Goal: Task Accomplishment & Management: Complete application form

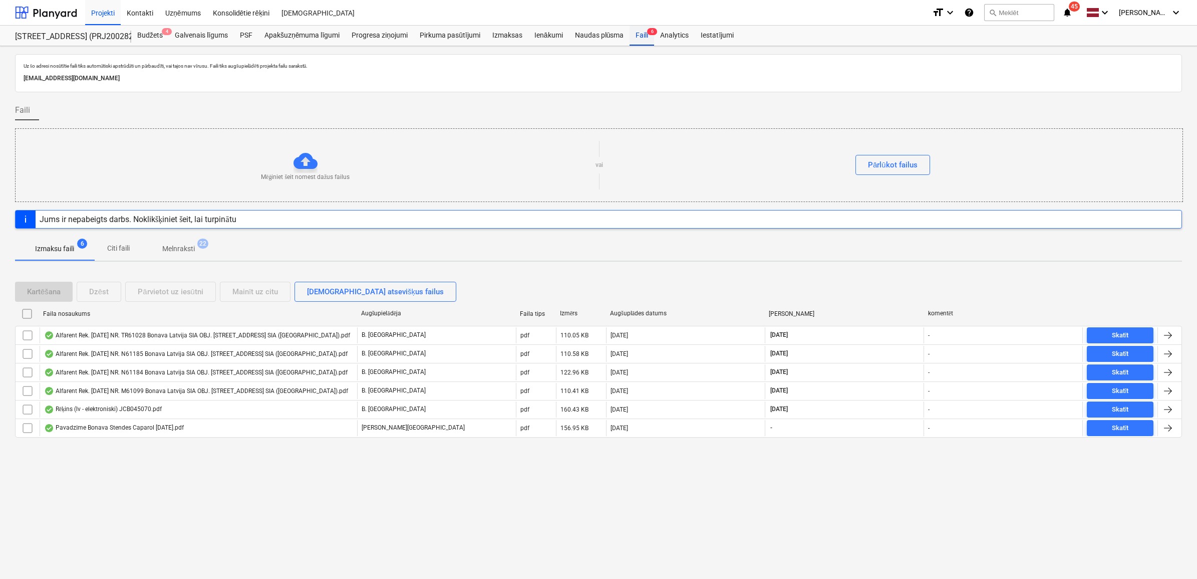
click at [646, 38] on div "Faili 6" at bounding box center [642, 36] width 25 height 20
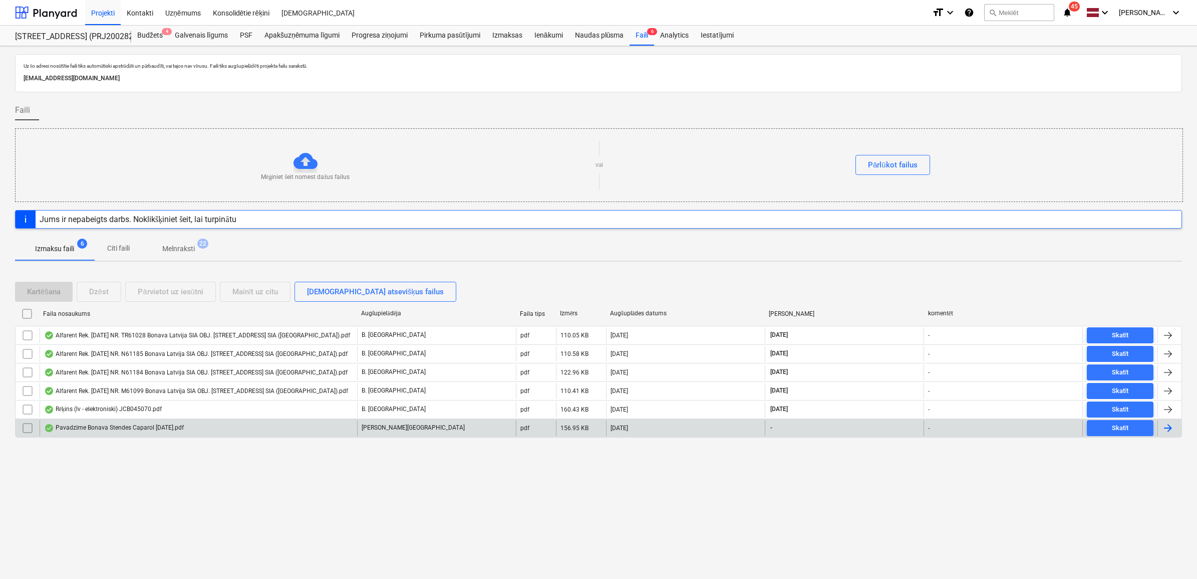
click at [249, 422] on div "Pavadzīme Bonava Stendes Caparol [DATE].pdf" at bounding box center [199, 428] width 318 height 16
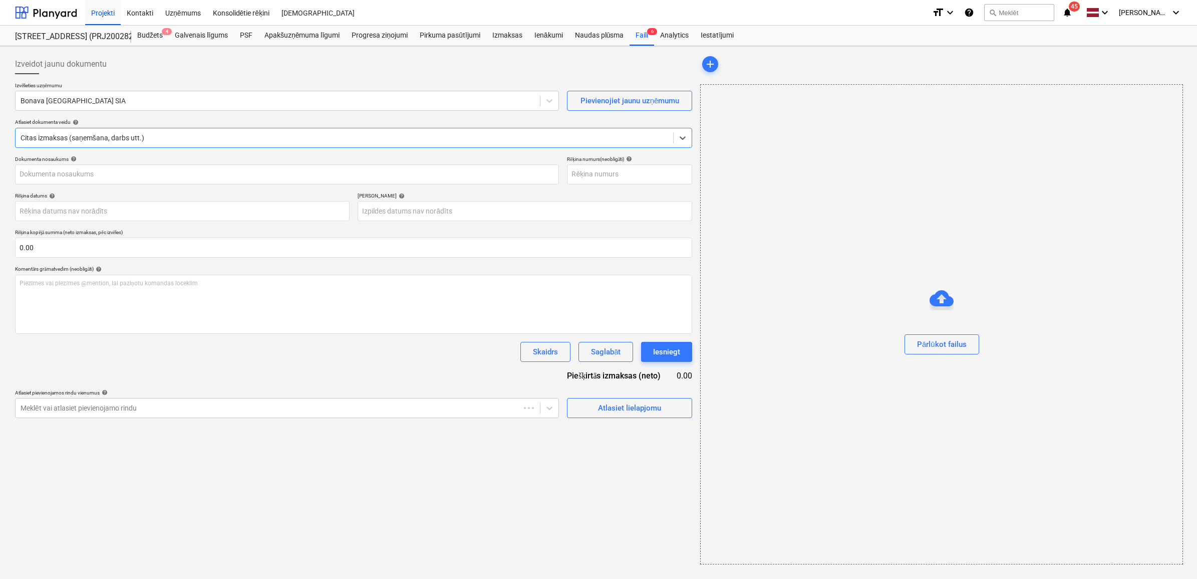
type input "40003941615"
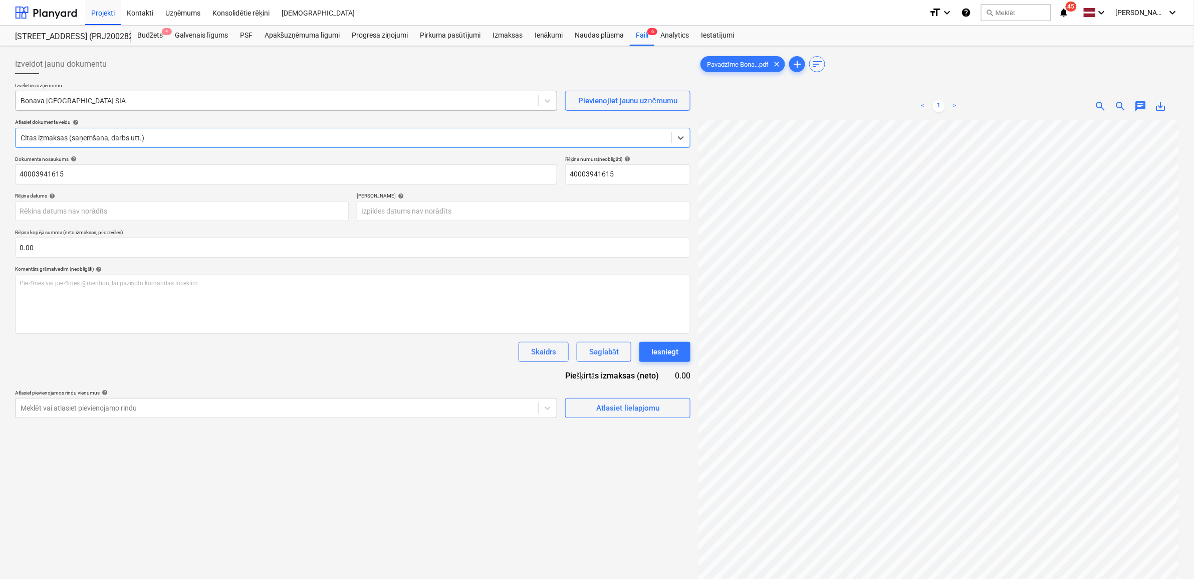
click at [181, 96] on div at bounding box center [277, 101] width 512 height 10
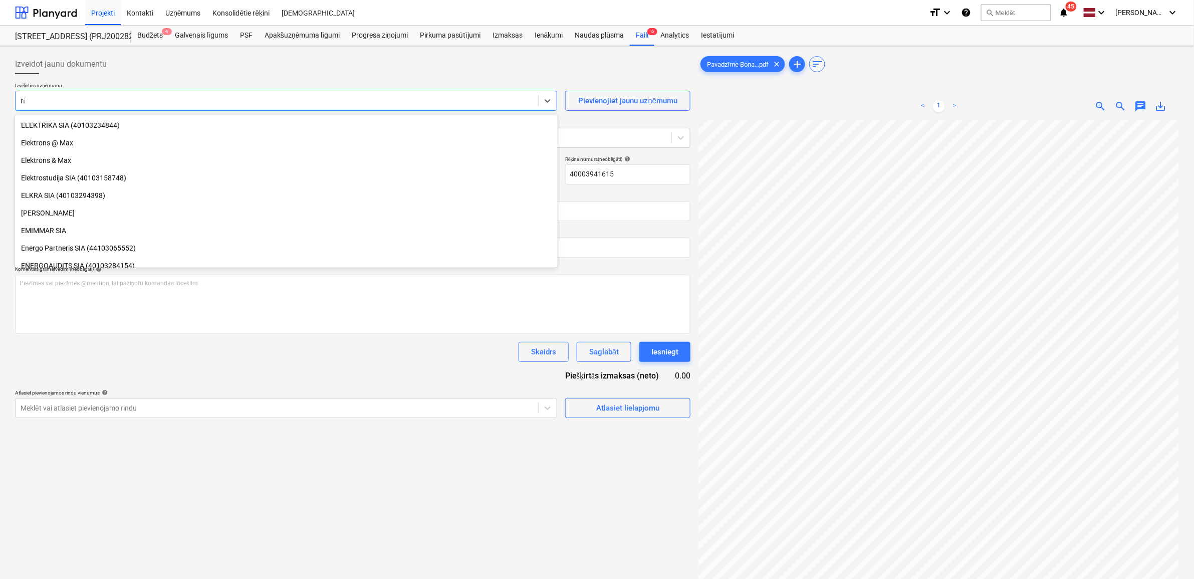
scroll to position [218, 0]
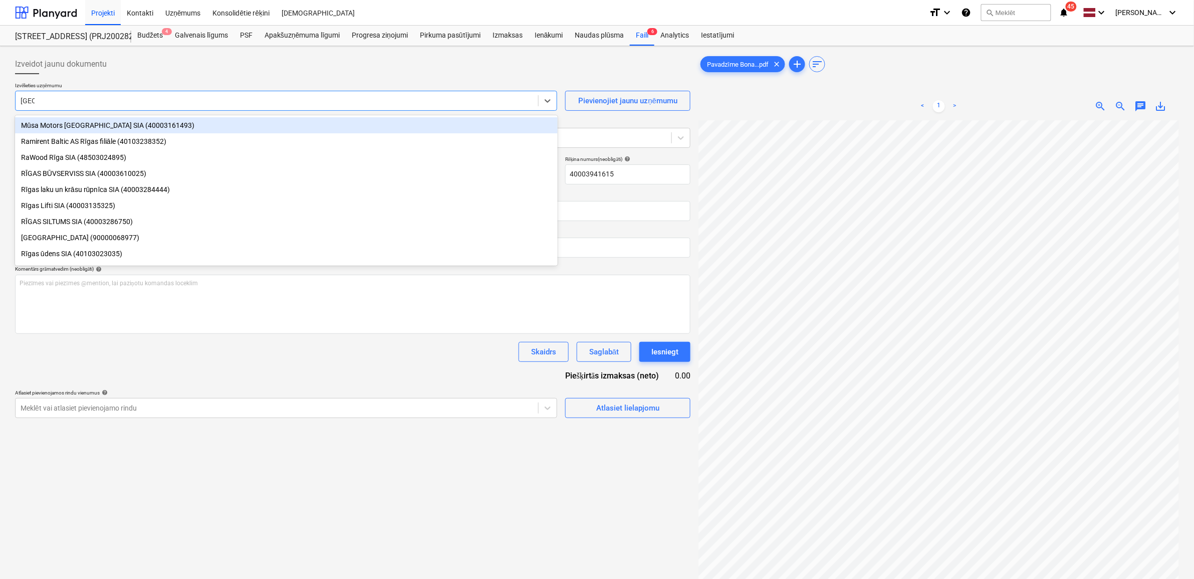
type input "[GEOGRAPHIC_DATA]"
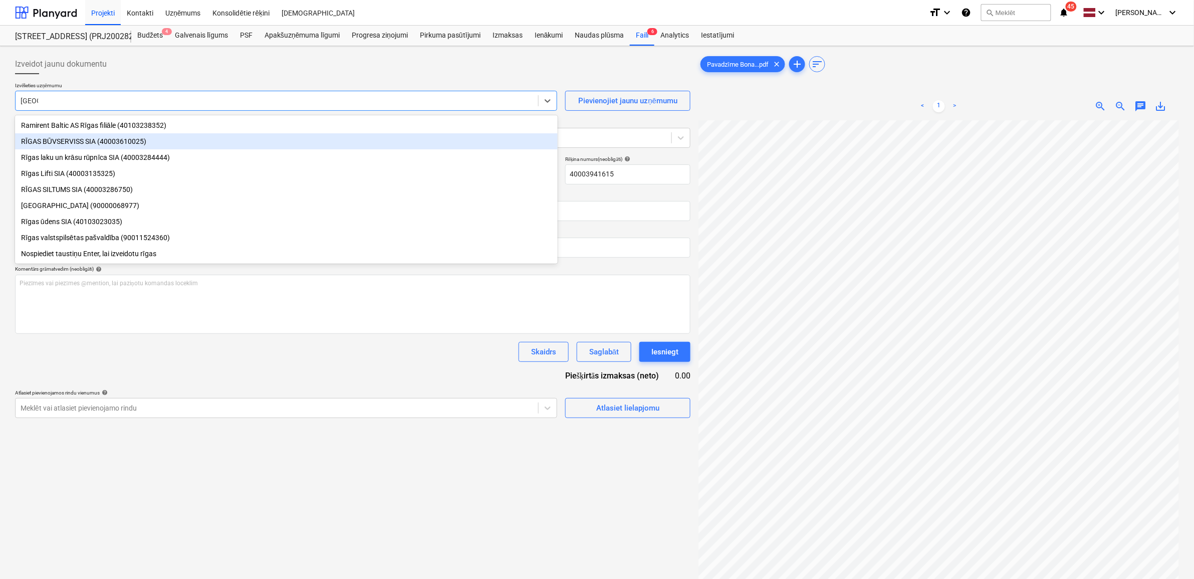
click at [97, 144] on div "RĪGAS BŪVSERVISS SIA (40003610025)" at bounding box center [286, 141] width 543 height 16
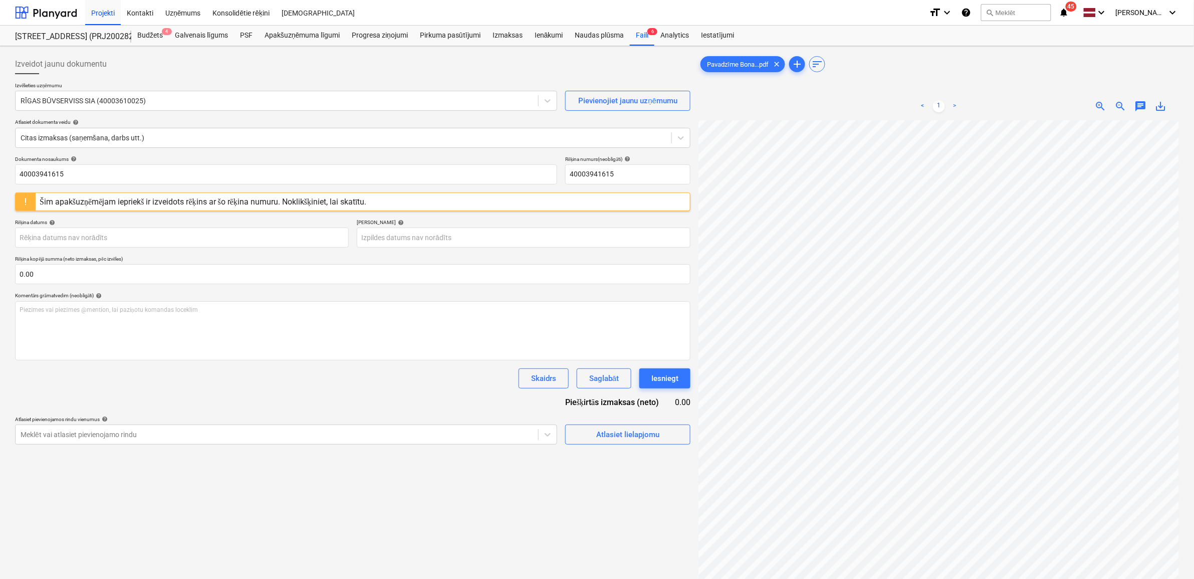
scroll to position [76, 46]
click at [1158, 104] on span "save_alt" at bounding box center [1161, 106] width 12 height 12
drag, startPoint x: 66, startPoint y: 183, endPoint x: 76, endPoint y: 173, distance: 13.8
click at [66, 183] on input "40003941615" at bounding box center [286, 174] width 542 height 20
drag, startPoint x: 46, startPoint y: 169, endPoint x: -26, endPoint y: 169, distance: 72.1
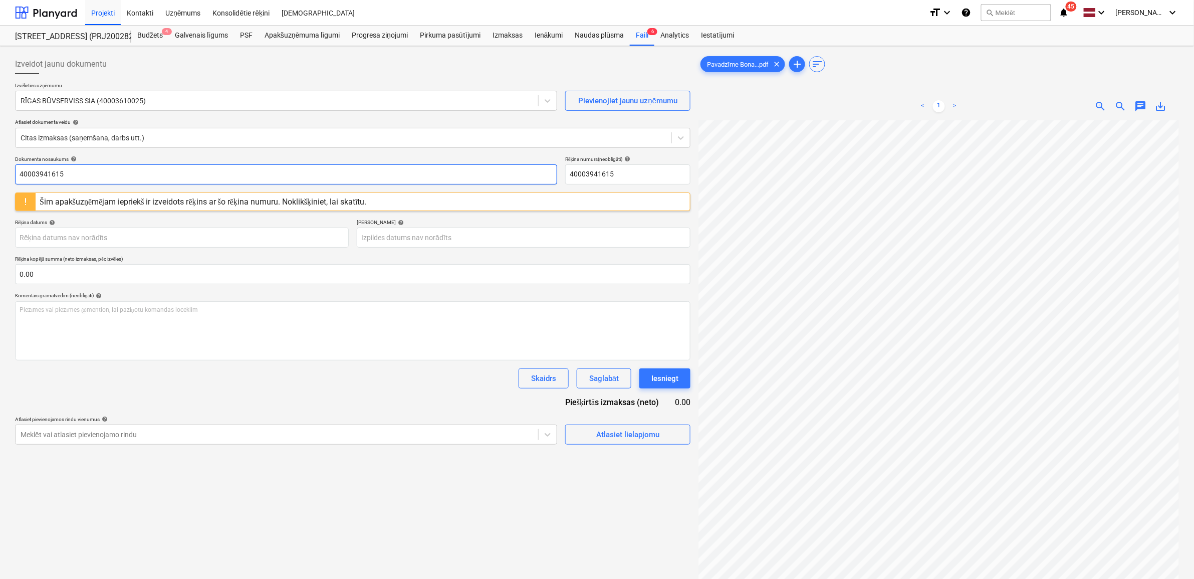
click at [0, 169] on html "Projekti Kontakti Uzņēmums Konsolidētie rēķini Iesūtne format_size keyboard_arr…" at bounding box center [597, 289] width 1194 height 579
paste input "Pavadzīme Bonava Stendes Caparol [DATE]"
type input "Pavadzīme Bonava Stendes Caparol [DATE].pdf"
click at [198, 241] on body "Projekti Kontakti Uzņēmums Konsolidētie rēķini Iesūtne format_size keyboard_arr…" at bounding box center [597, 289] width 1194 height 579
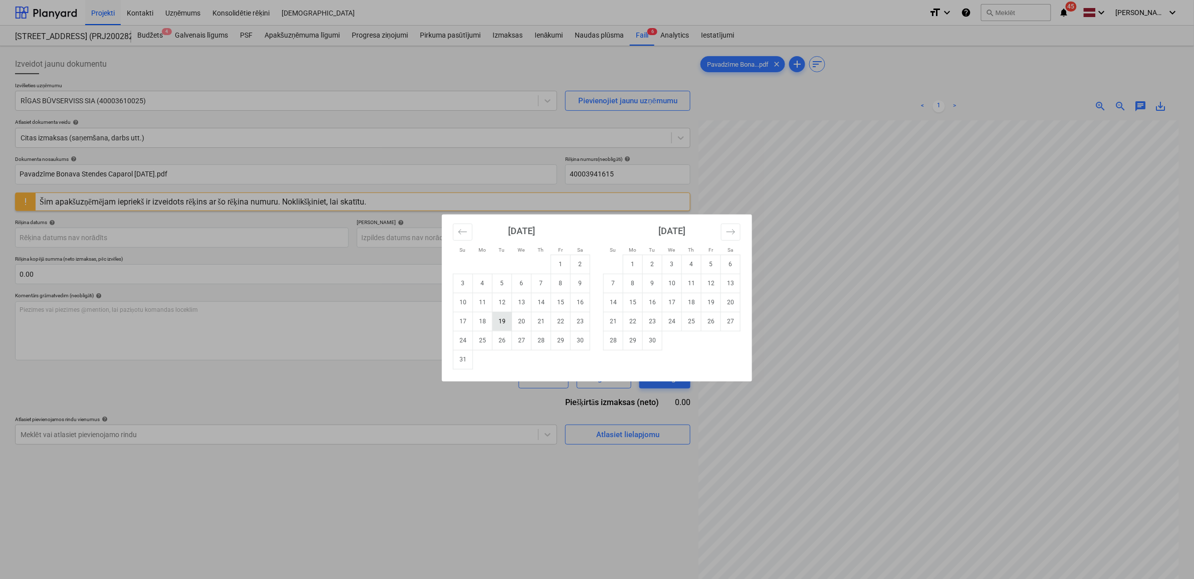
click at [499, 319] on td "19" at bounding box center [502, 321] width 20 height 19
type input "[DATE]"
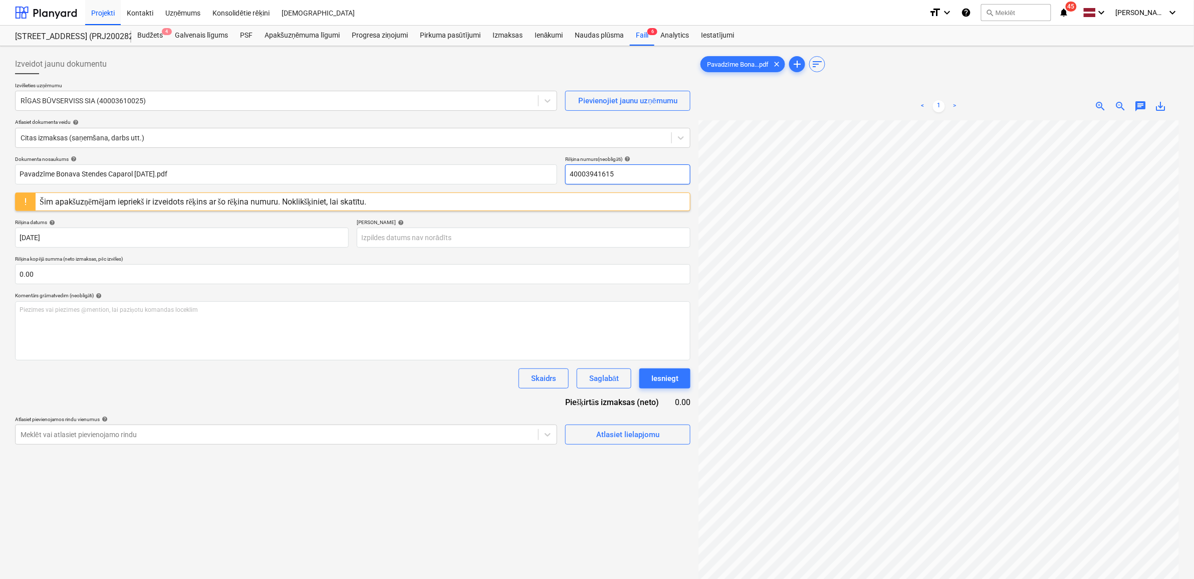
scroll to position [0, 28]
click at [622, 176] on input "40003941615" at bounding box center [627, 174] width 125 height 20
drag, startPoint x: 622, startPoint y: 176, endPoint x: 571, endPoint y: 176, distance: 51.1
click at [571, 176] on input "40003941615" at bounding box center [627, 174] width 125 height 20
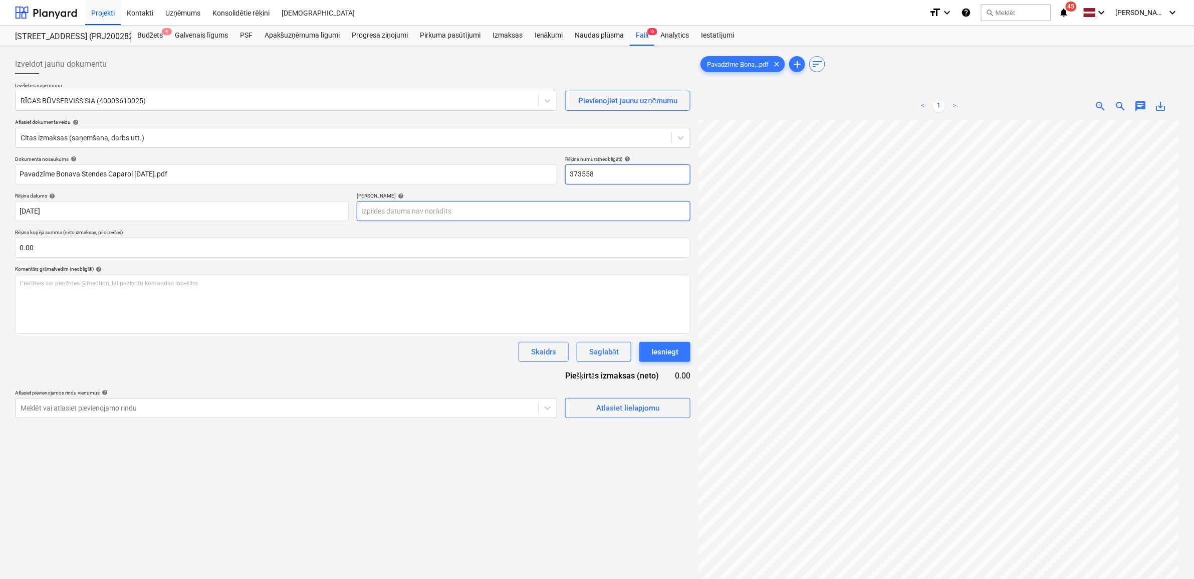
type input "373558"
click at [456, 211] on body "Projekti Kontakti Uzņēmums Konsolidētie rēķini Iesūtne format_size keyboard_arr…" at bounding box center [597, 289] width 1194 height 579
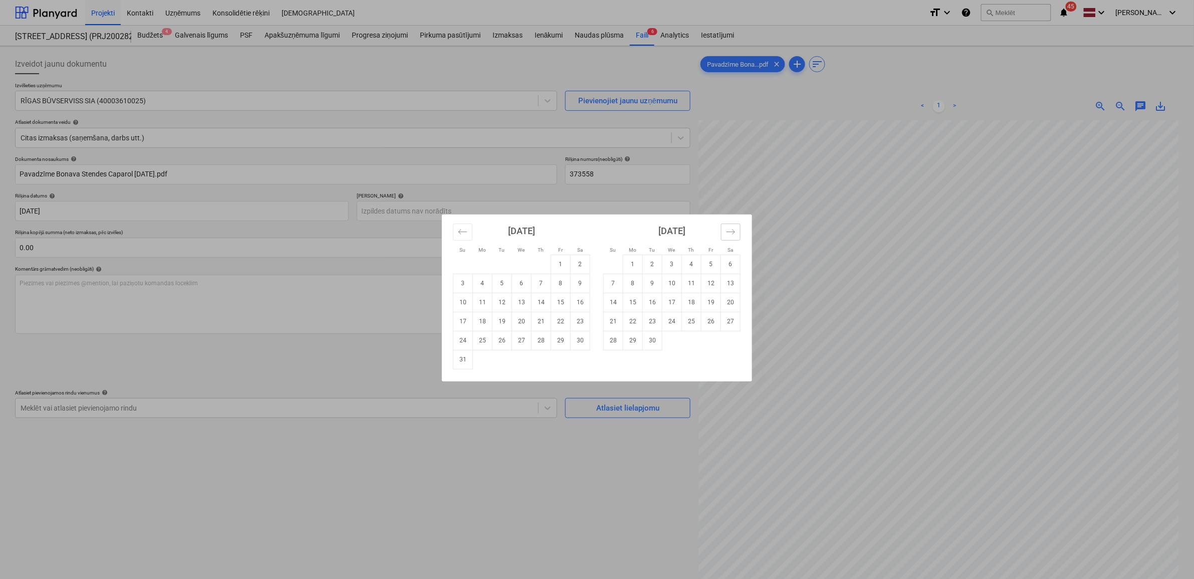
click at [730, 231] on icon "Move forward to switch to the next month." at bounding box center [730, 231] width 9 height 5
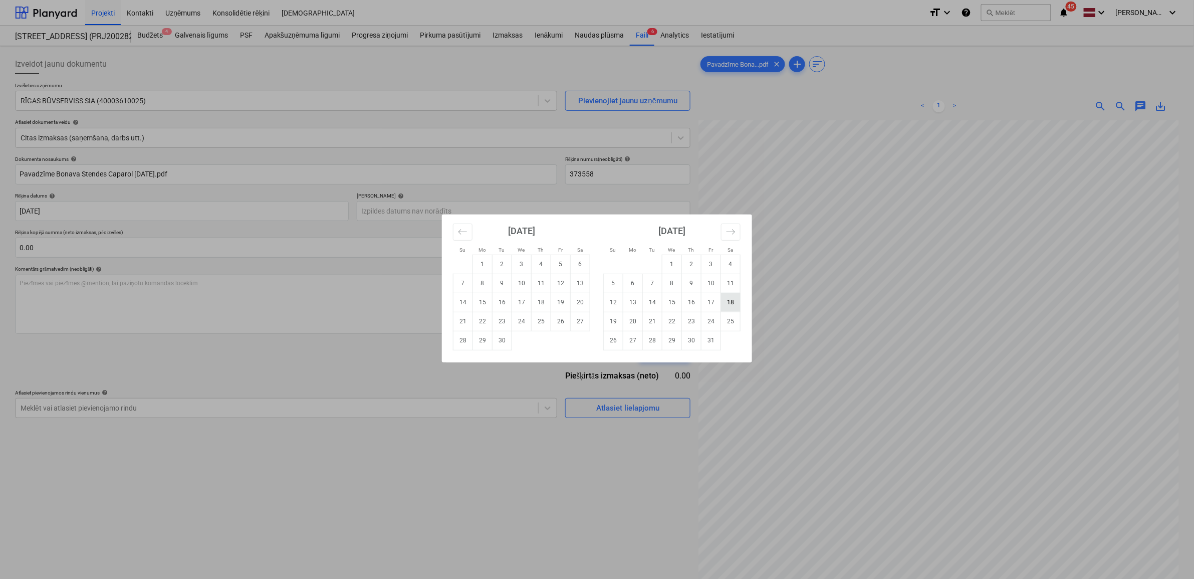
click at [725, 306] on td "18" at bounding box center [731, 302] width 20 height 19
type input "[DATE]"
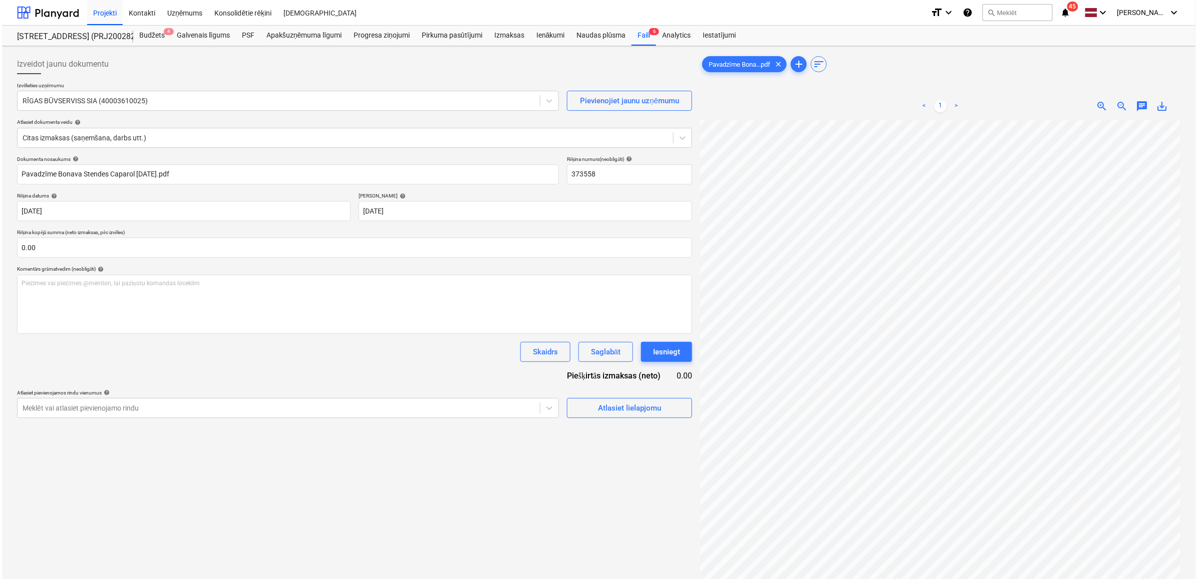
scroll to position [55, 46]
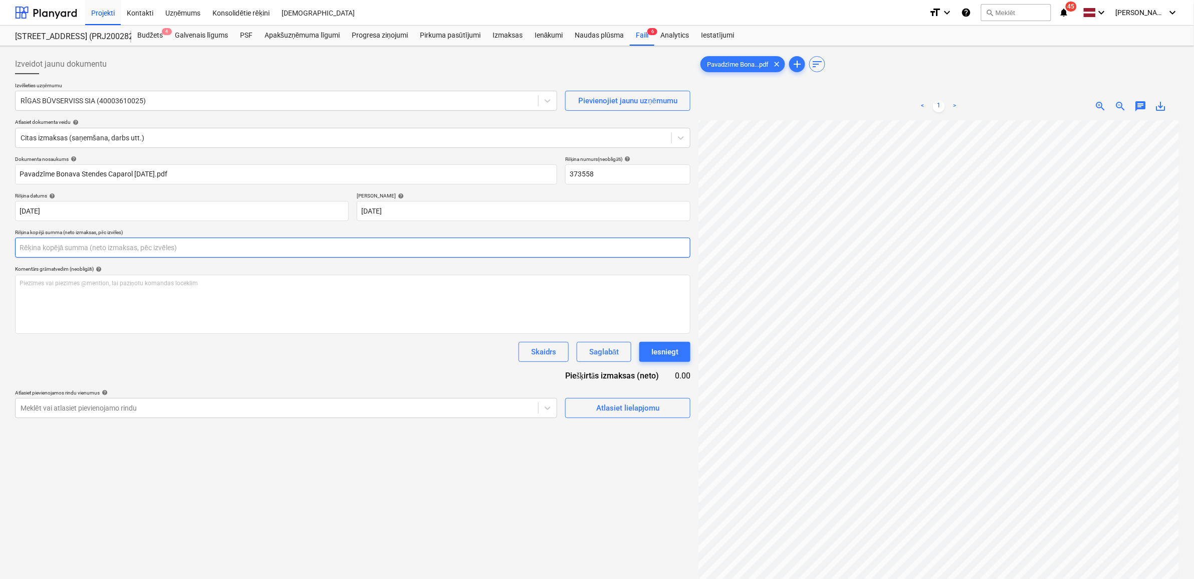
click at [166, 251] on input "text" at bounding box center [352, 247] width 675 height 20
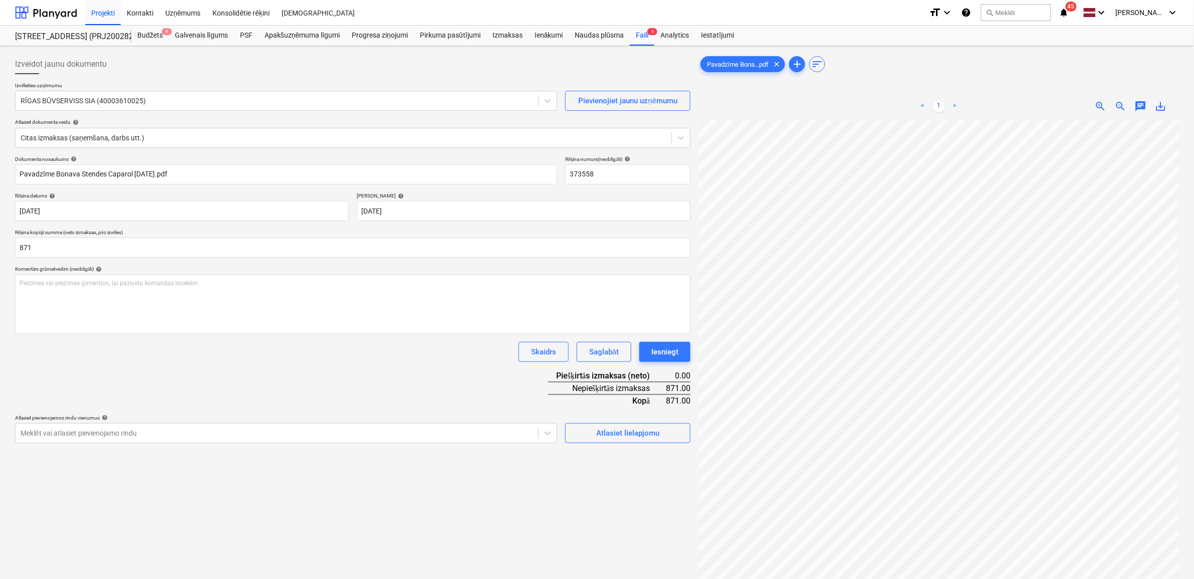
type input "871.00"
click at [349, 355] on div "Skaidrs Saglabāt Iesniegt" at bounding box center [352, 352] width 675 height 20
click at [617, 432] on div "Atlasiet lielapjomu" at bounding box center [627, 432] width 63 height 13
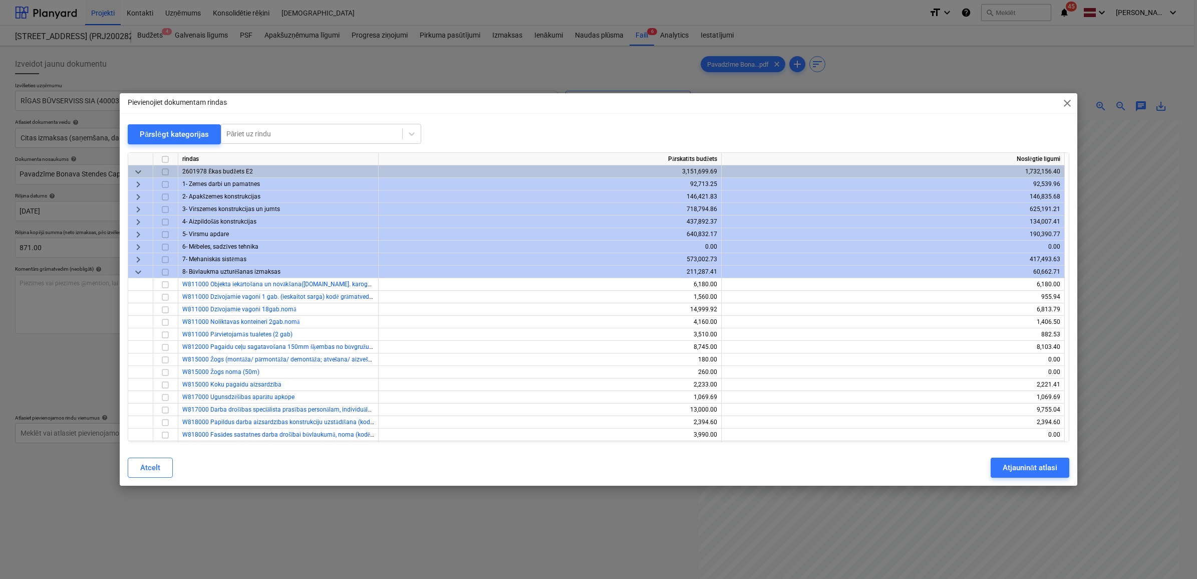
click at [133, 268] on span "keyboard_arrow_down" at bounding box center [138, 272] width 12 height 12
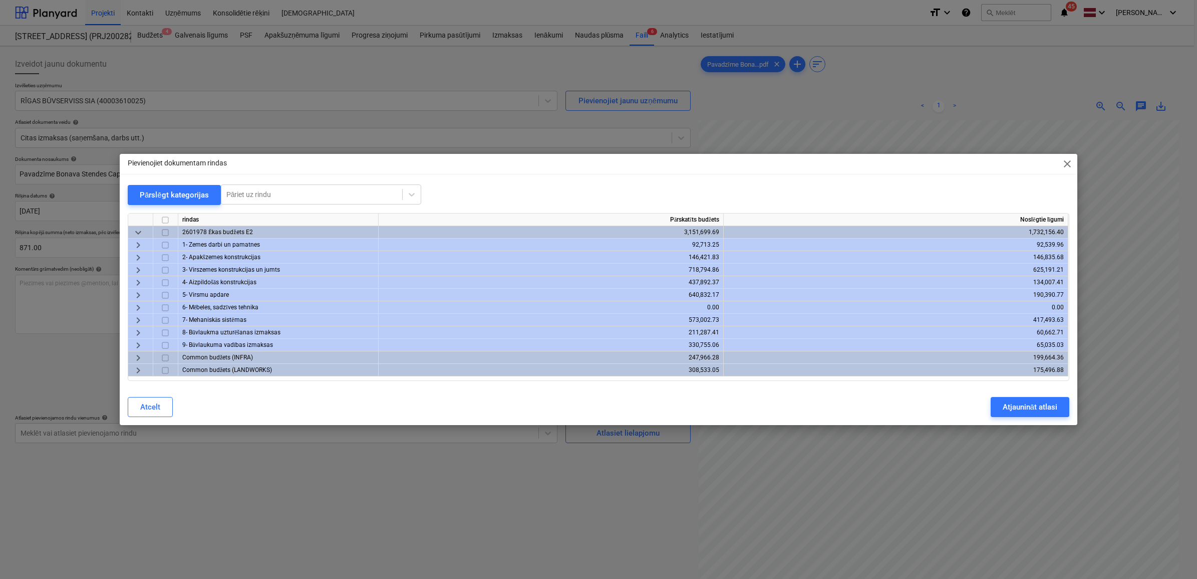
click at [136, 292] on span "keyboard_arrow_right" at bounding box center [138, 295] width 12 height 12
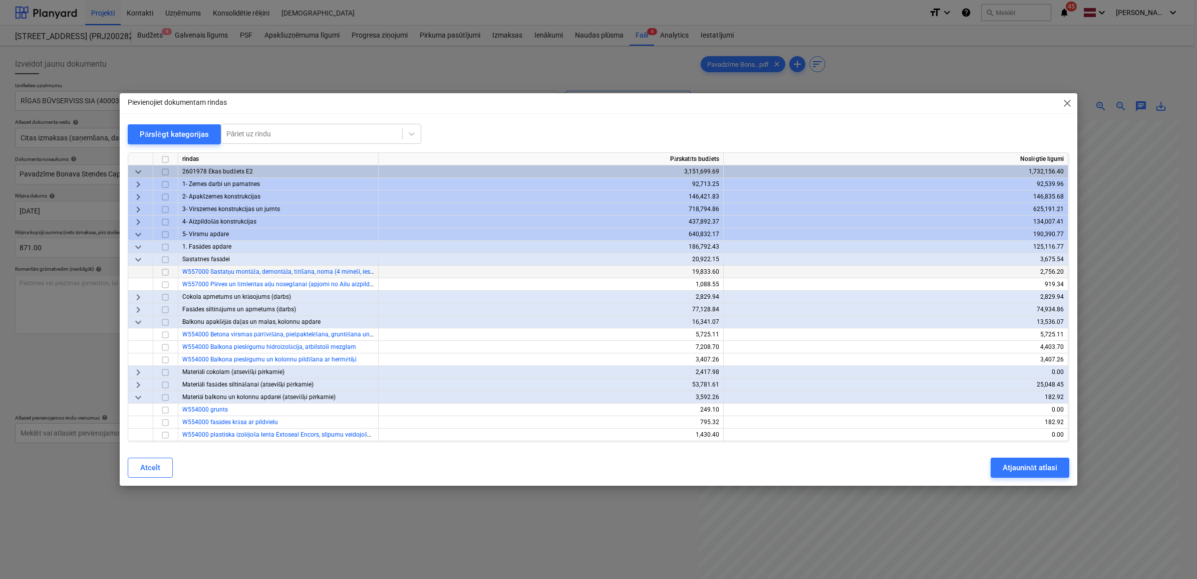
click at [138, 234] on span "keyboard_arrow_down" at bounding box center [138, 234] width 12 height 12
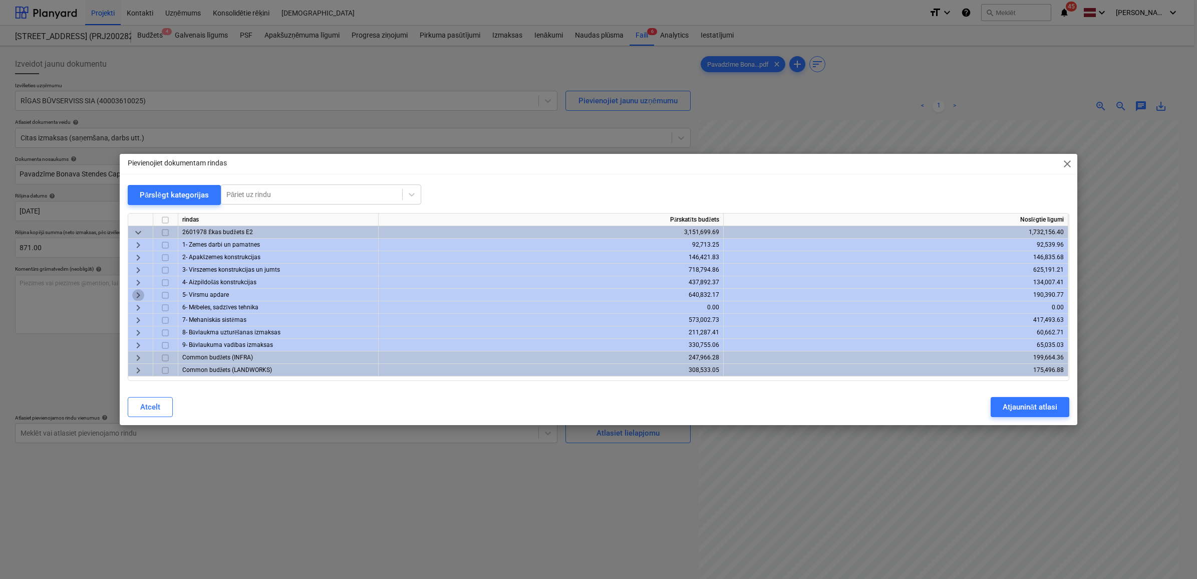
click at [135, 298] on span "keyboard_arrow_right" at bounding box center [138, 295] width 12 height 12
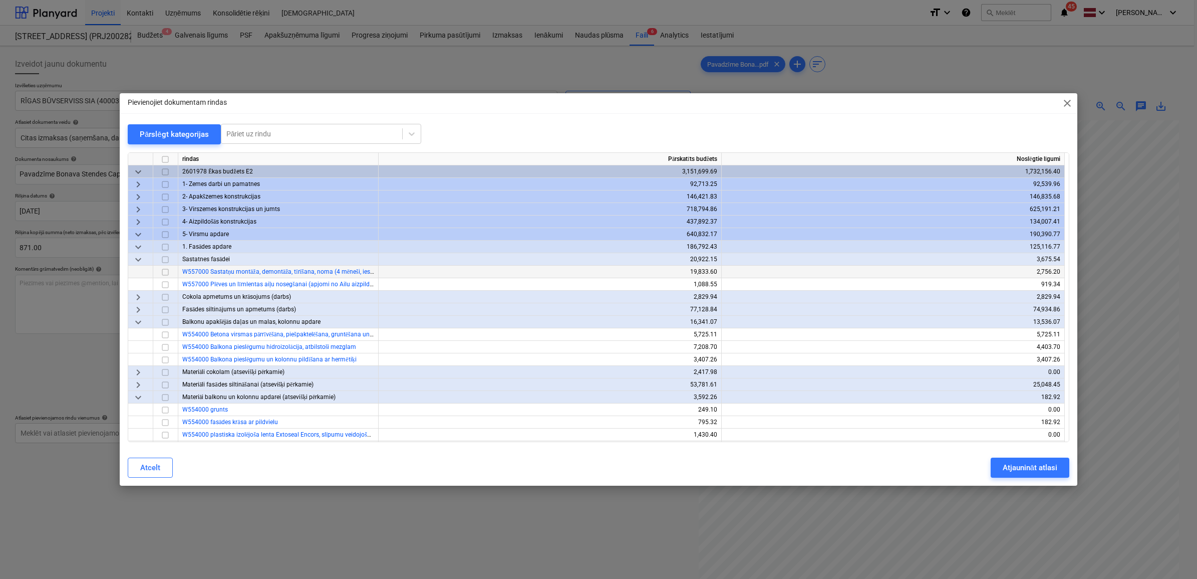
click at [136, 259] on span "keyboard_arrow_down" at bounding box center [138, 259] width 12 height 12
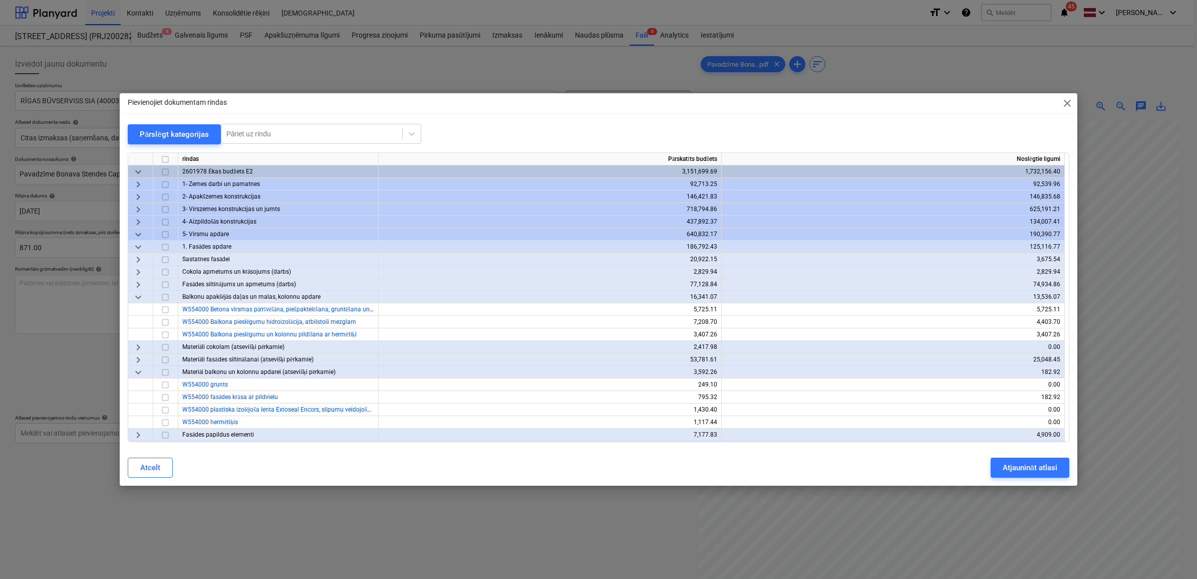
click at [139, 296] on span "keyboard_arrow_down" at bounding box center [138, 297] width 12 height 12
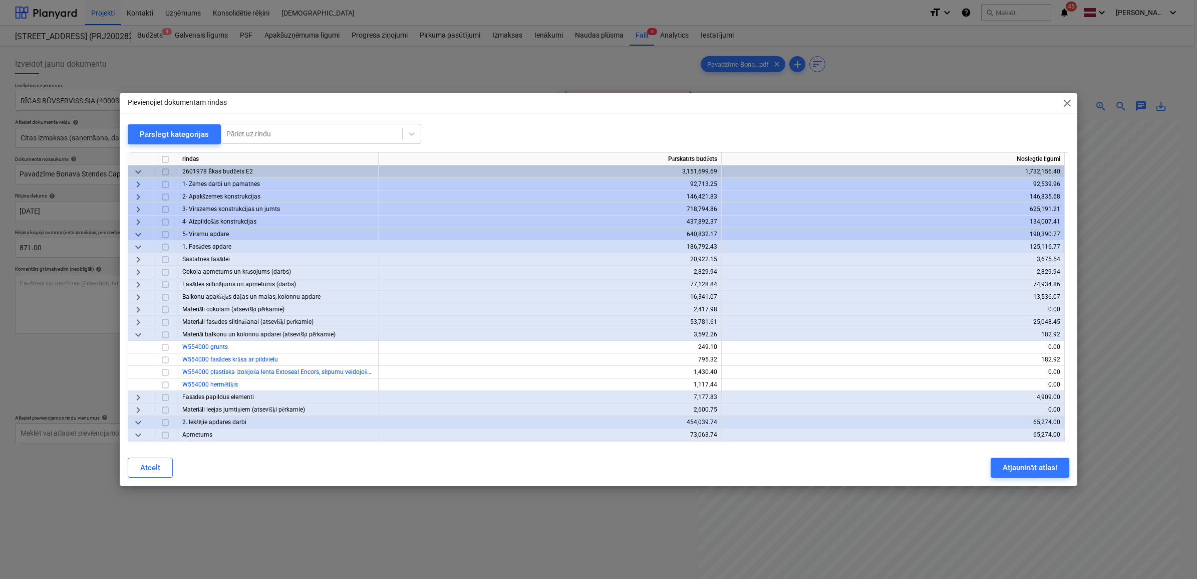
click at [135, 322] on span "keyboard_arrow_right" at bounding box center [138, 322] width 12 height 12
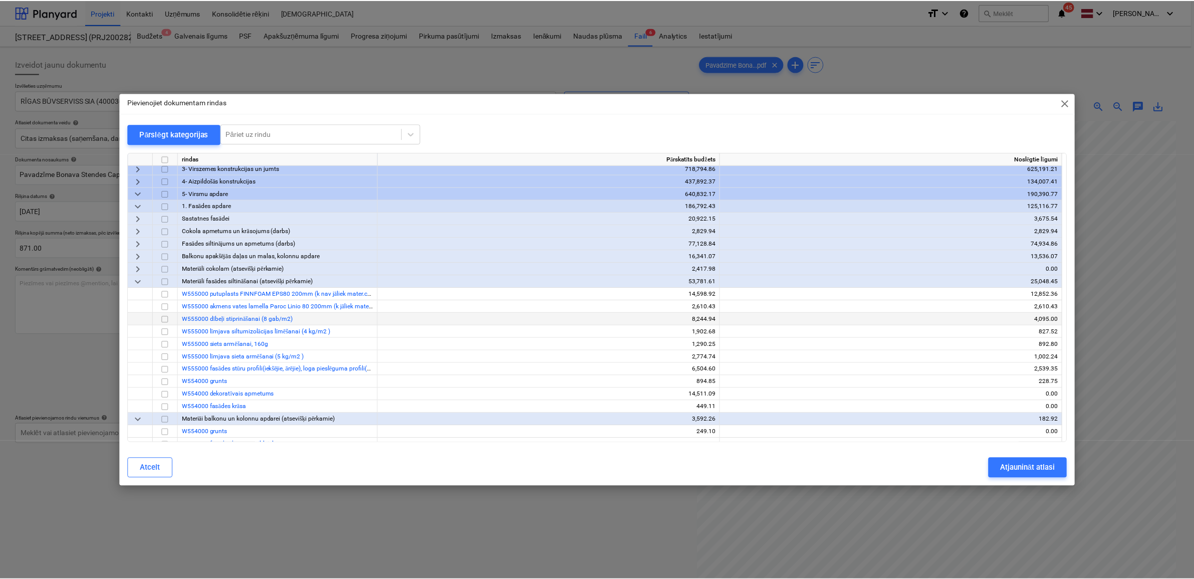
scroll to position [63, 0]
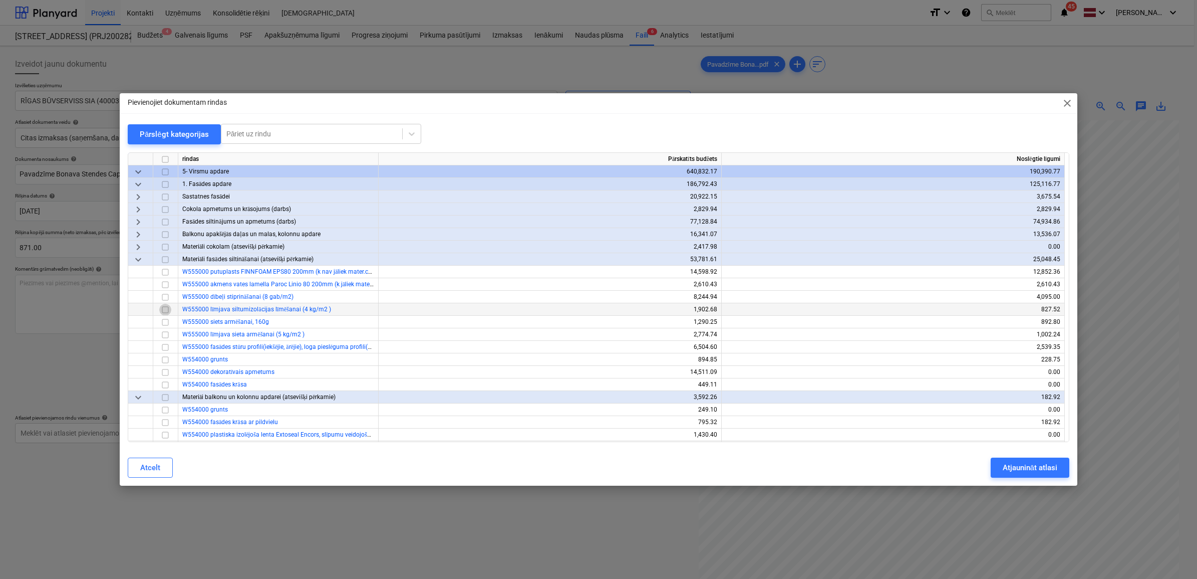
click at [162, 310] on input "checkbox" at bounding box center [165, 309] width 12 height 12
click at [160, 333] on input "checkbox" at bounding box center [165, 334] width 12 height 12
click at [1015, 467] on div "Atjaunināt atlasi" at bounding box center [1030, 467] width 55 height 13
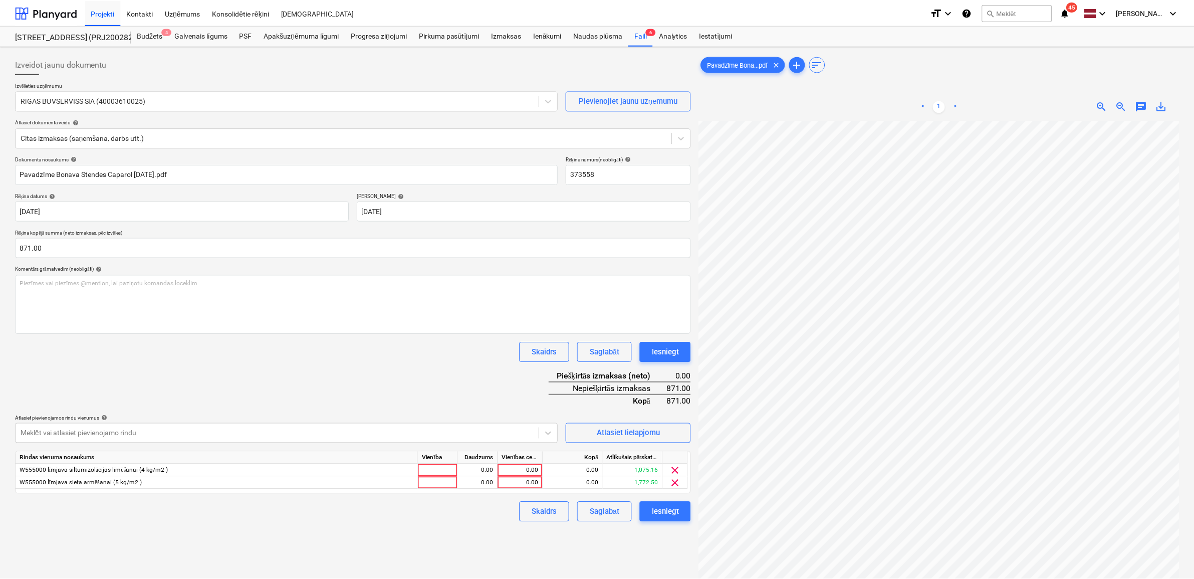
scroll to position [55, 45]
click at [522, 470] on div "0.00" at bounding box center [521, 470] width 37 height 13
click at [523, 467] on input "6220.64" at bounding box center [521, 470] width 45 height 12
type input "620.64"
click at [524, 480] on div "0.00" at bounding box center [521, 482] width 37 height 13
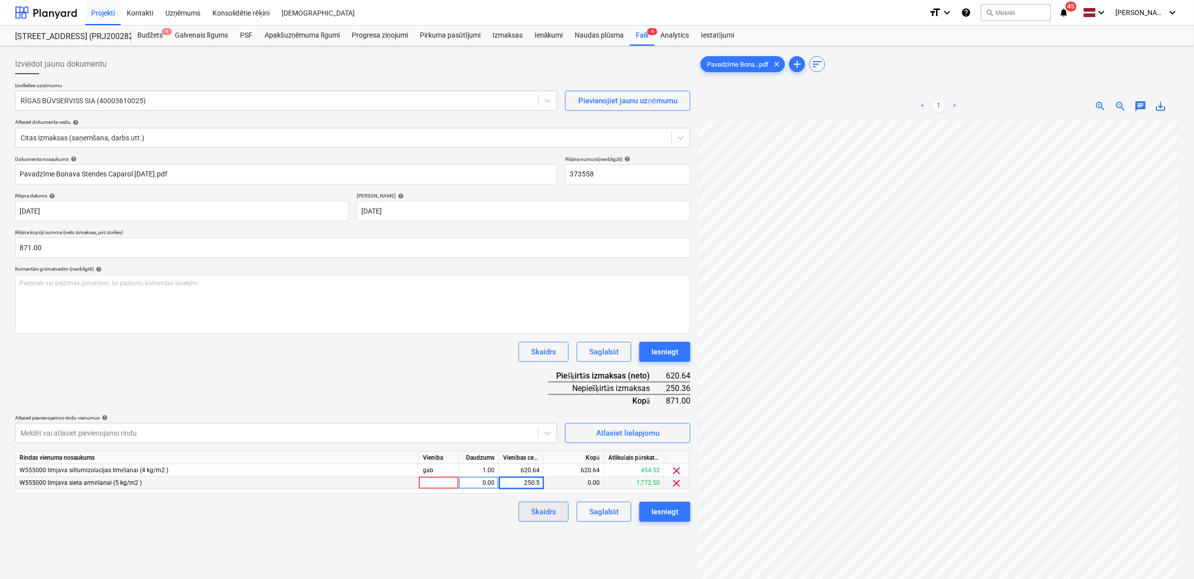
type input "250.56"
click at [437, 516] on div "Skaidrs Saglabāt Iesniegt" at bounding box center [352, 511] width 675 height 20
click at [38, 246] on input "871" at bounding box center [352, 247] width 675 height 20
type input "871.20"
click at [174, 367] on div "Dokumenta nosaukums help Pavadzīme Bonava Stendes Caparol [DATE].pdf Rēķina num…" at bounding box center [352, 339] width 675 height 366
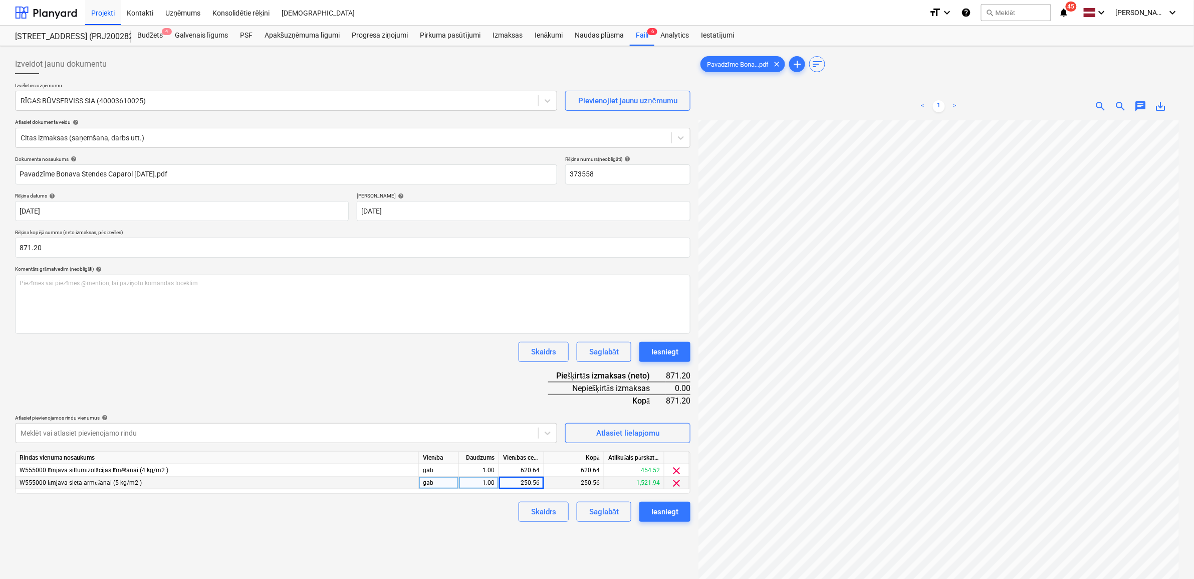
click at [349, 552] on div "Izveidot jaunu dokumentu Izvēlieties uzņēmumu RĪGAS BŪVSERVISS SIA (40003610025…" at bounding box center [352, 362] width 683 height 625
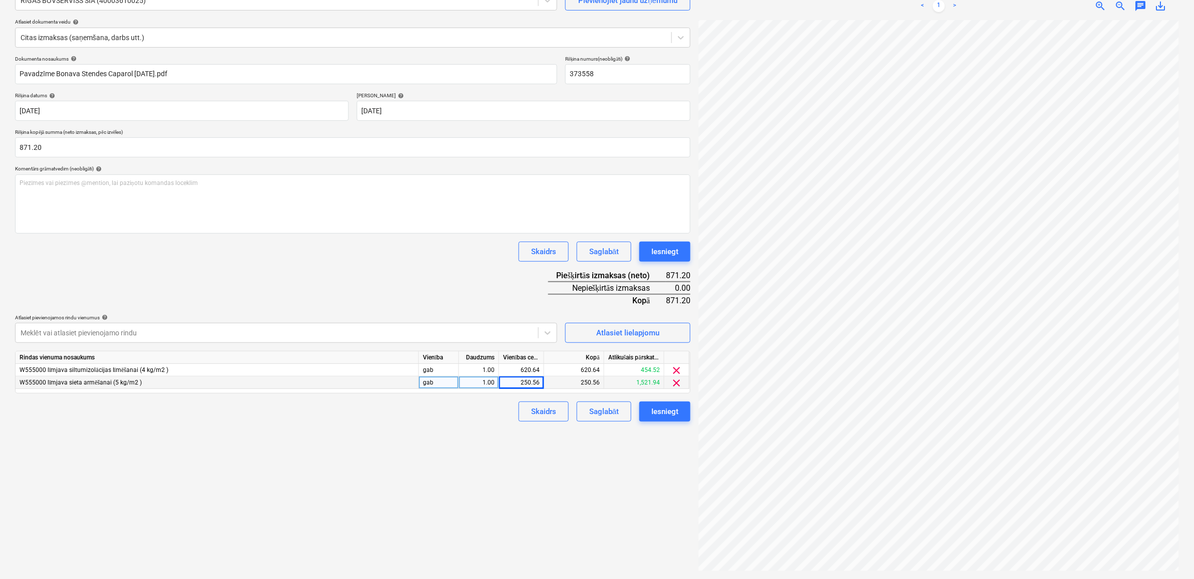
scroll to position [194, 46]
click at [1163, 6] on div "< 1 > zoom_in zoom_out chat 0 save_alt" at bounding box center [938, 281] width 480 height 579
click at [1194, 263] on html "Projekti Kontakti Uzņēmums Konsolidētie rēķini Iesūtne format_size keyboard_arr…" at bounding box center [597, 189] width 1194 height 579
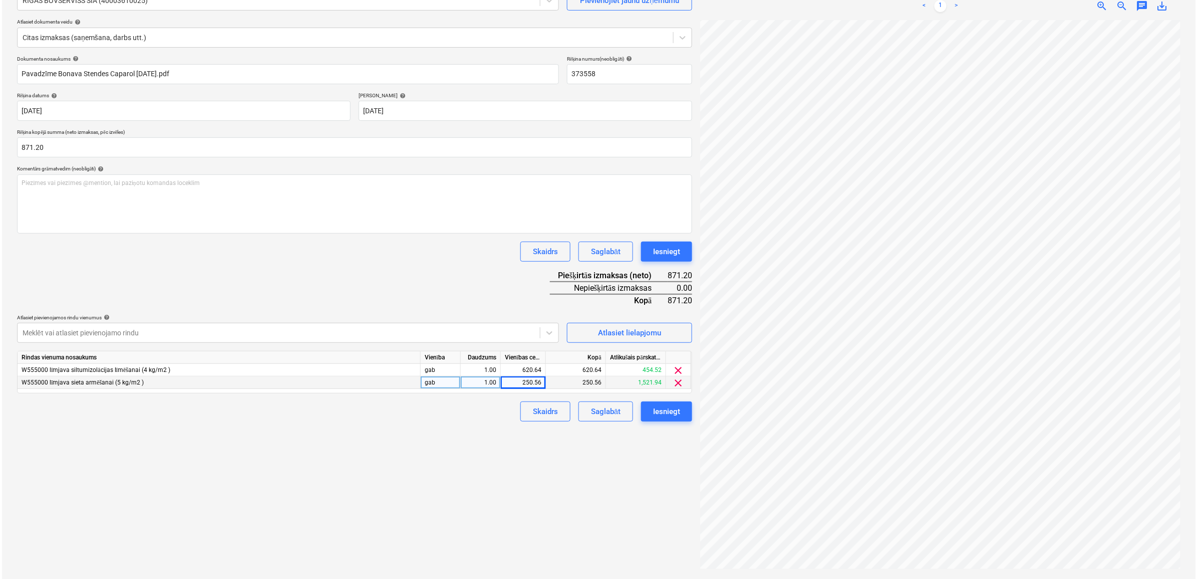
scroll to position [191, 46]
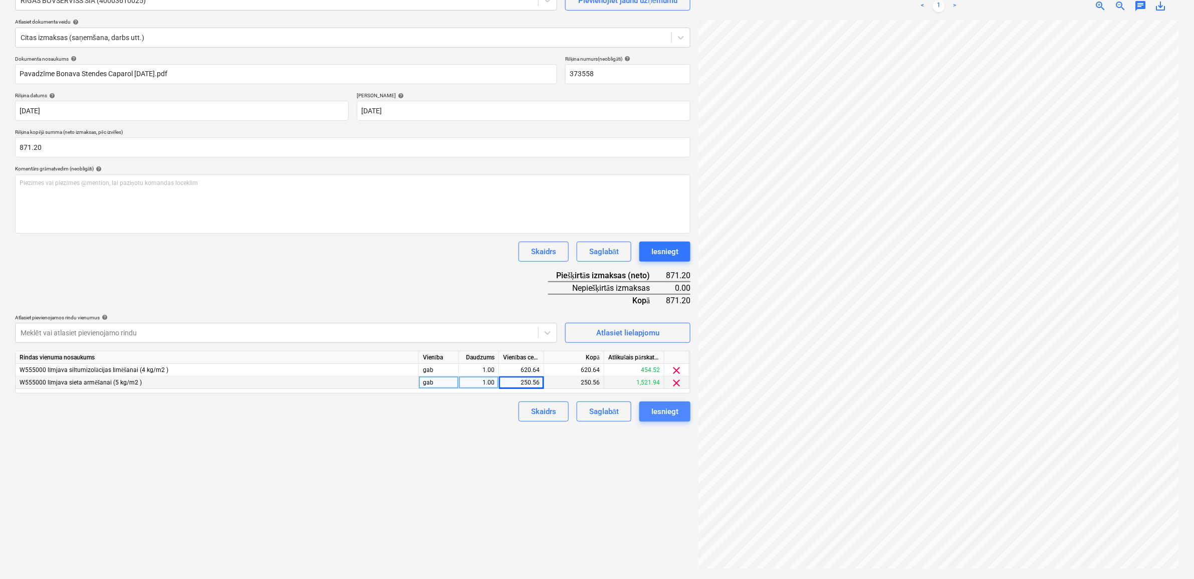
click at [667, 407] on div "Iesniegt" at bounding box center [664, 411] width 27 height 13
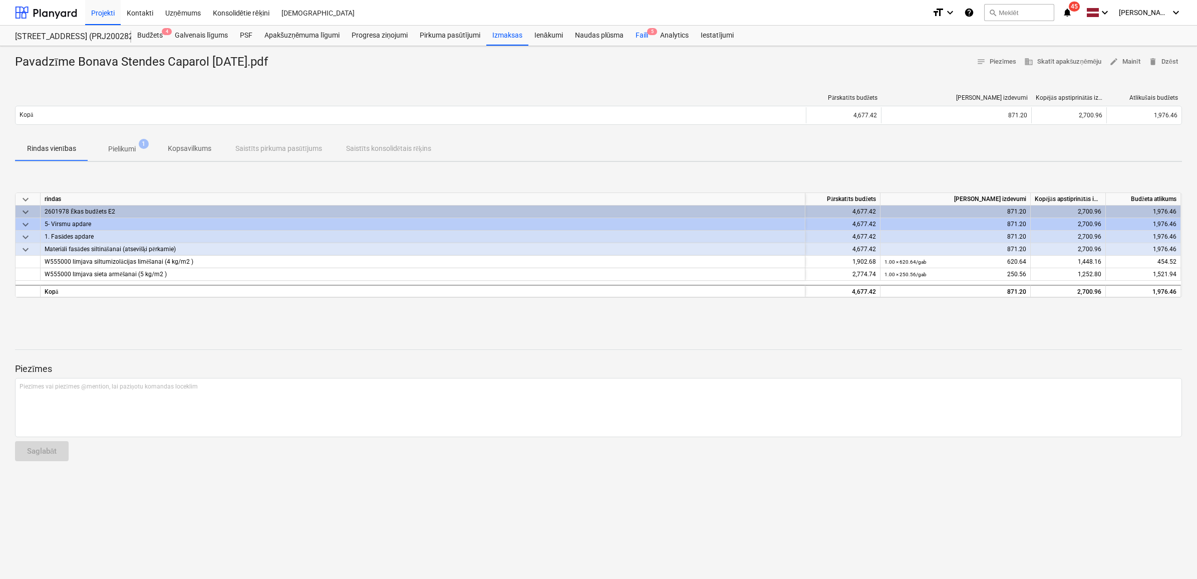
click at [642, 35] on div "Faili 5" at bounding box center [642, 36] width 25 height 20
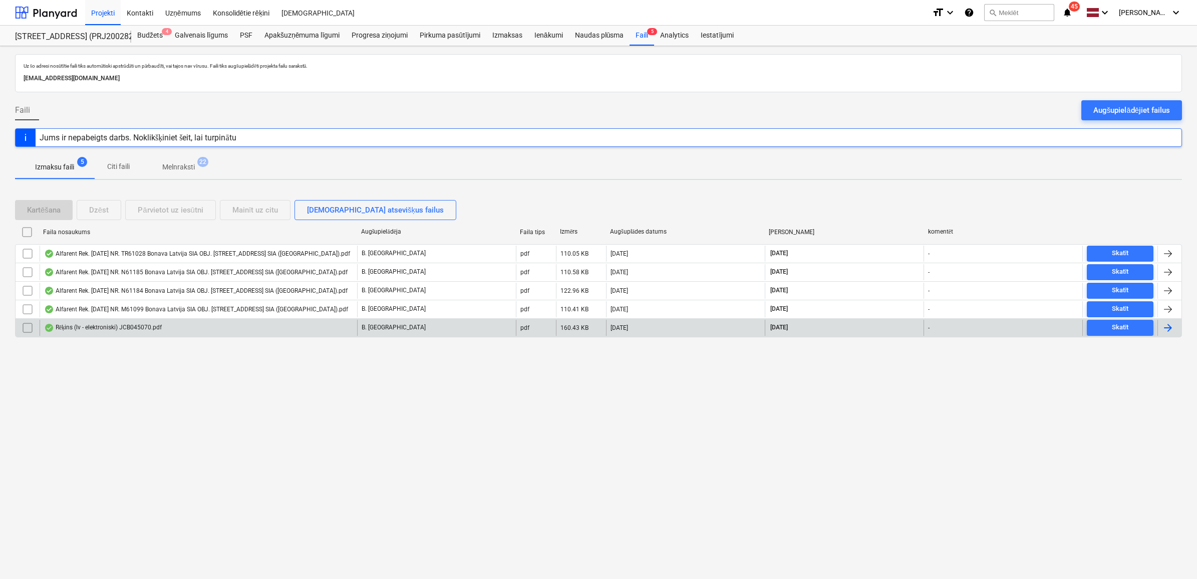
click at [179, 333] on div "Rēķins (lv - elektroniski) JCB045070.pdf" at bounding box center [199, 328] width 318 height 16
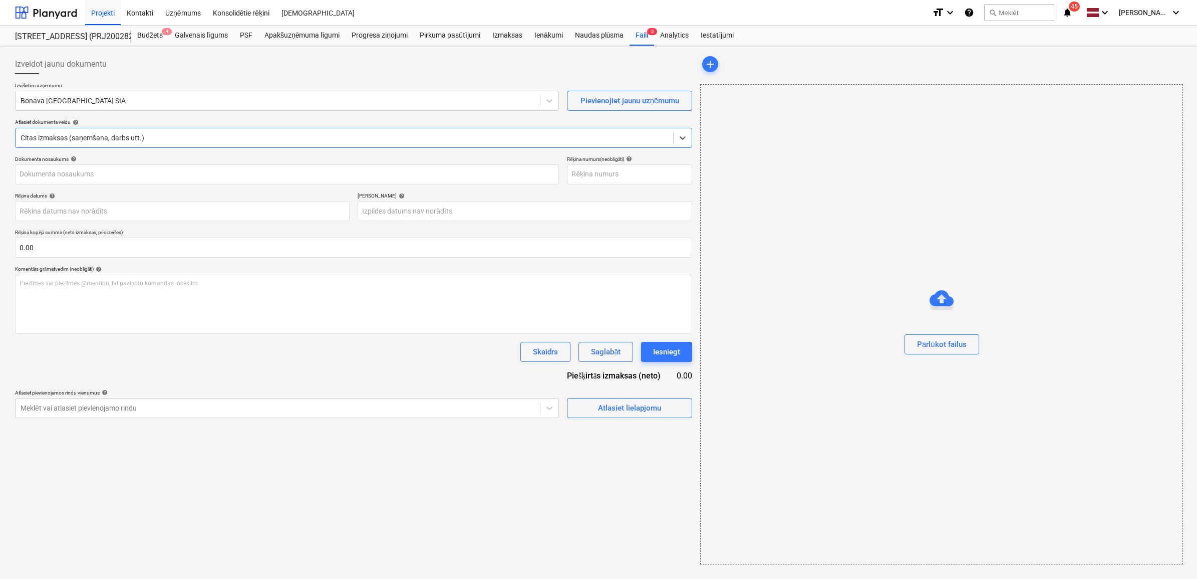
type input "JCB045070"
type input "[DATE]"
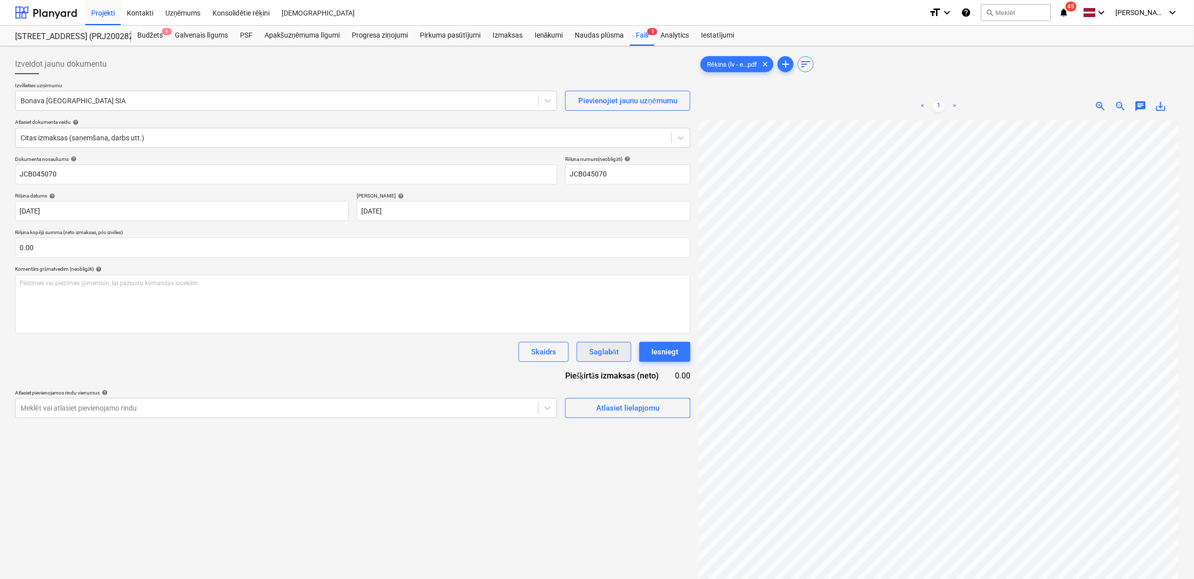
scroll to position [9, 36]
click at [246, 105] on div at bounding box center [277, 101] width 512 height 10
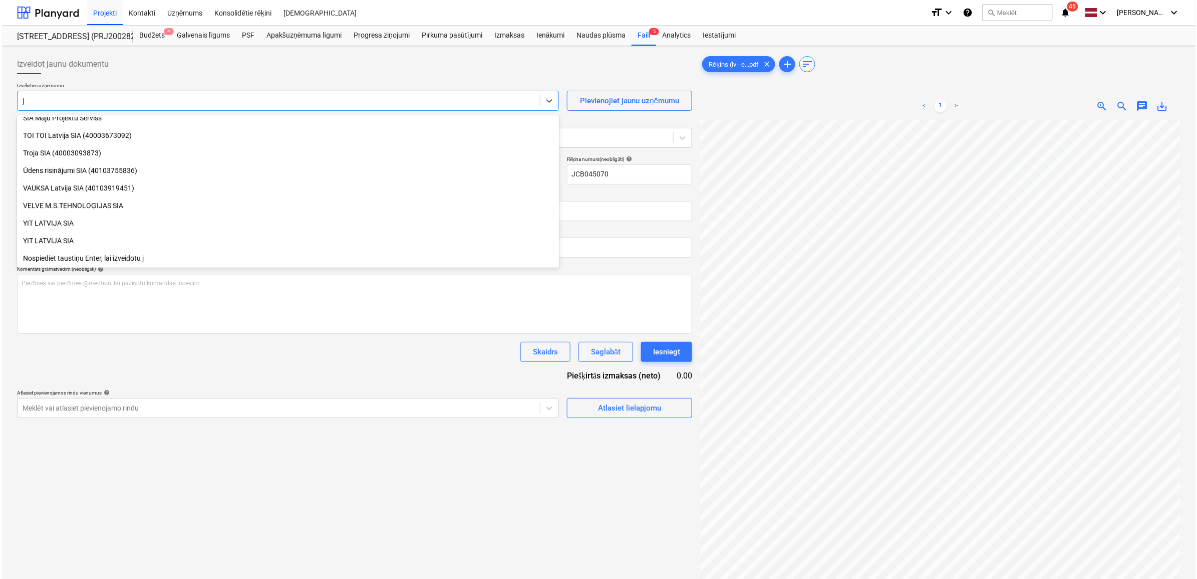
scroll to position [1358, 0]
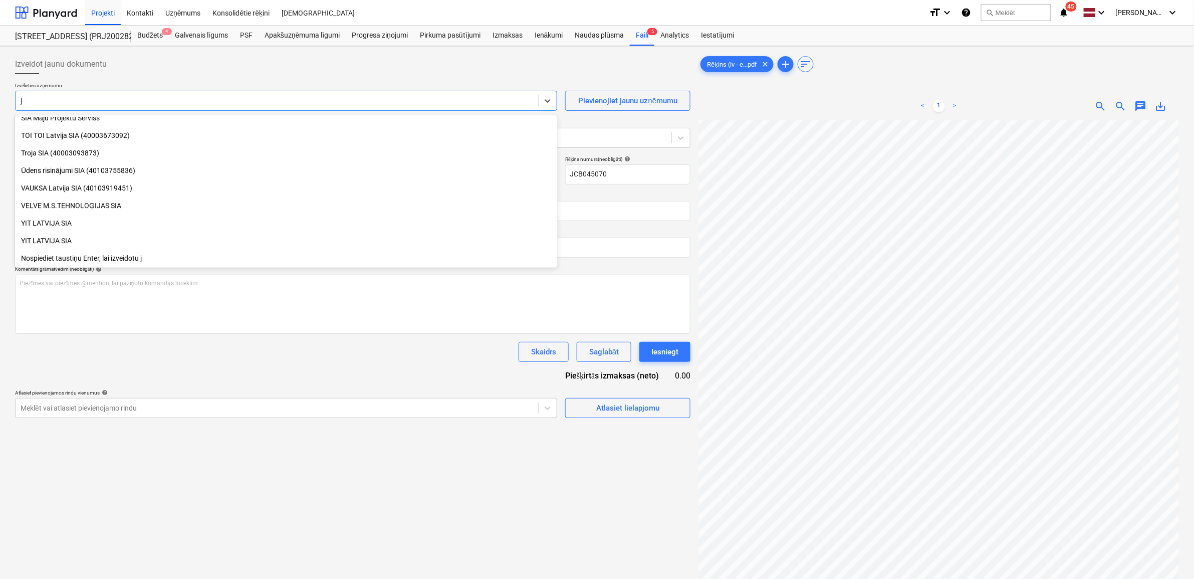
type input "jc"
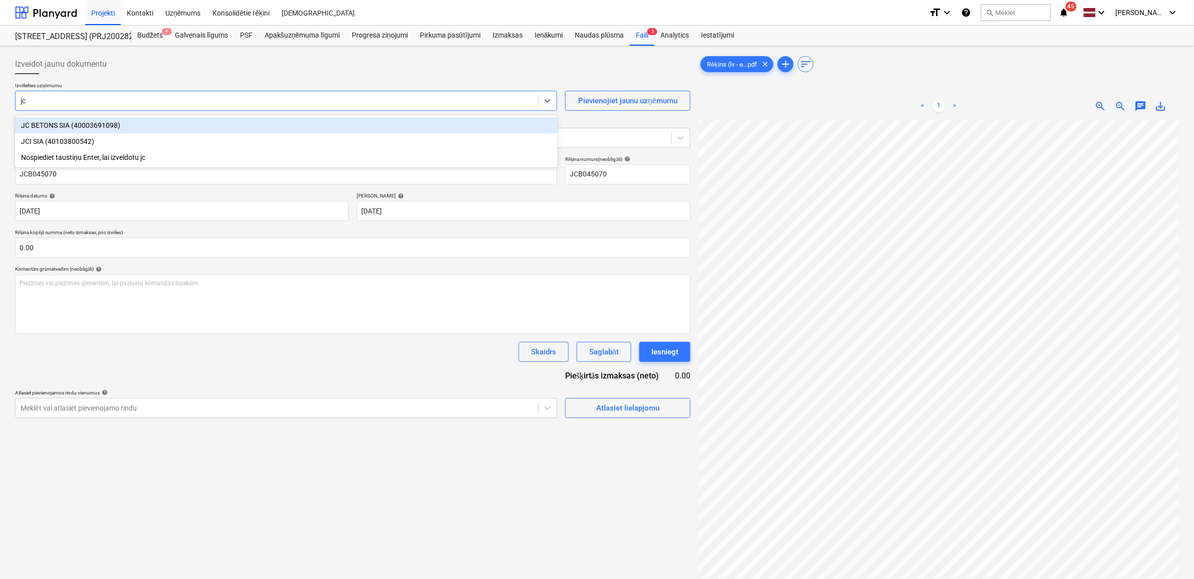
click at [209, 122] on div "JC BETONS SIA (40003691098)" at bounding box center [286, 125] width 543 height 16
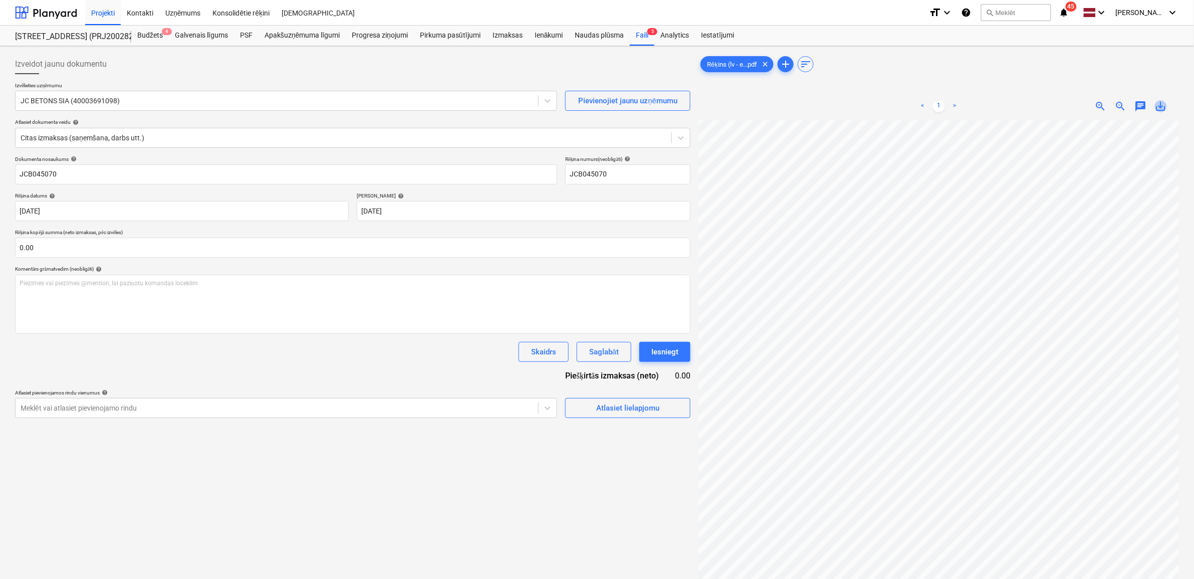
click at [1158, 107] on span "save_alt" at bounding box center [1161, 106] width 12 height 12
drag, startPoint x: 76, startPoint y: 174, endPoint x: -24, endPoint y: 173, distance: 100.2
click at [0, 173] on html "Projekti Kontakti Uzņēmums Konsolidētie rēķini Iesūtne format_size keyboard_arr…" at bounding box center [597, 289] width 1194 height 579
paste input "Rēķins (lv - elektroniski)"
type input "Rēķins (lv - elektroniski) JCB045070.pdf"
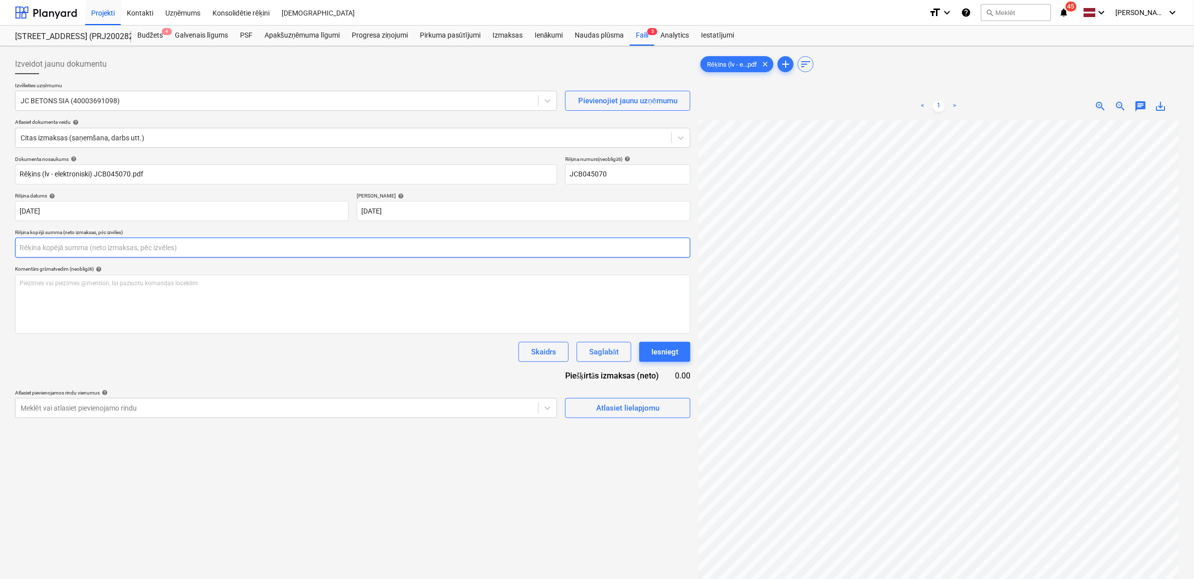
click at [171, 249] on input "text" at bounding box center [352, 247] width 675 height 20
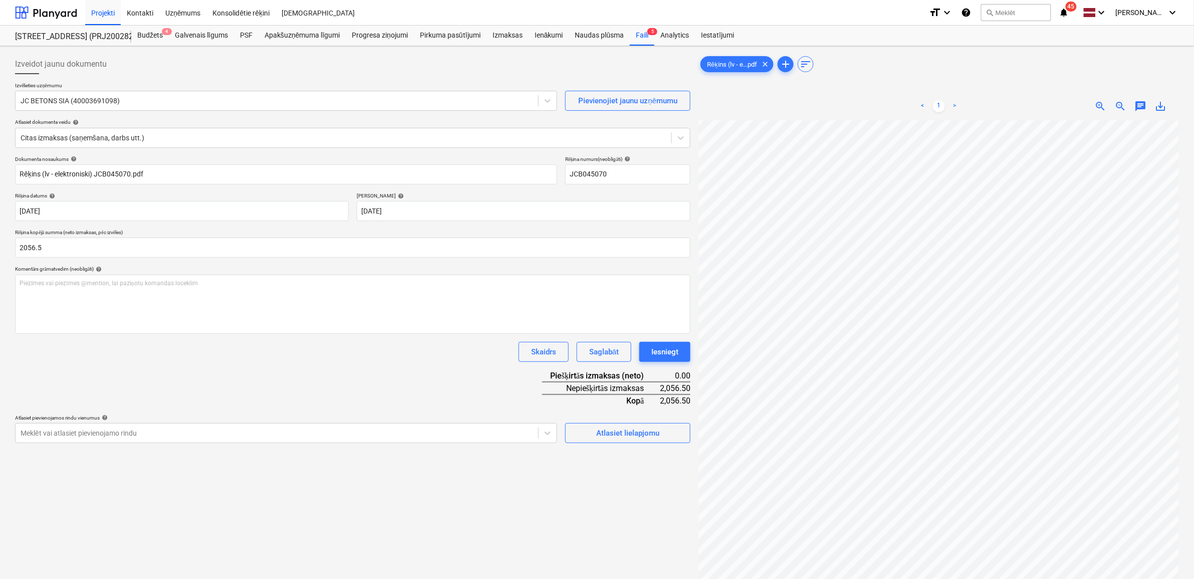
type input "2,056.50"
click at [511, 481] on div "Izveidot jaunu dokumentu Izvēlieties uzņēmumu JC BETONS SIA (40003691098) Pievi…" at bounding box center [352, 362] width 683 height 625
click at [643, 432] on div "Atlasiet lielapjomu" at bounding box center [627, 432] width 63 height 13
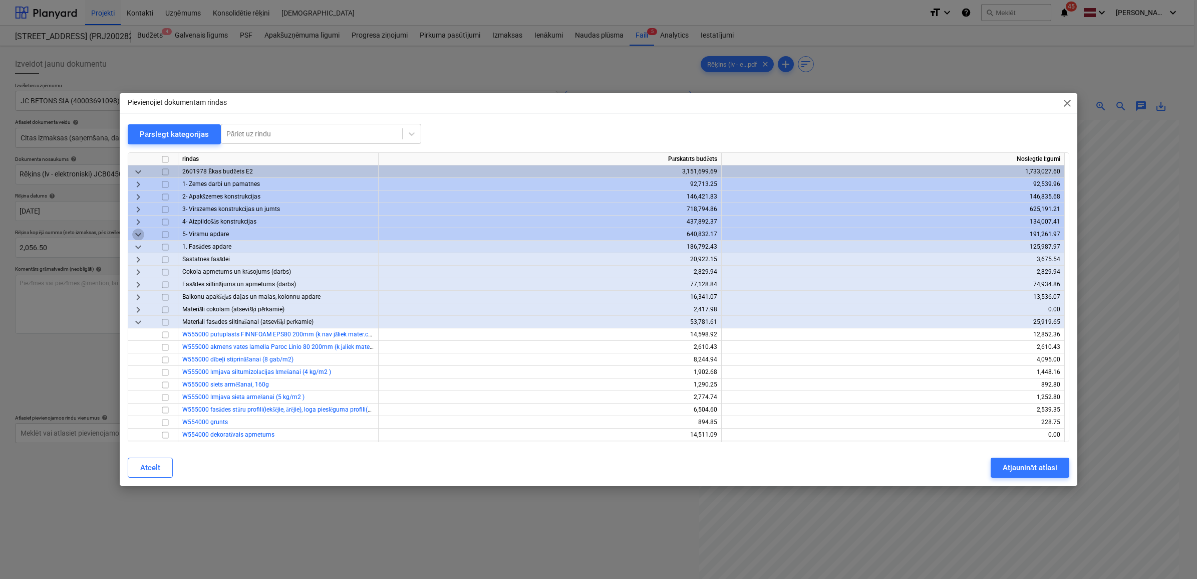
click at [139, 230] on span "keyboard_arrow_down" at bounding box center [138, 234] width 12 height 12
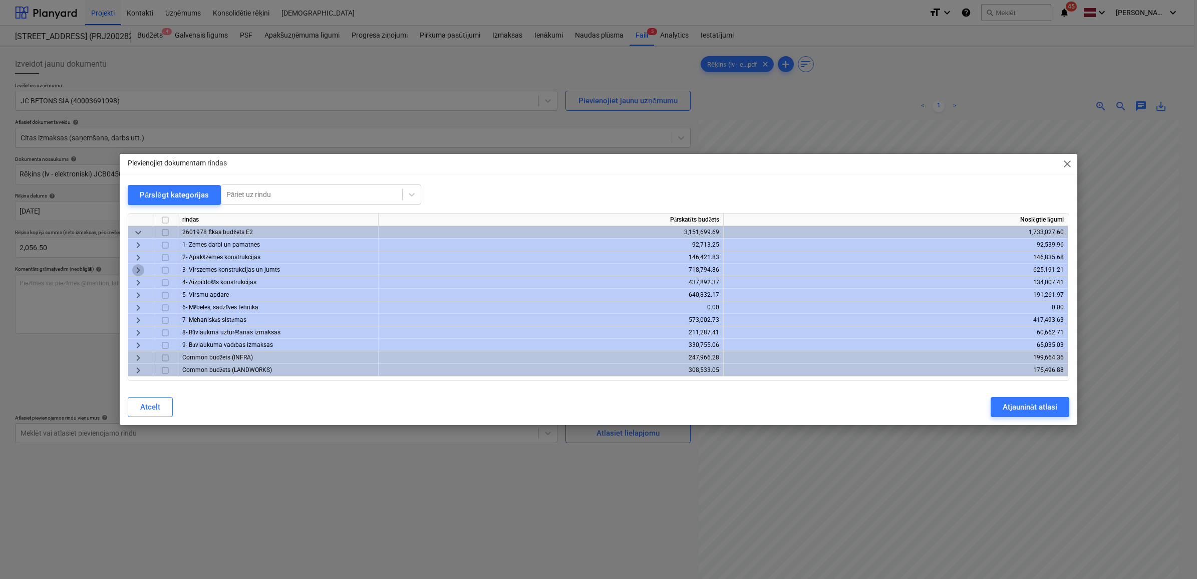
click at [139, 271] on span "keyboard_arrow_right" at bounding box center [138, 270] width 12 height 12
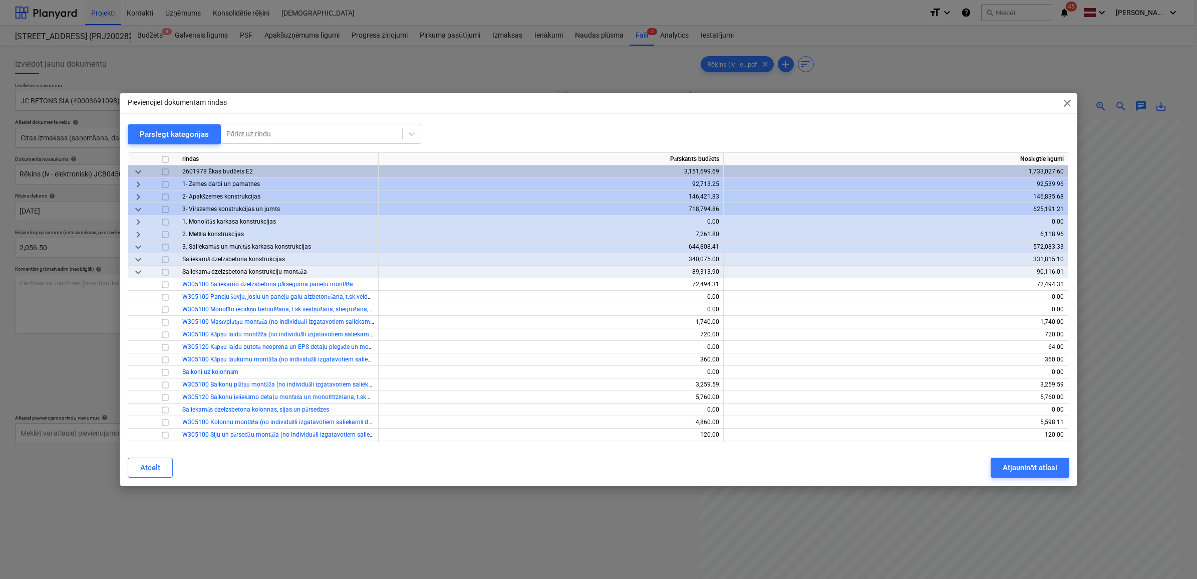
click at [1068, 99] on span "close" at bounding box center [1068, 103] width 12 height 12
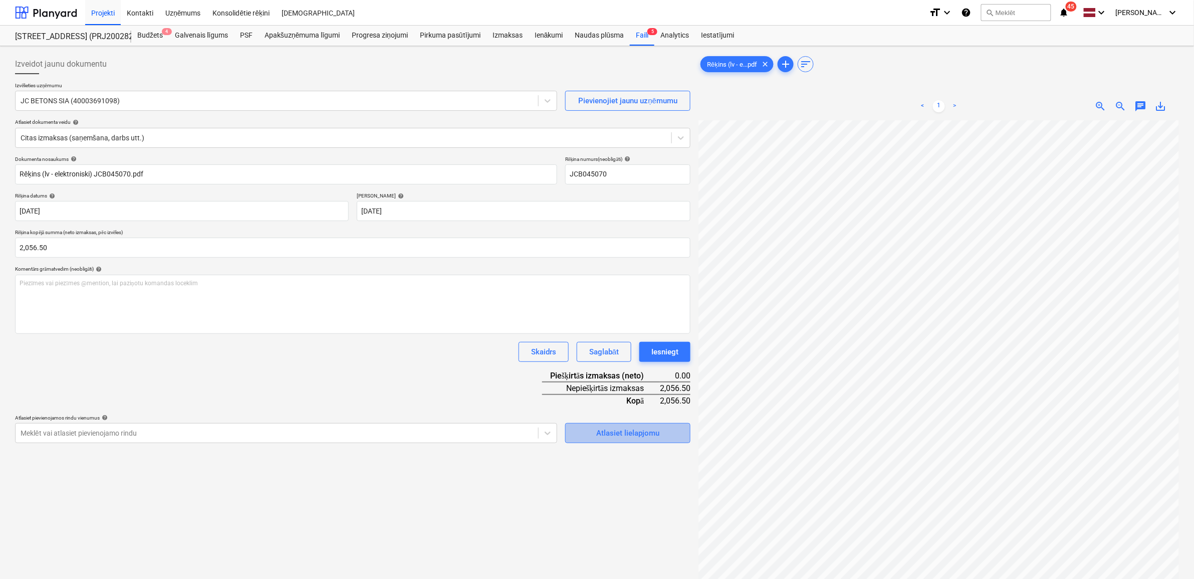
click at [637, 432] on div "Atlasiet lielapjomu" at bounding box center [627, 432] width 63 height 13
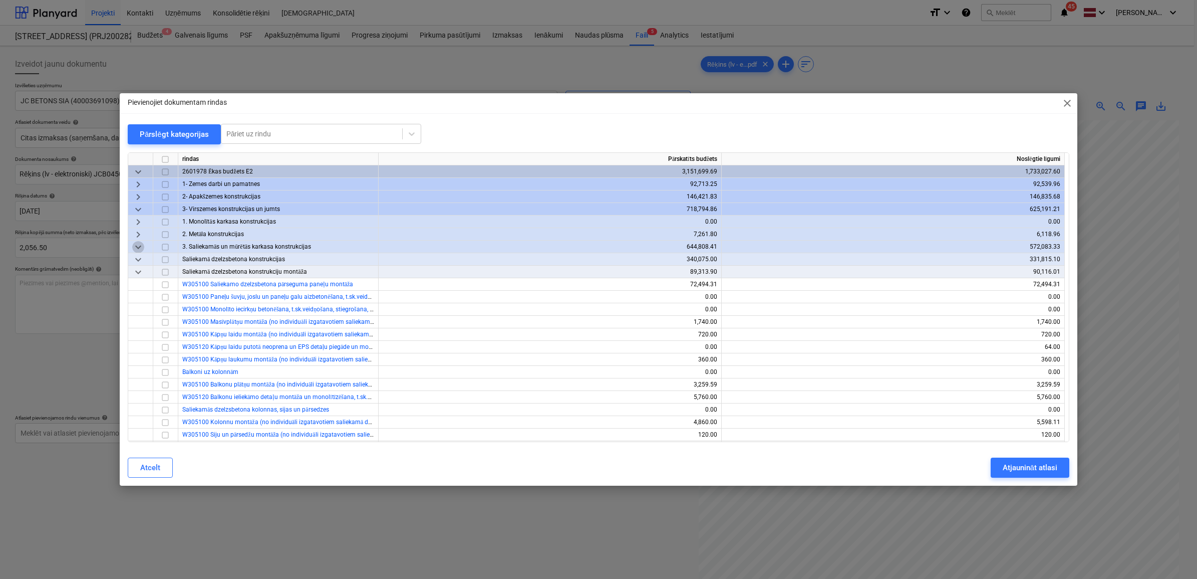
click at [136, 246] on span "keyboard_arrow_down" at bounding box center [138, 246] width 12 height 12
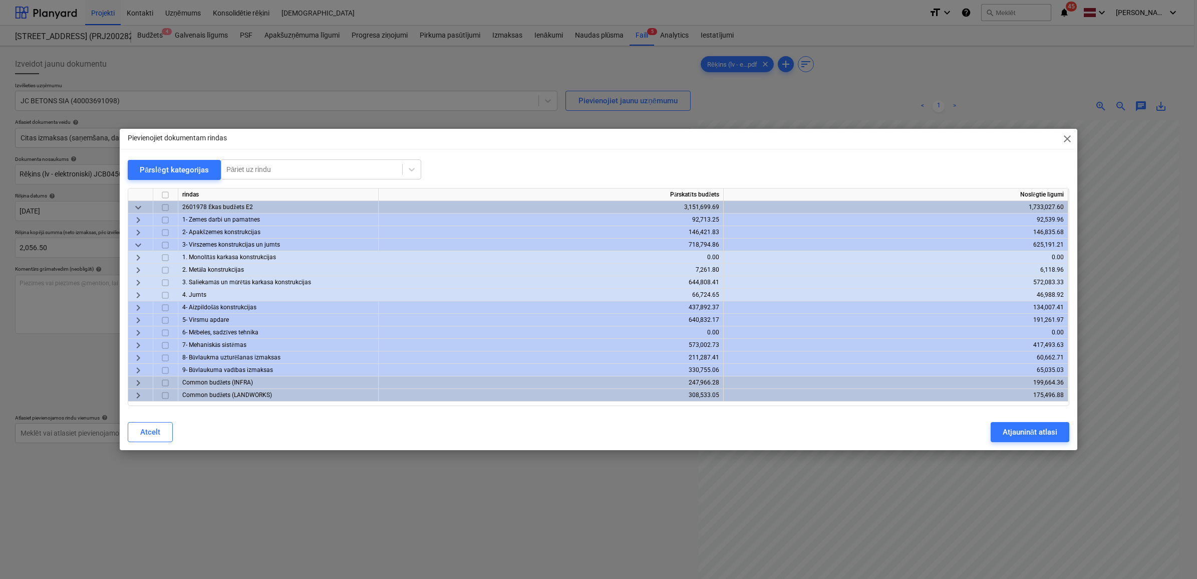
click at [137, 284] on span "keyboard_arrow_right" at bounding box center [138, 283] width 12 height 12
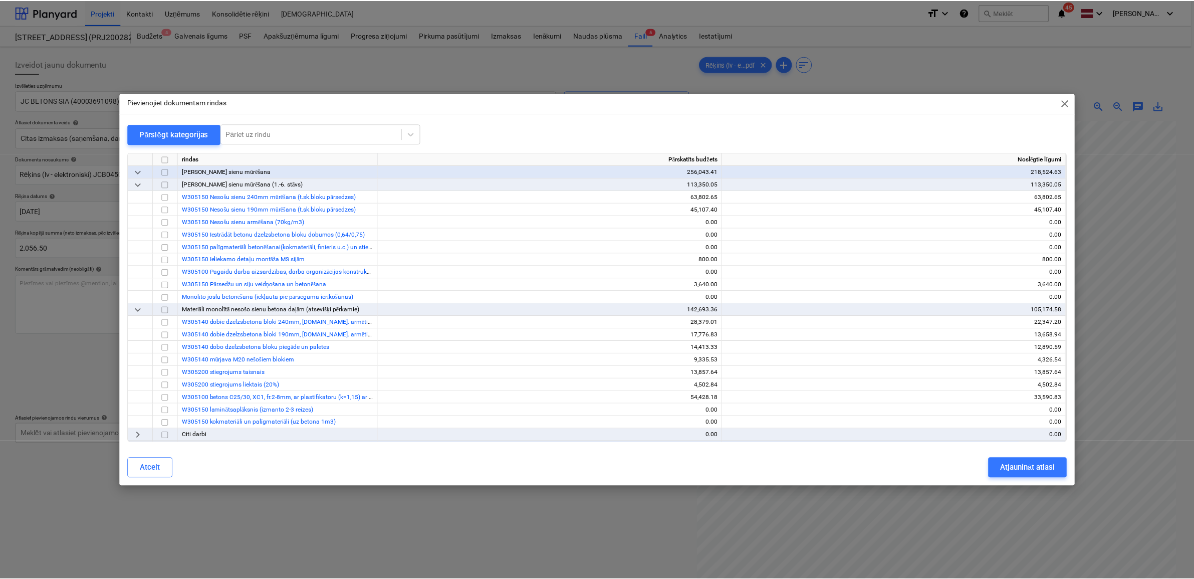
scroll to position [564, 0]
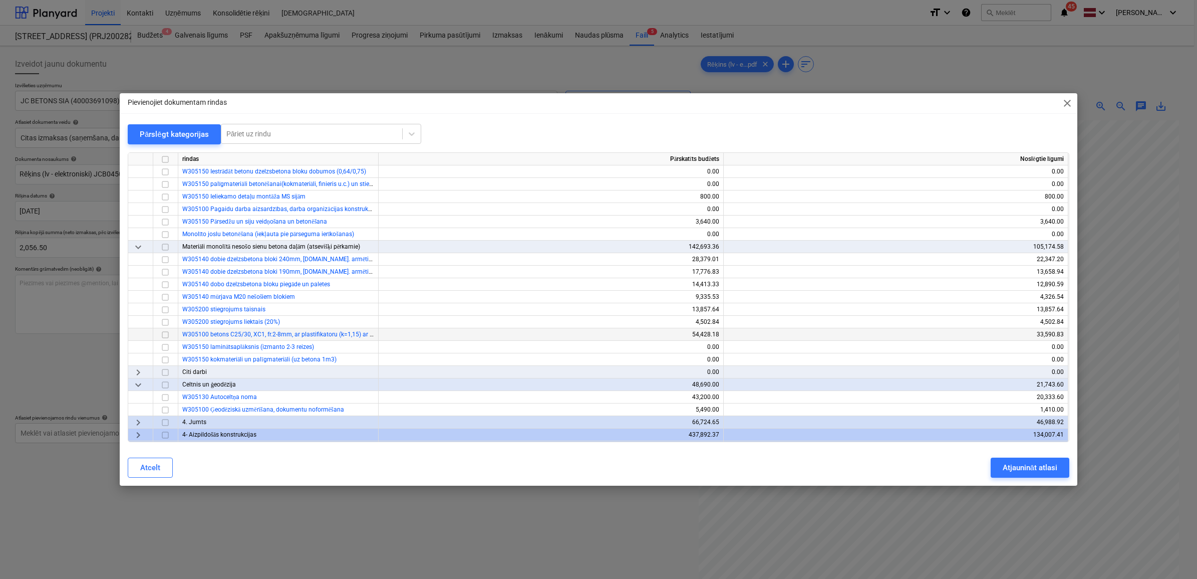
click at [166, 334] on input "checkbox" at bounding box center [165, 334] width 12 height 12
click at [1030, 464] on div "Atjaunināt atlasi" at bounding box center [1030, 467] width 55 height 13
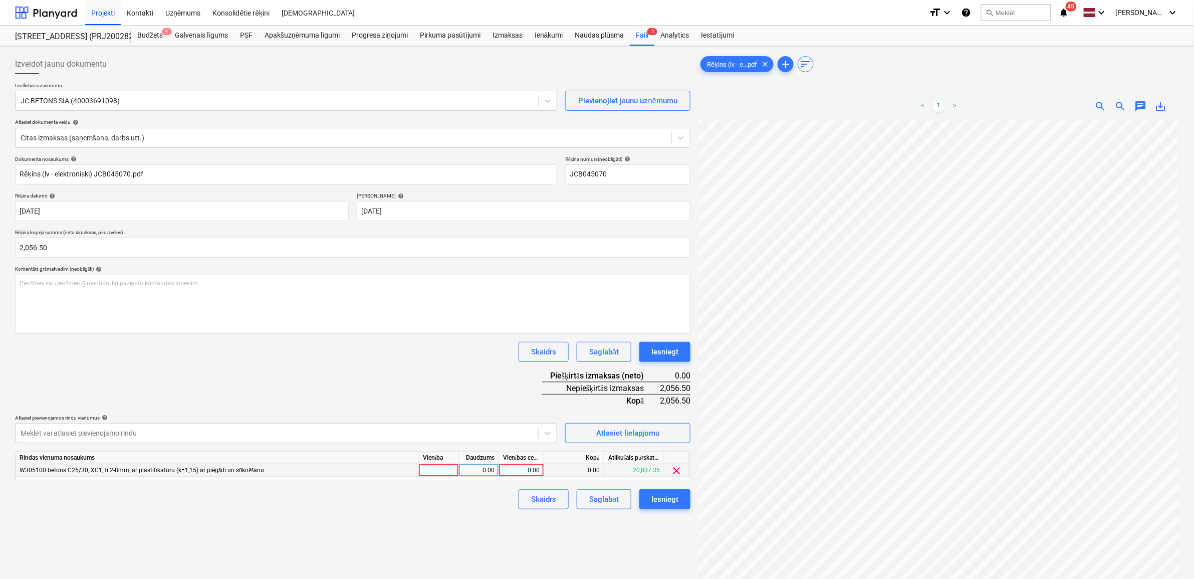
click at [506, 472] on div "0.00" at bounding box center [521, 470] width 37 height 13
type input "2056.50"
drag, startPoint x: 460, startPoint y: 537, endPoint x: 457, endPoint y: 545, distance: 8.6
click at [462, 538] on div "Izveidot jaunu dokumentu Izvēlieties uzņēmumu JC BETONS SIA (40003691098) Pievi…" at bounding box center [352, 362] width 683 height 625
click at [667, 497] on div "Iesniegt" at bounding box center [664, 498] width 27 height 13
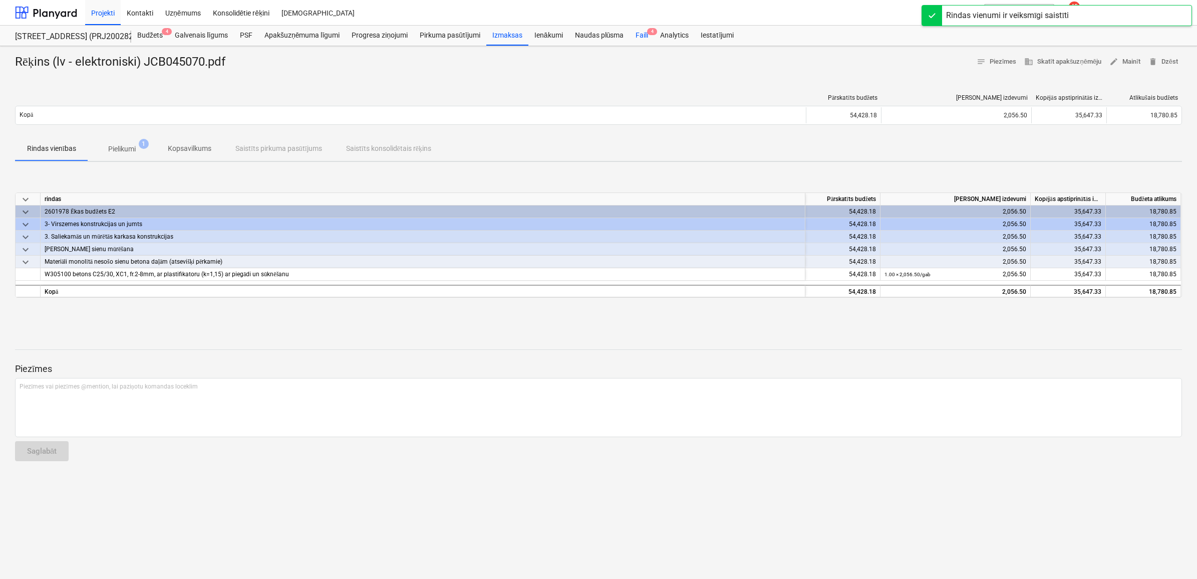
click at [644, 37] on div "Faili 4" at bounding box center [642, 36] width 25 height 20
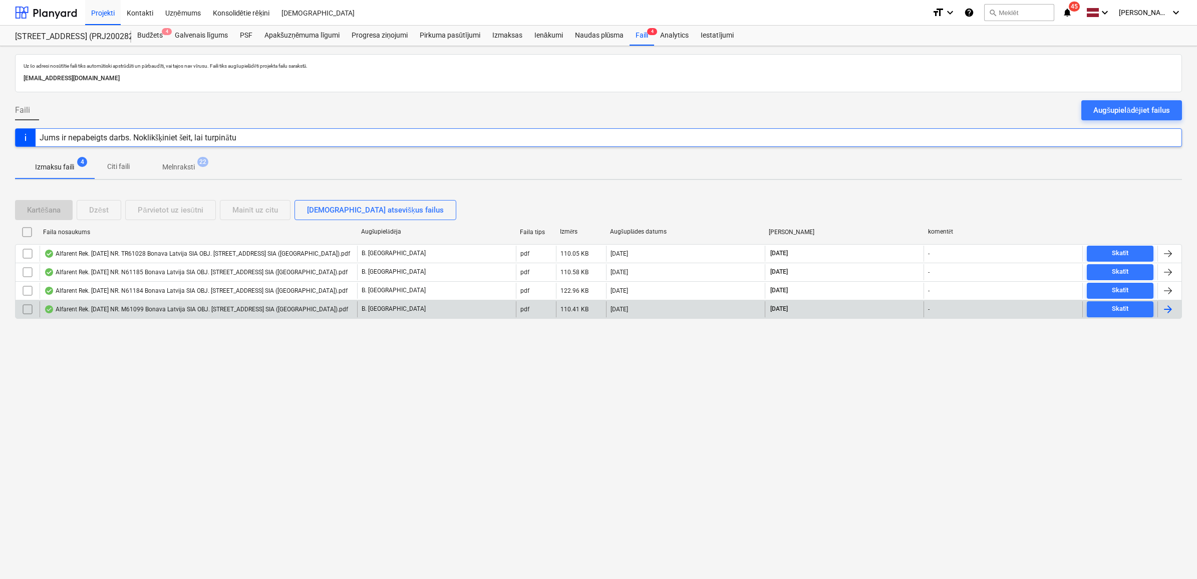
click at [228, 302] on div "Alfarent Rek. [DATE] NR. M61099 Bonava Latvija SIA OBJ. [STREET_ADDRESS] SIA ([…" at bounding box center [199, 309] width 318 height 16
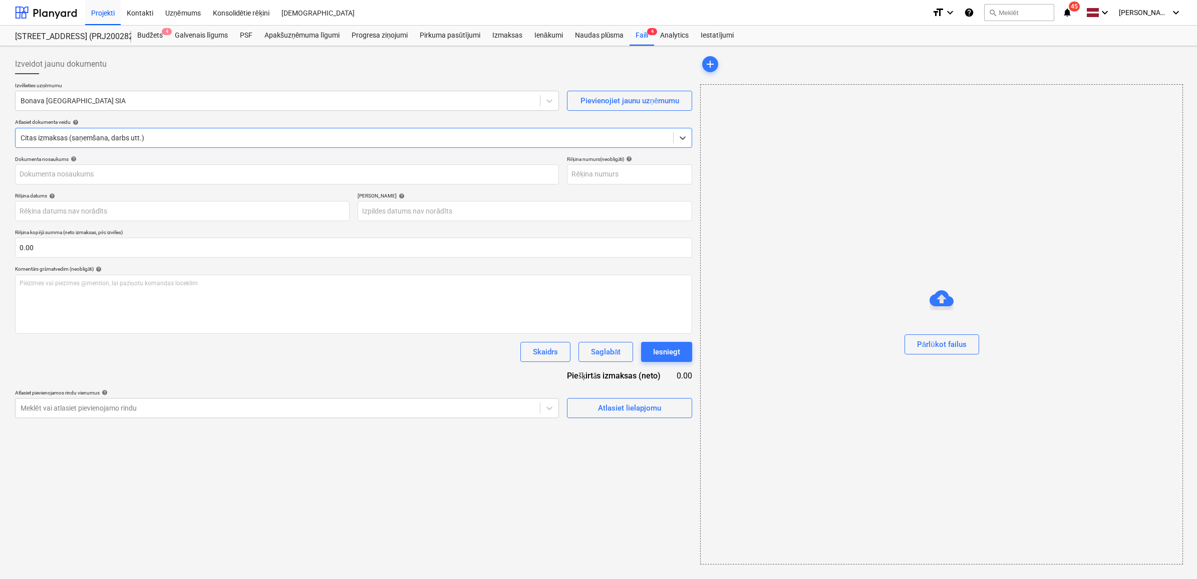
type input "1"
type input "[DATE]"
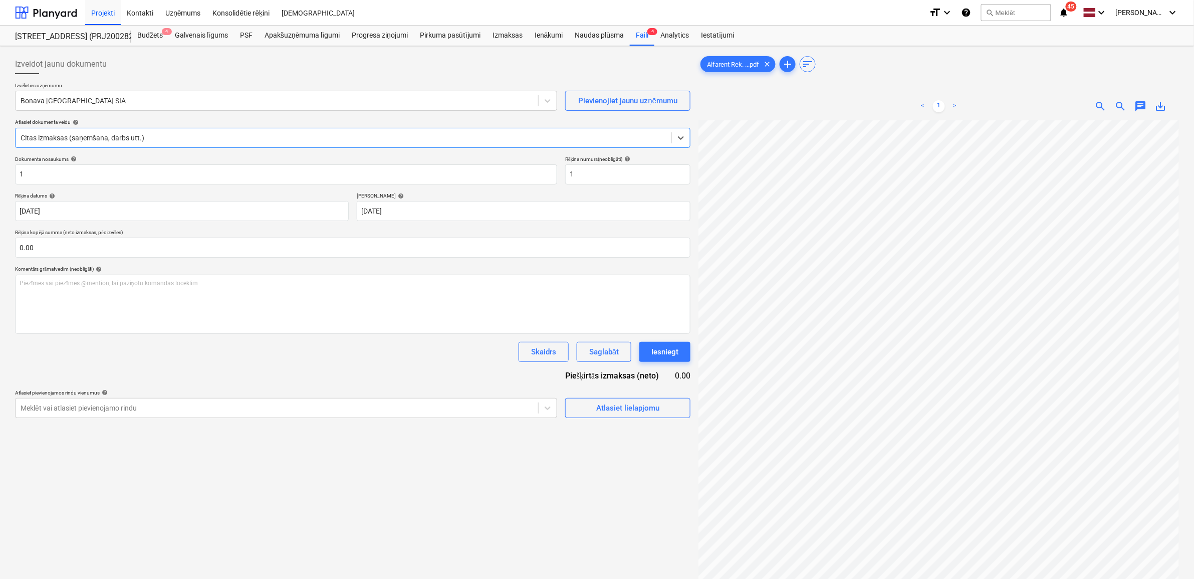
scroll to position [0, 46]
click at [512, 34] on div "Izmaksas" at bounding box center [507, 36] width 42 height 20
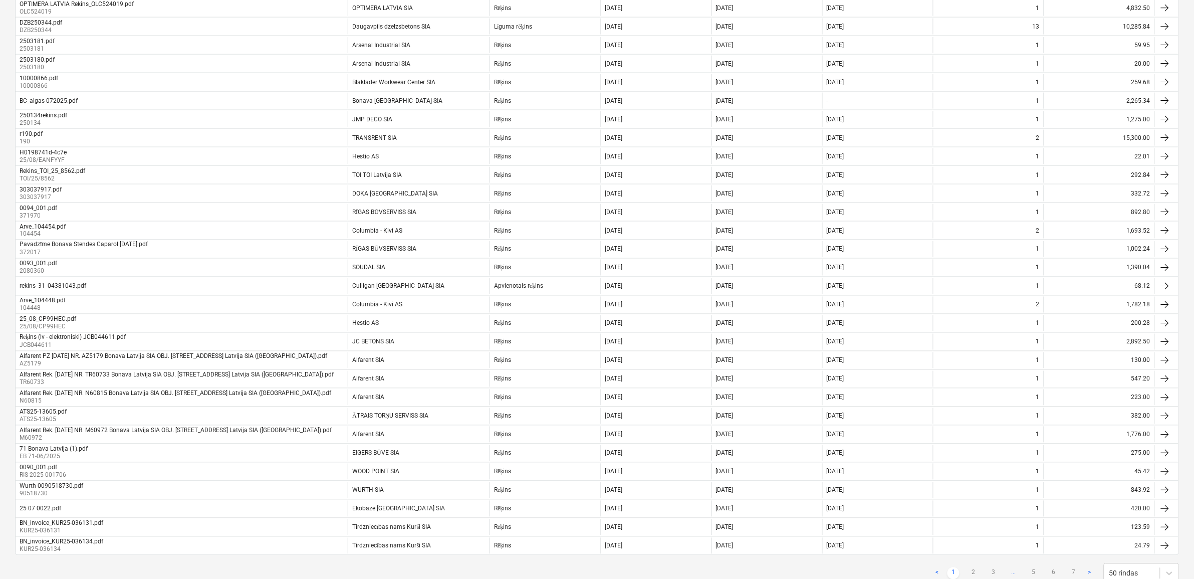
scroll to position [564, 0]
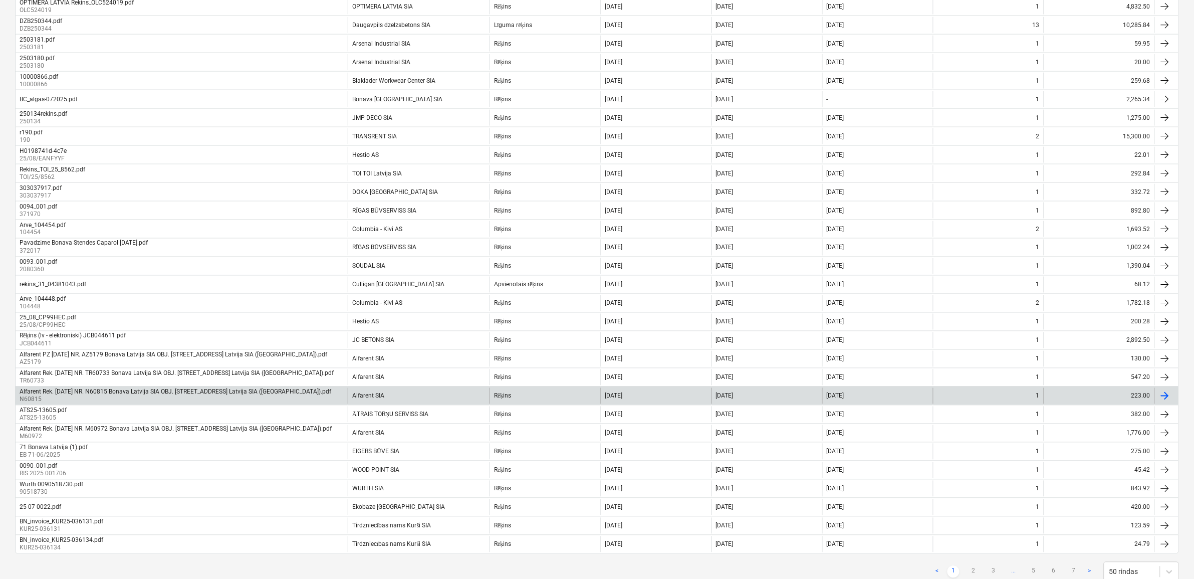
click at [406, 392] on div "Alfarent SIA" at bounding box center [419, 396] width 142 height 16
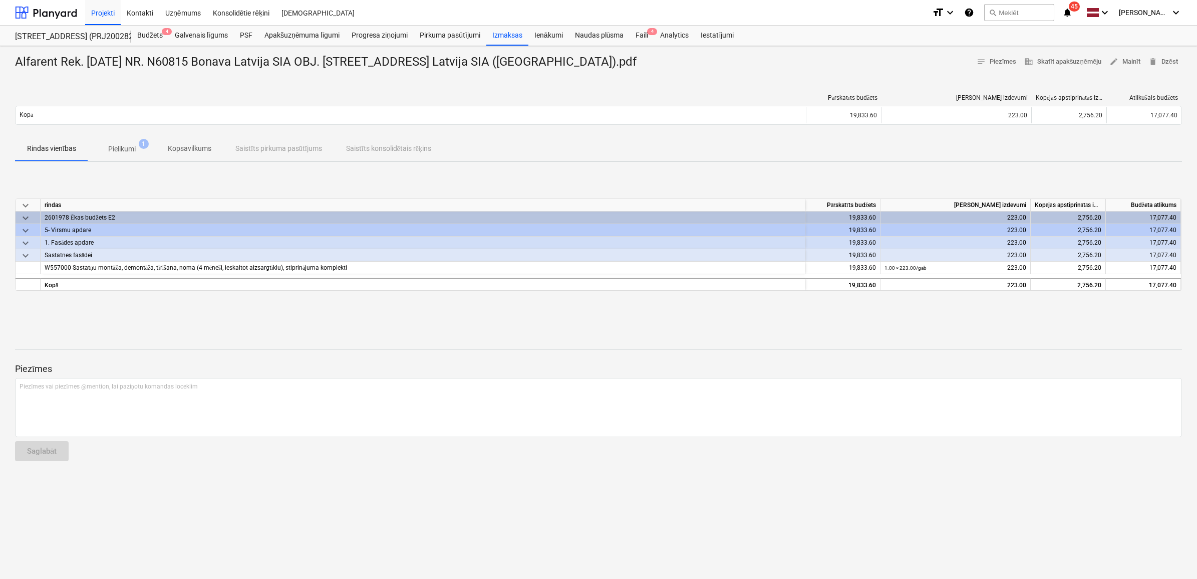
click at [121, 152] on p "Pielikumi" at bounding box center [122, 149] width 28 height 11
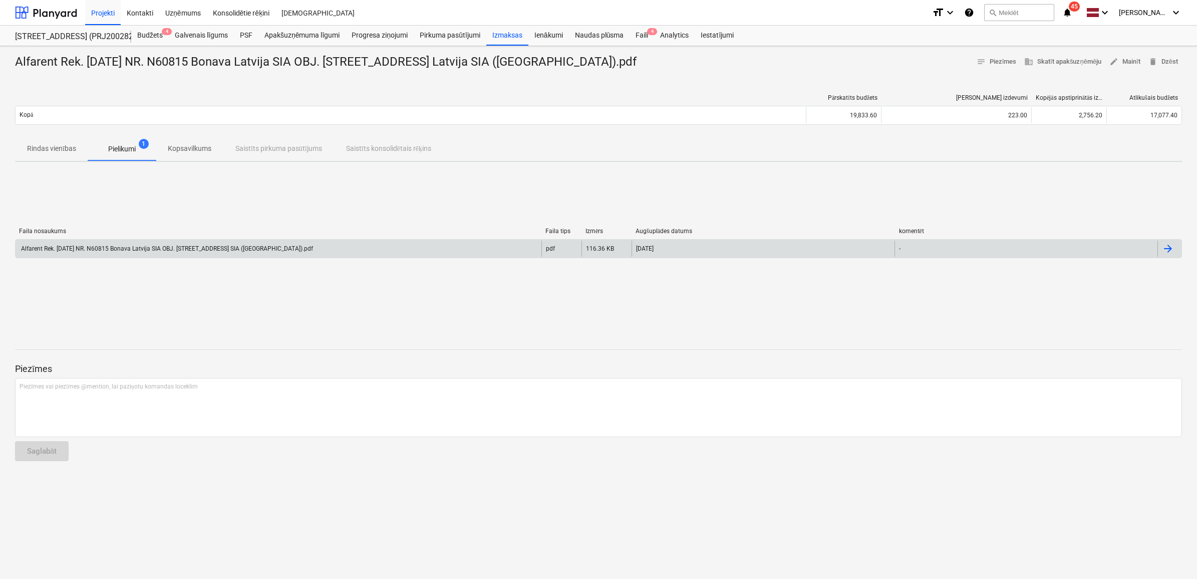
click at [189, 249] on div "Alfarent Rek. [DATE] NR. N60815 Bonava Latvija SIA OBJ. [STREET_ADDRESS] SIA ([…" at bounding box center [167, 248] width 294 height 7
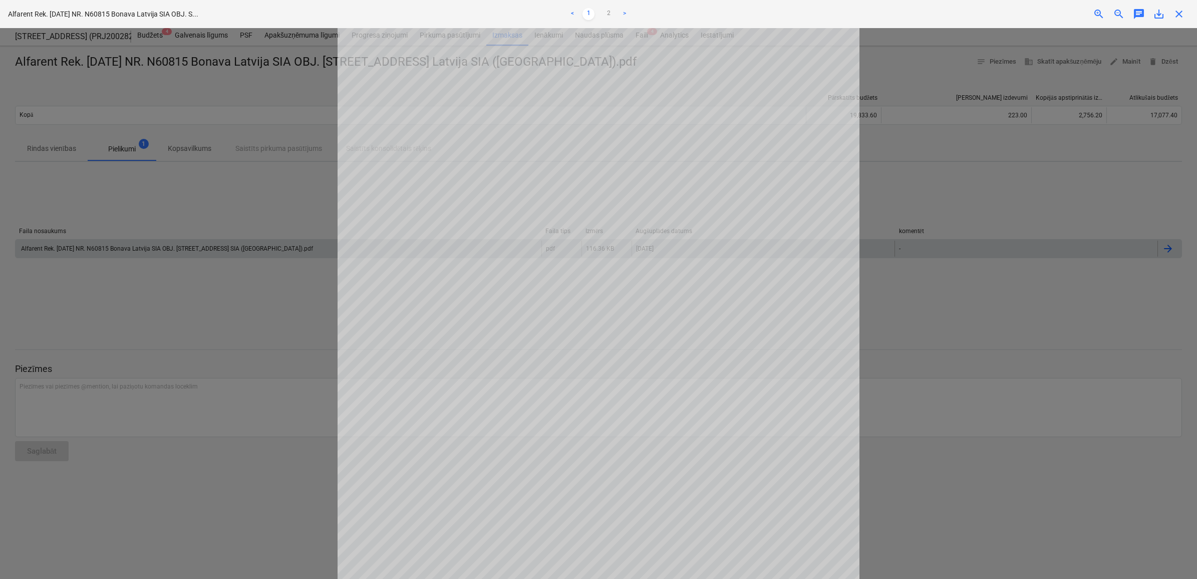
scroll to position [189, 0]
click at [610, 11] on link "2" at bounding box center [609, 14] width 12 height 12
drag, startPoint x: 590, startPoint y: 10, endPoint x: 591, endPoint y: 16, distance: 5.6
click at [589, 11] on link "1" at bounding box center [589, 14] width 12 height 12
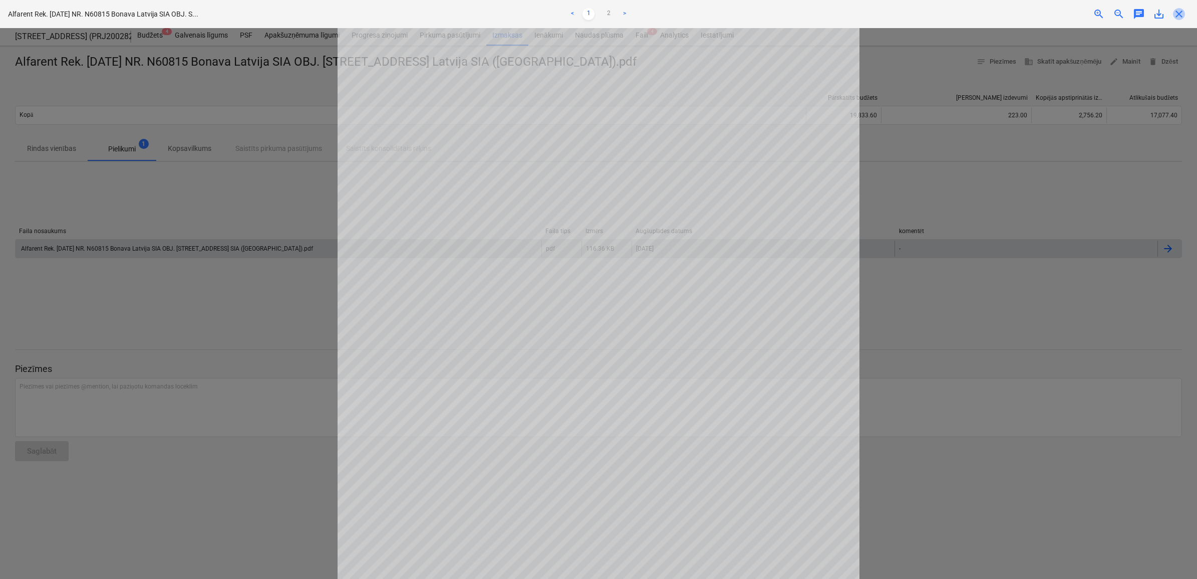
click at [1183, 18] on span "close" at bounding box center [1179, 14] width 12 height 12
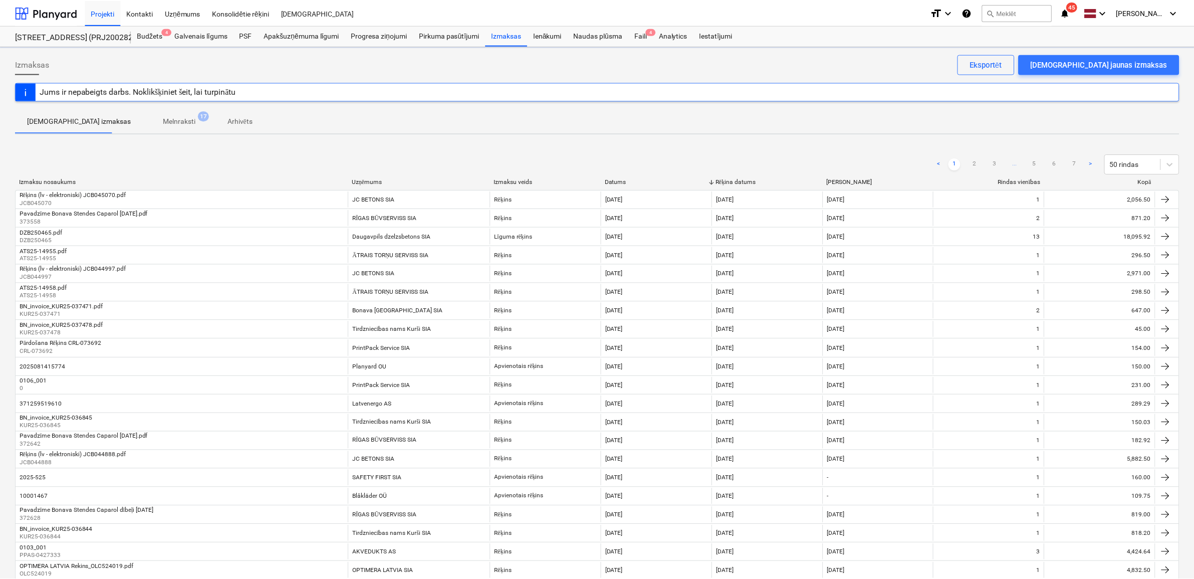
scroll to position [564, 0]
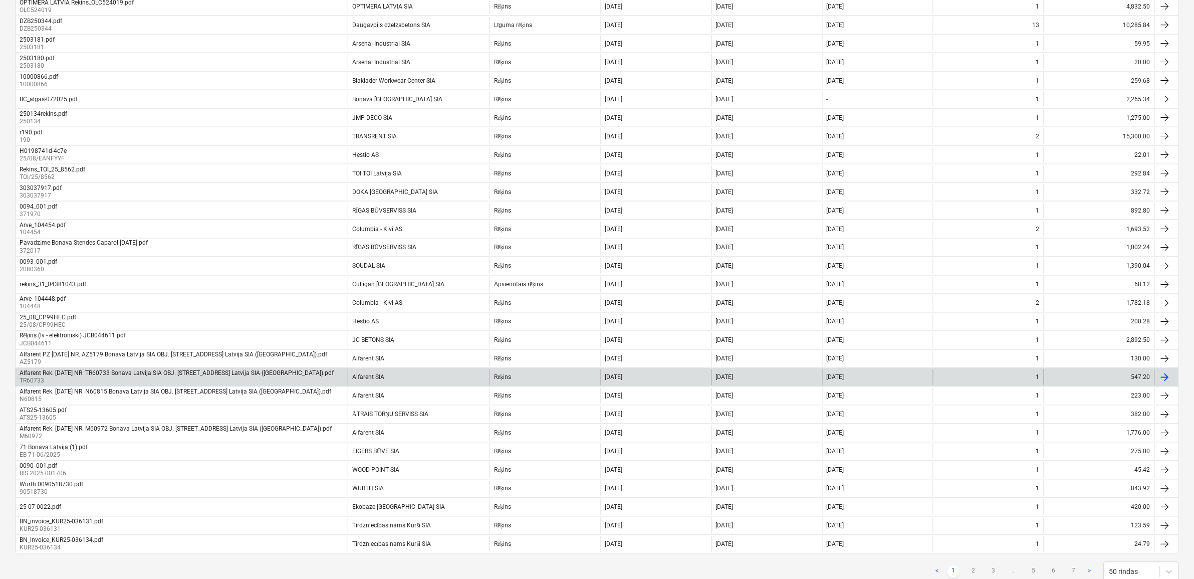
click at [367, 376] on div "Alfarent SIA" at bounding box center [419, 377] width 142 height 16
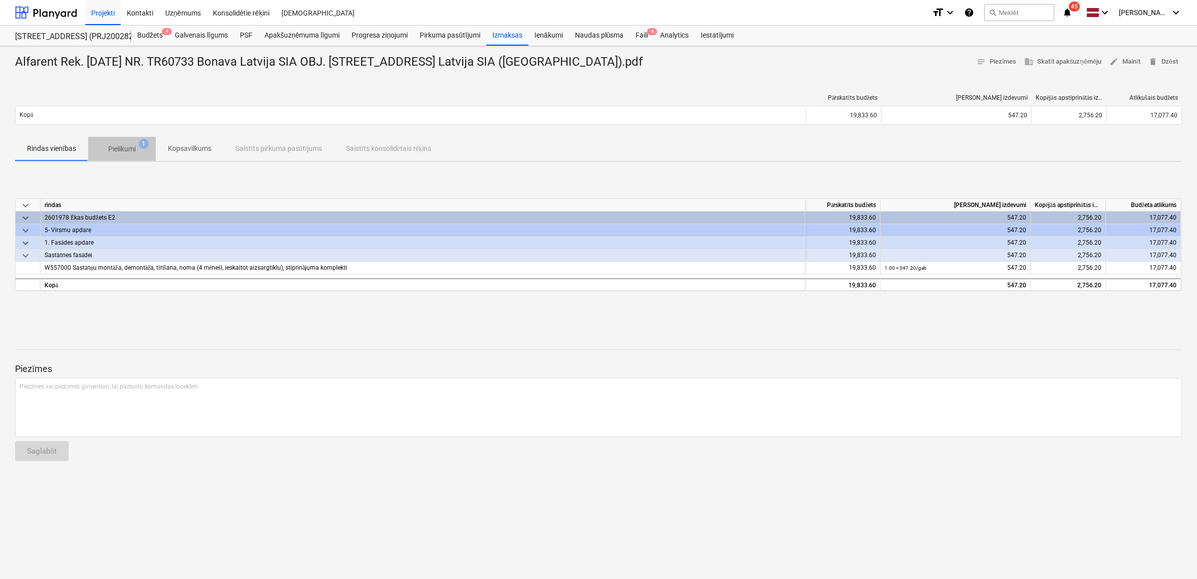
click at [133, 145] on p "Pielikumi" at bounding box center [122, 149] width 28 height 11
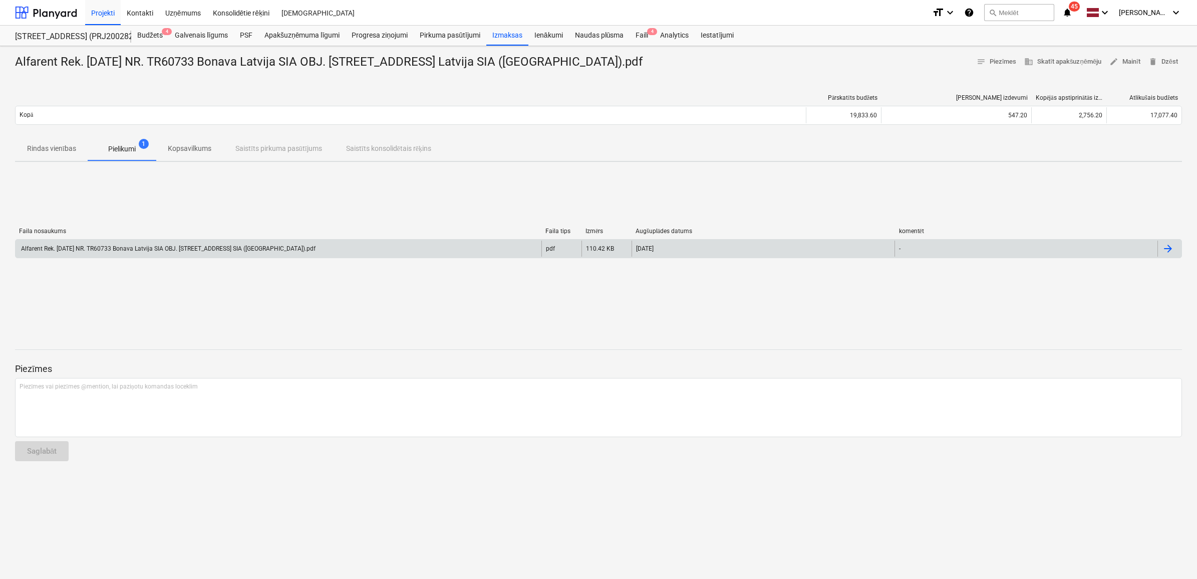
click at [134, 243] on div "Alfarent Rek. [DATE] NR. TR60733 Bonava Latvija SIA OBJ. [STREET_ADDRESS] SIA (…" at bounding box center [279, 248] width 526 height 16
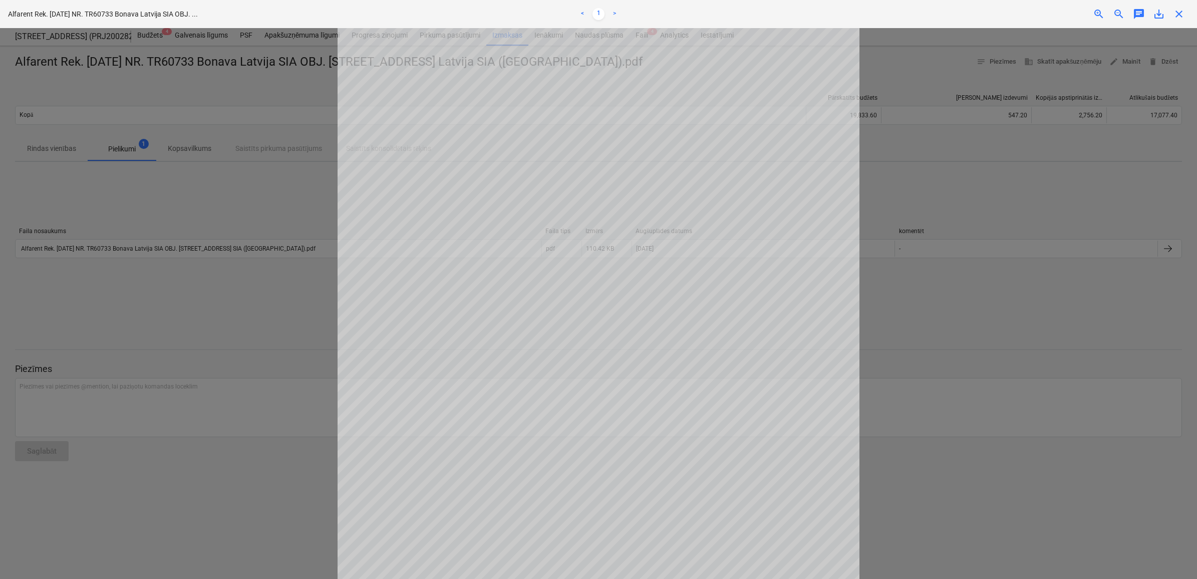
click at [1178, 22] on div "Alfarent Rek. [DATE] NR. TR60733 Bonava Latvija SIA OBJ. ... < 1 > zoom_in zoom…" at bounding box center [598, 14] width 1197 height 28
click at [1178, 13] on span "close" at bounding box center [1179, 14] width 12 height 12
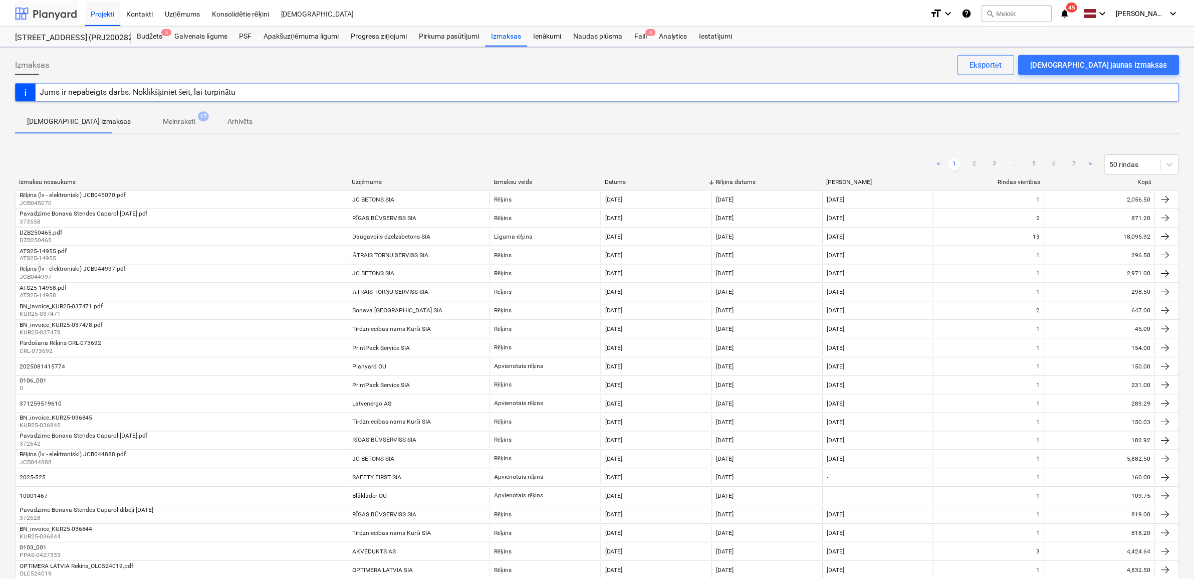
scroll to position [564, 0]
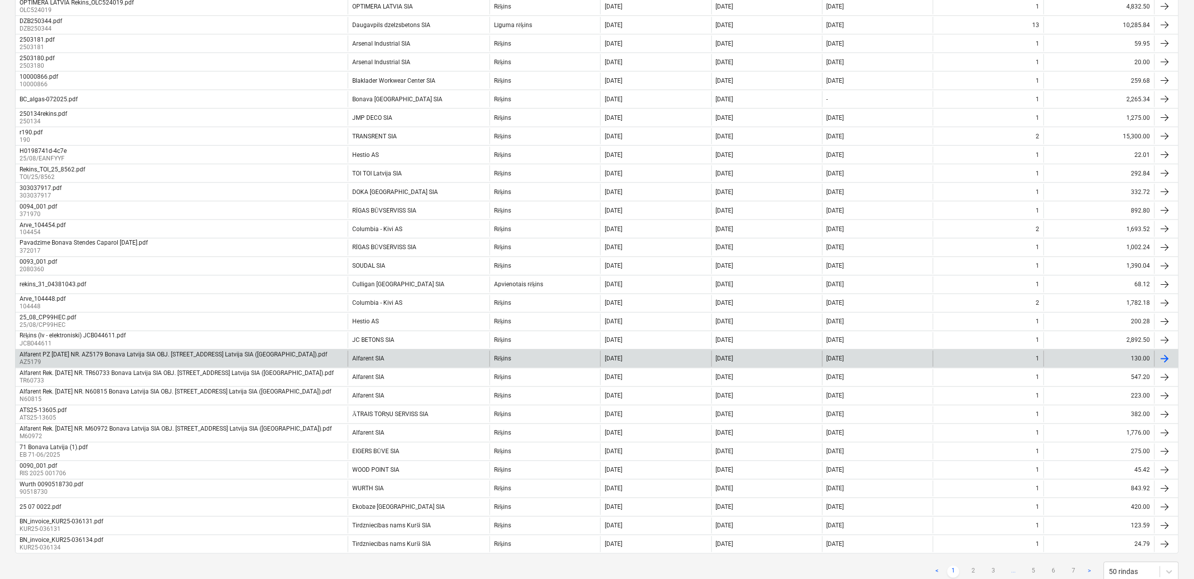
click at [294, 356] on div "Alfarent PZ [DATE] NR. AZ5179 Bonava Latvija SIA OBJ. [STREET_ADDRESS] Latvija …" at bounding box center [174, 354] width 308 height 7
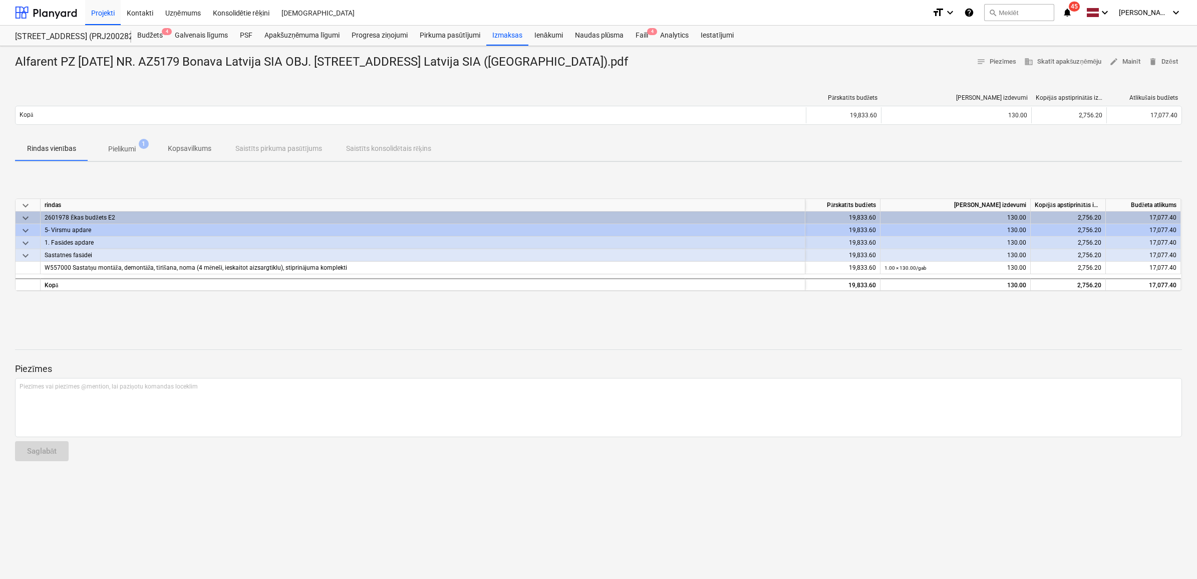
click at [119, 146] on p "Pielikumi" at bounding box center [122, 149] width 28 height 11
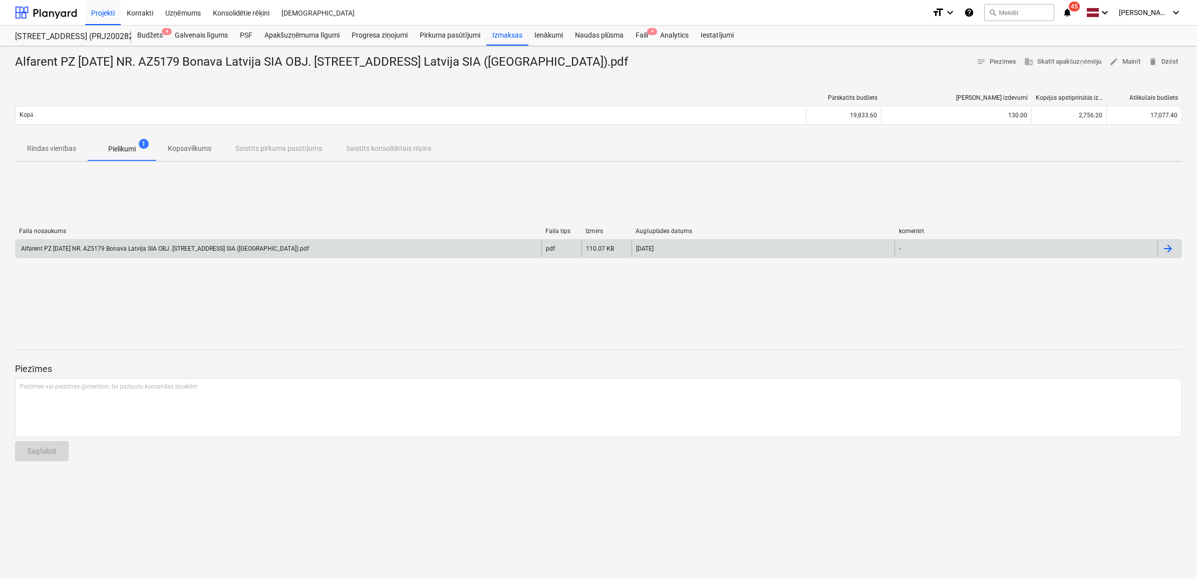
click at [209, 245] on div "Alfarent PZ [DATE] NR. AZ5179 Bonava Latvija SIA OBJ. [STREET_ADDRESS] SIA ([GE…" at bounding box center [165, 248] width 290 height 7
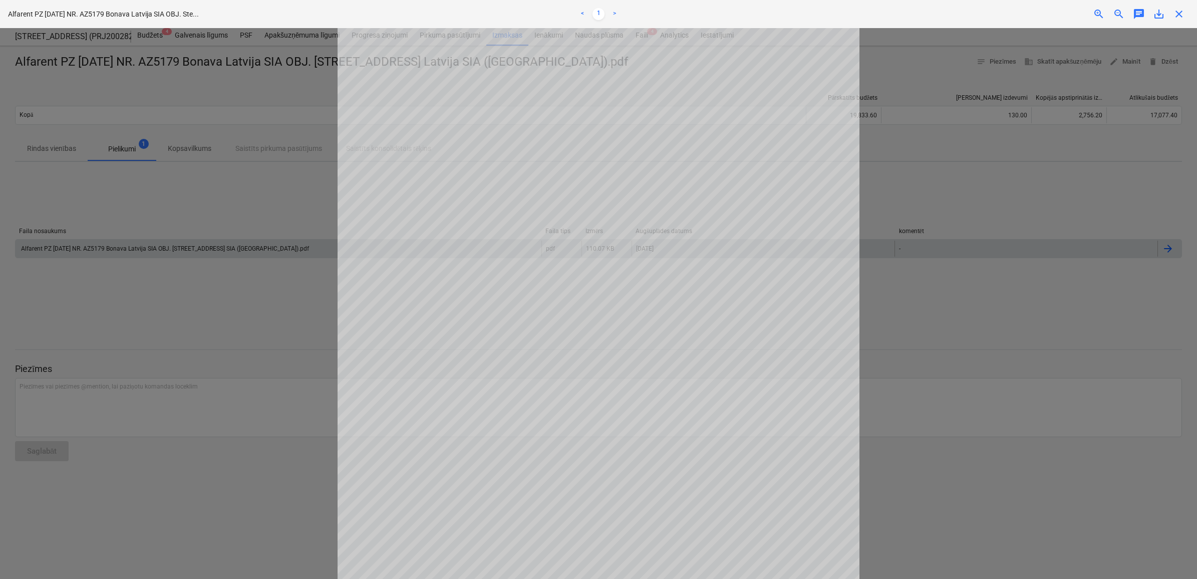
click at [1191, 29] on div at bounding box center [598, 303] width 1197 height 551
click at [1185, 24] on div "Alfarent PZ [DATE] NR. AZ5179 Bonava Latvija SIA OBJ. Ste... < 1 > zoom_in zoom…" at bounding box center [598, 14] width 1197 height 28
click at [1176, 12] on span "close" at bounding box center [1179, 14] width 12 height 12
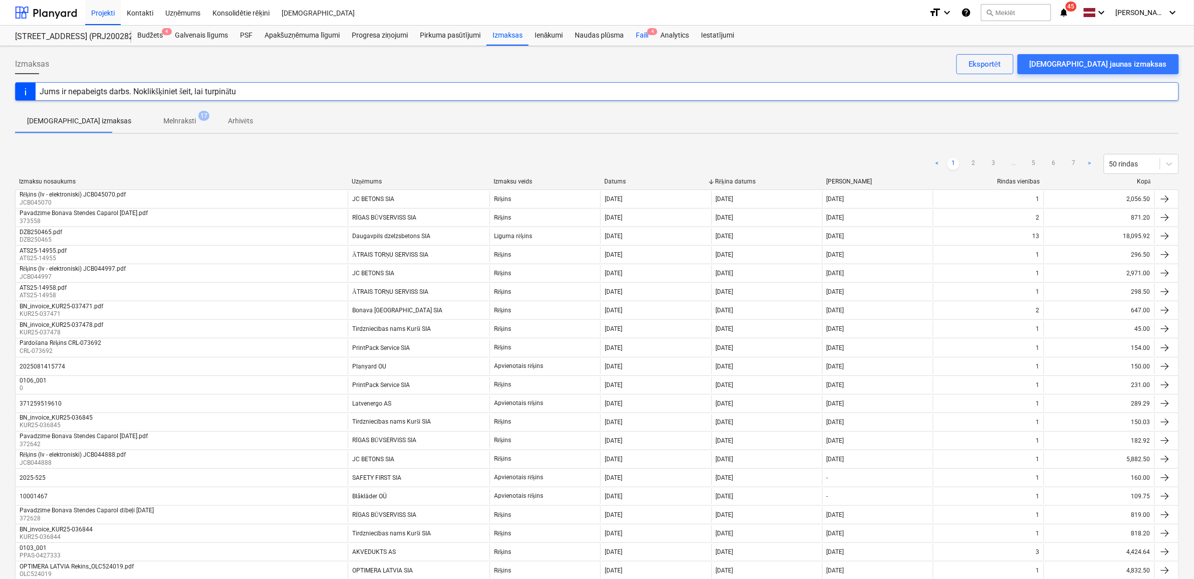
drag, startPoint x: 640, startPoint y: 33, endPoint x: 639, endPoint y: 38, distance: 5.0
click at [640, 33] on div "Faili 4" at bounding box center [642, 36] width 25 height 20
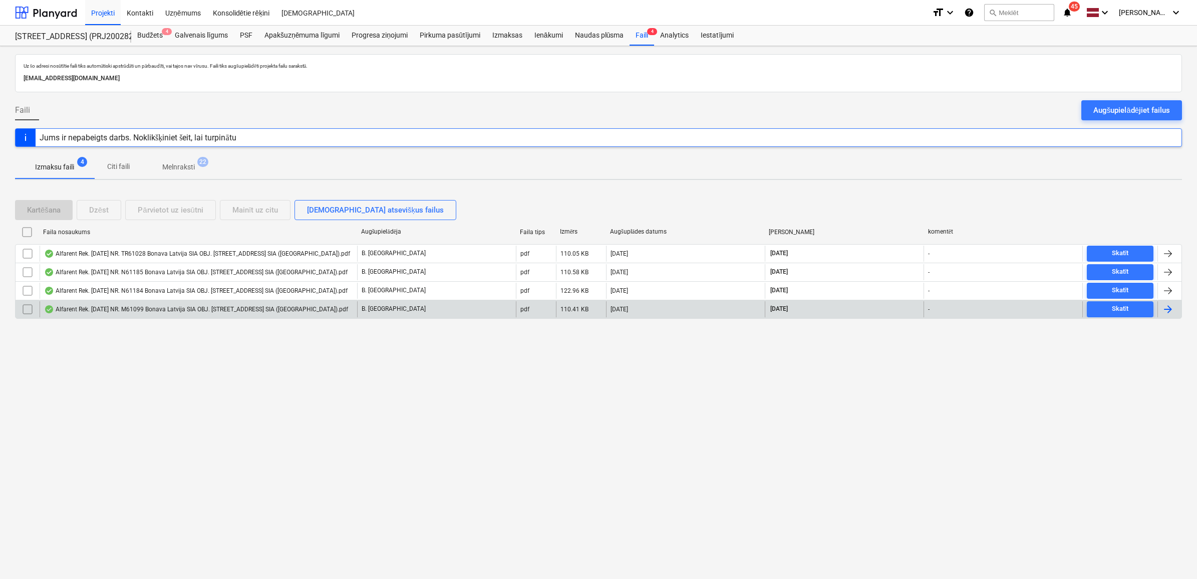
click at [169, 306] on div "Alfarent Rek. [DATE] NR. M61099 Bonava Latvija SIA OBJ. [STREET_ADDRESS] SIA ([…" at bounding box center [196, 309] width 304 height 8
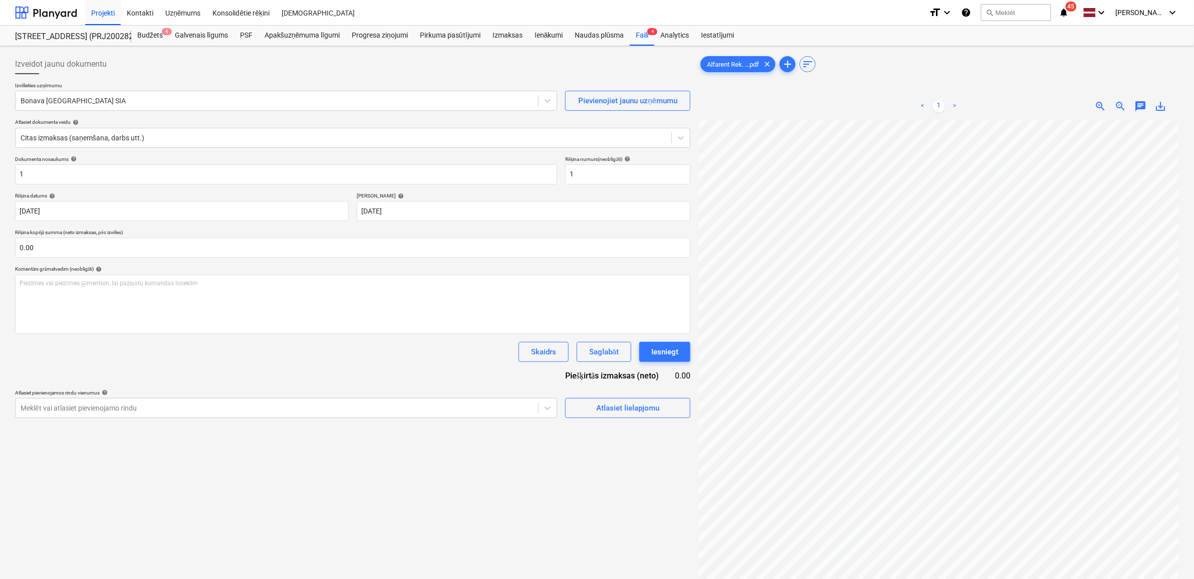
scroll to position [1, 39]
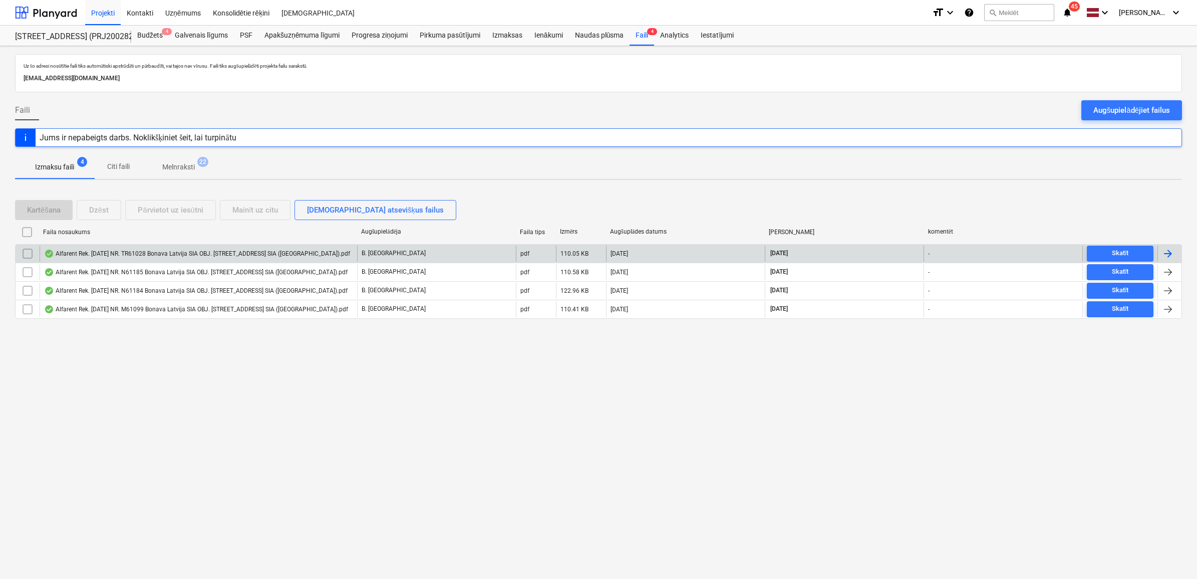
click at [128, 251] on div "Alfarent Rek. [DATE] NR. TR61028 Bonava Latvija SIA OBJ. [STREET_ADDRESS] SIA (…" at bounding box center [197, 253] width 306 height 8
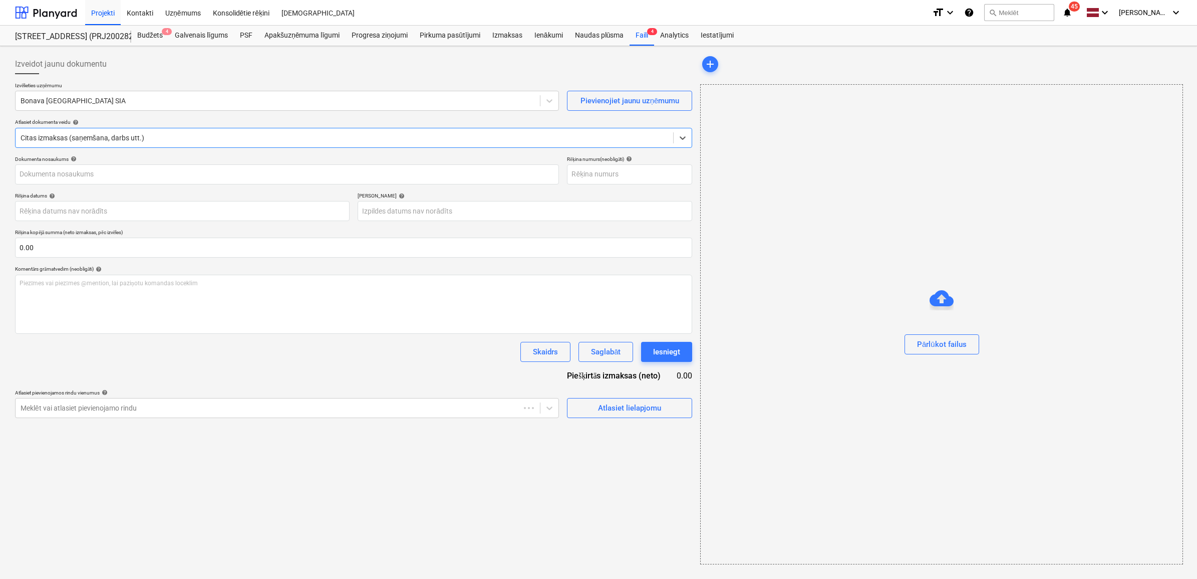
type input "1"
type input "[DATE]"
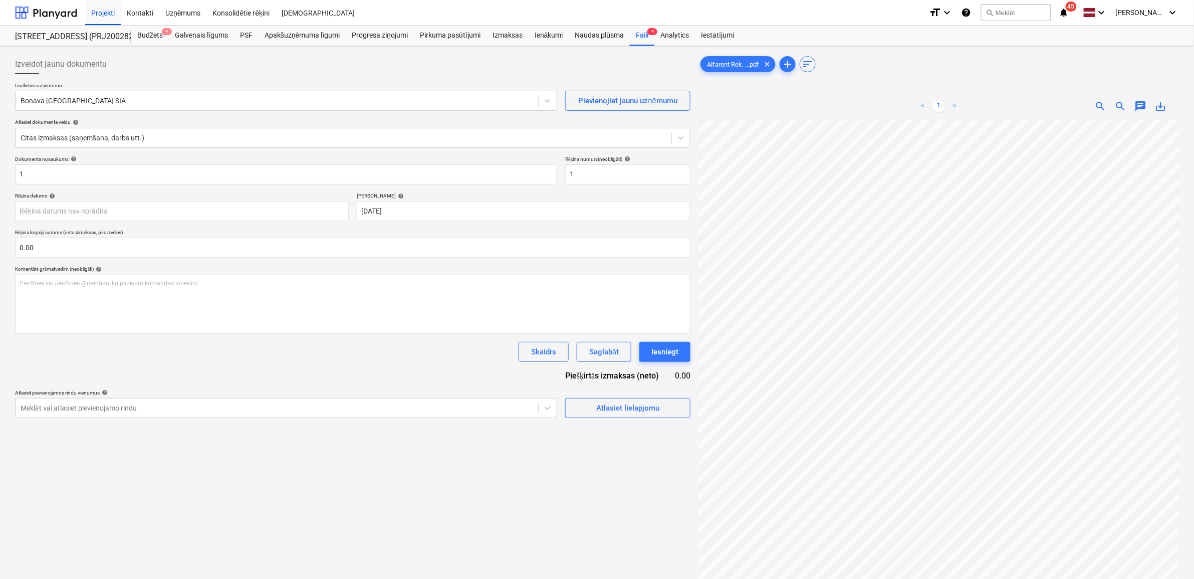
scroll to position [8, 46]
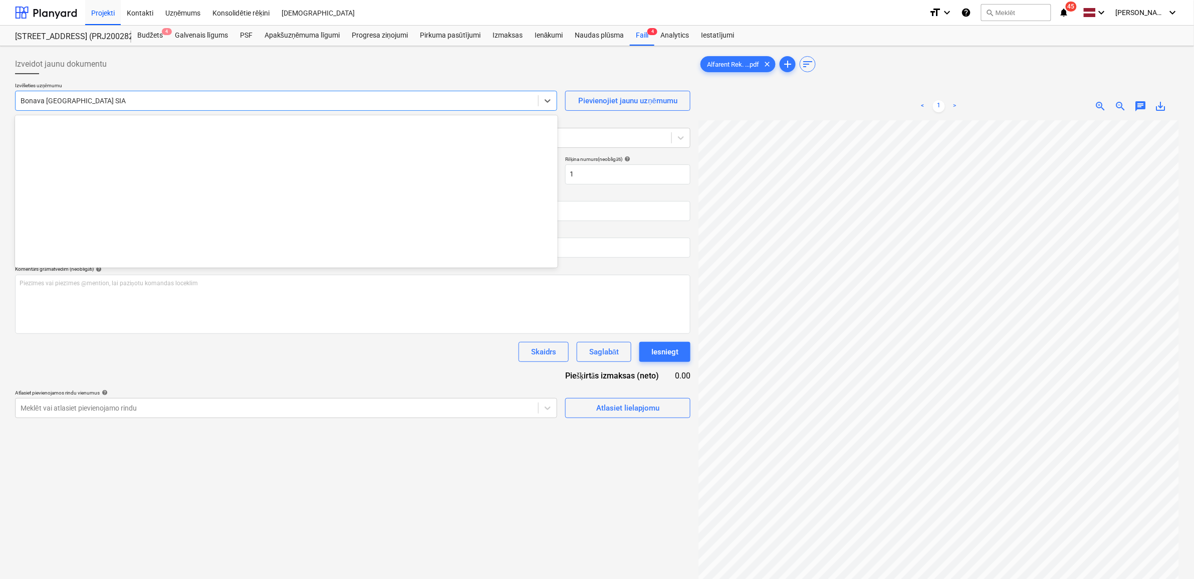
click at [171, 98] on div at bounding box center [277, 101] width 512 height 10
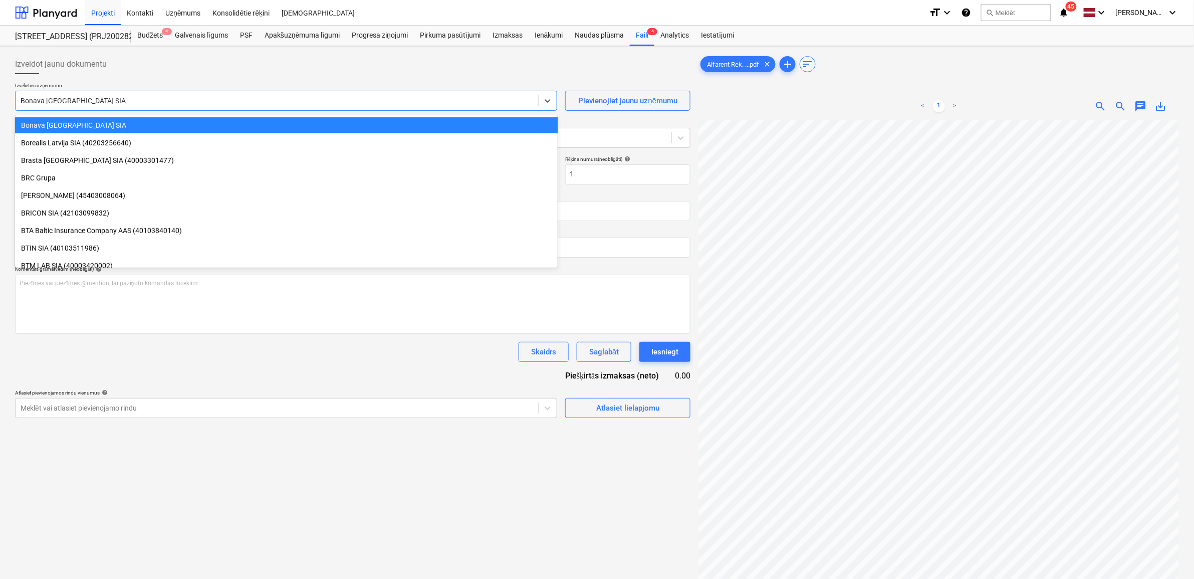
scroll to position [1112, 0]
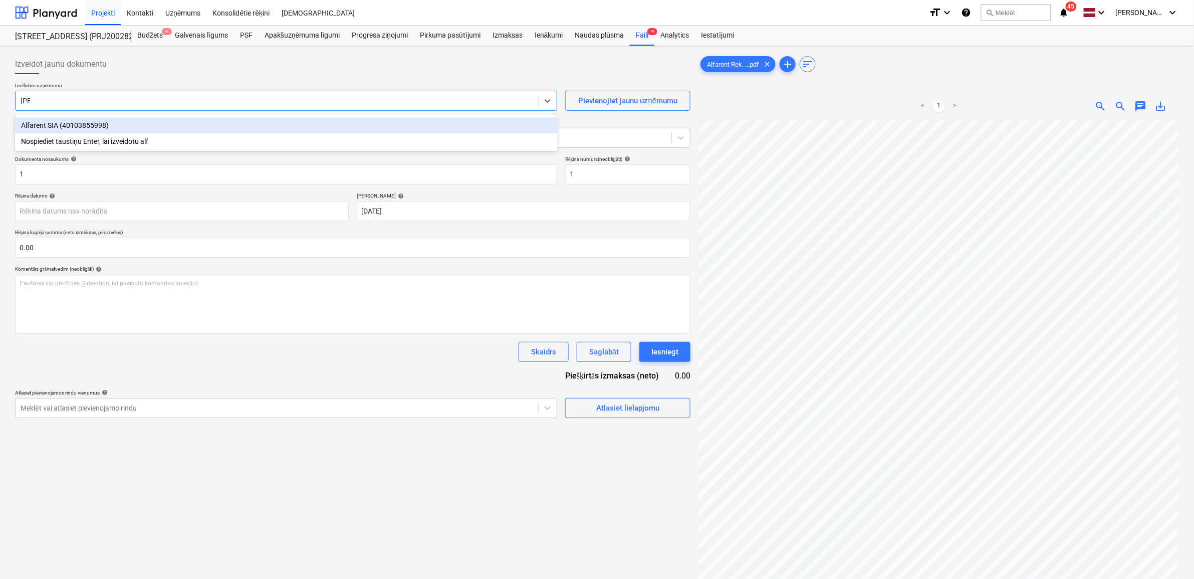
type input "alfa"
click at [110, 123] on div "Alfarent SIA (40103855998)" at bounding box center [286, 125] width 543 height 16
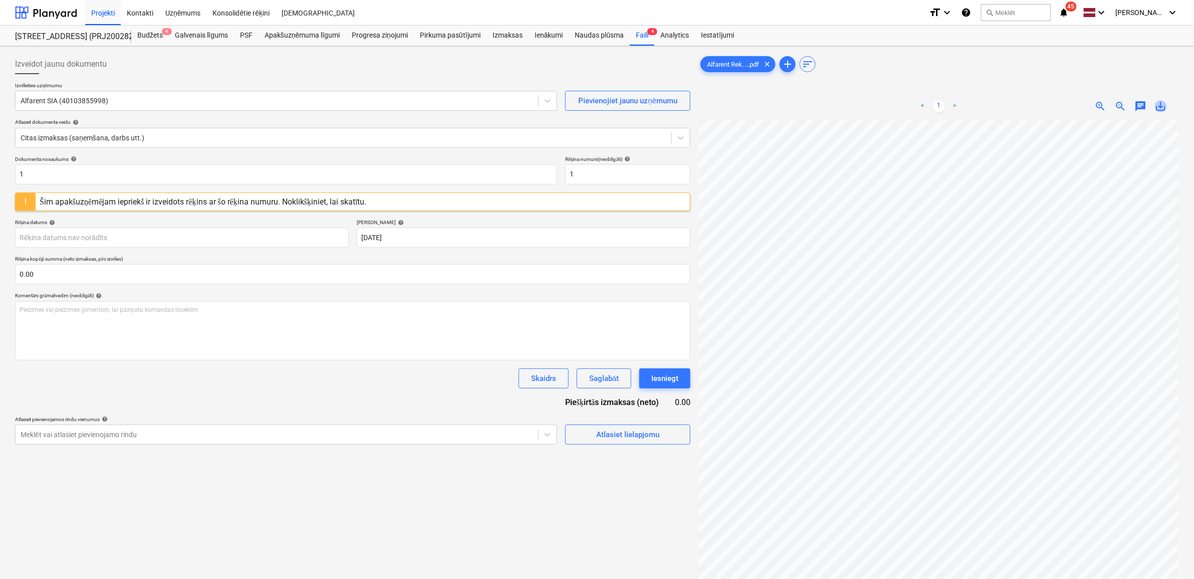
click at [1163, 106] on span "save_alt" at bounding box center [1161, 106] width 12 height 12
click at [86, 181] on input "1" at bounding box center [286, 174] width 542 height 20
paste input "Alfarent Rek. [DATE] NR. TR61028 Bonava Latvija SIA OBJ. [STREET_ADDRESS] Latvi…"
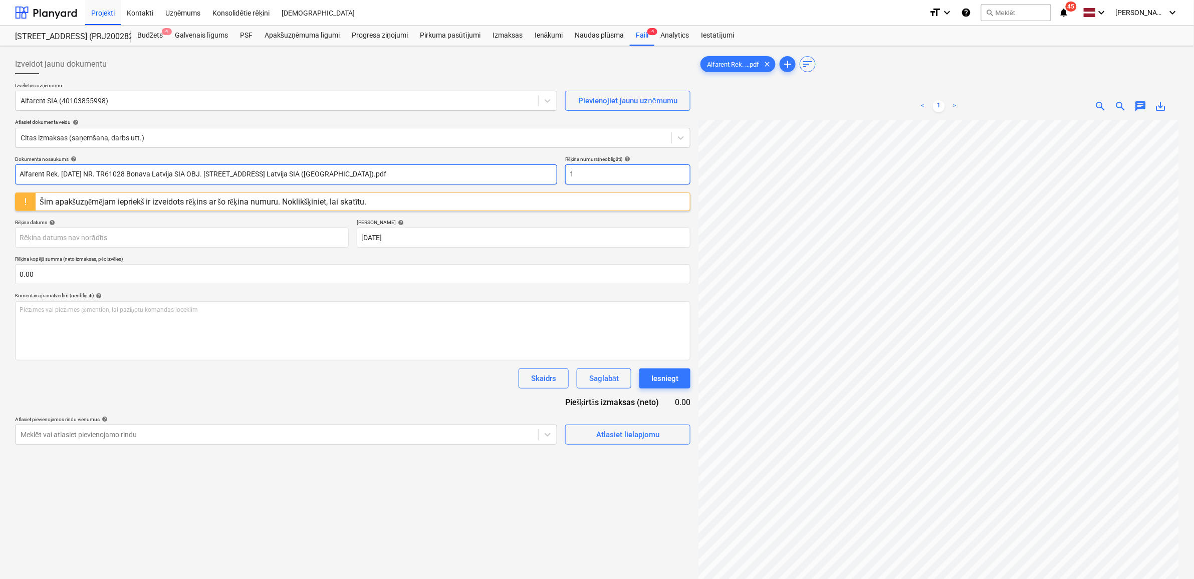
type input "Alfarent Rek. [DATE] NR. TR61028 Bonava Latvija SIA OBJ. [STREET_ADDRESS] Latvi…"
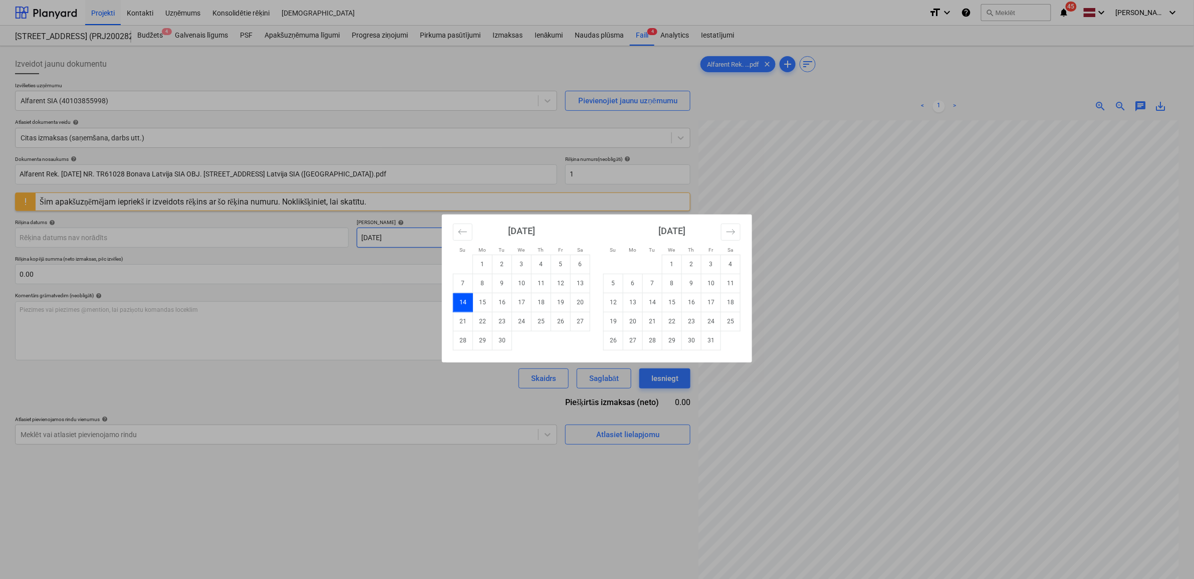
click at [416, 239] on body "Projekti Kontakti Uzņēmums Konsolidētie rēķini Iesūtne format_size keyboard_arr…" at bounding box center [597, 289] width 1194 height 579
click at [600, 181] on div "Su Mo Tu We Th Fr Sa Su Mo Tu We Th Fr Sa [DATE] 1 2 3 4 5 6 7 8 9 10 11 12 13 …" at bounding box center [597, 289] width 1194 height 579
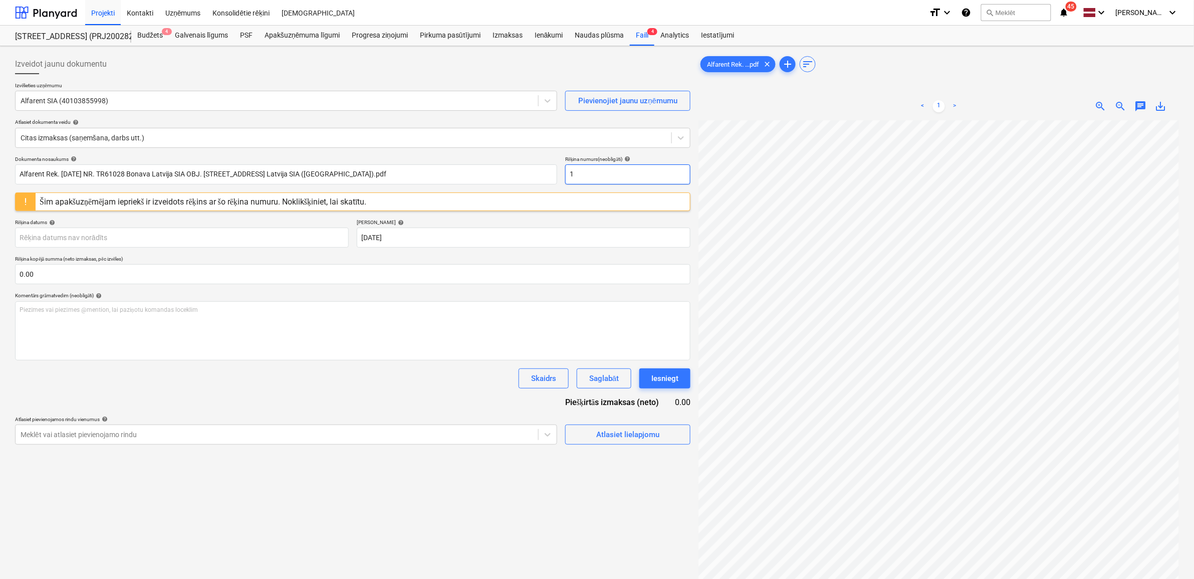
click at [600, 181] on input "1" at bounding box center [627, 174] width 125 height 20
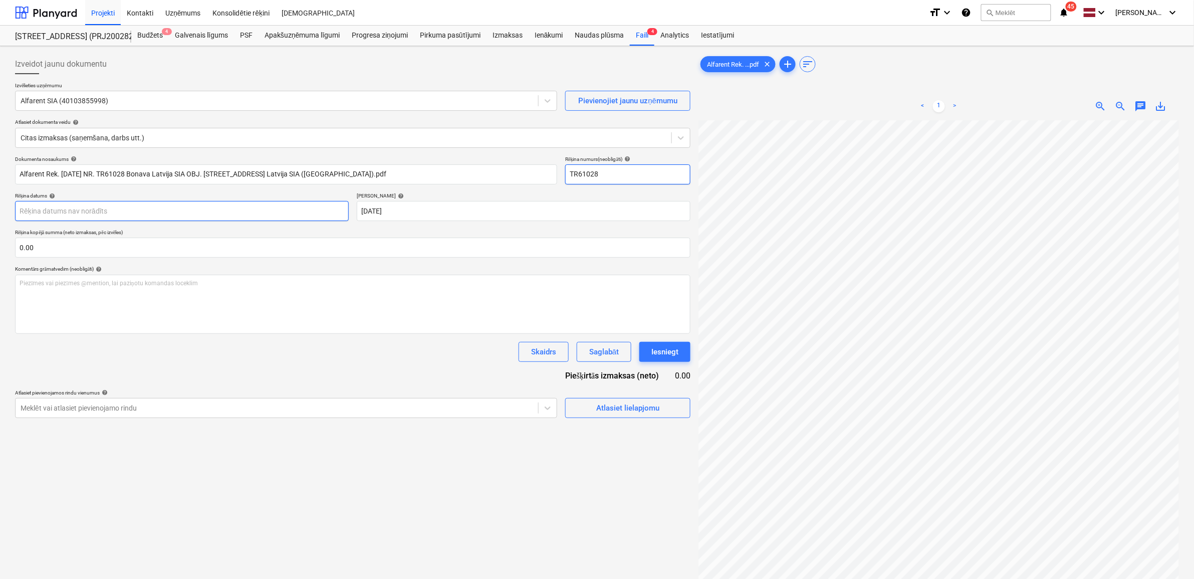
type input "TR61028"
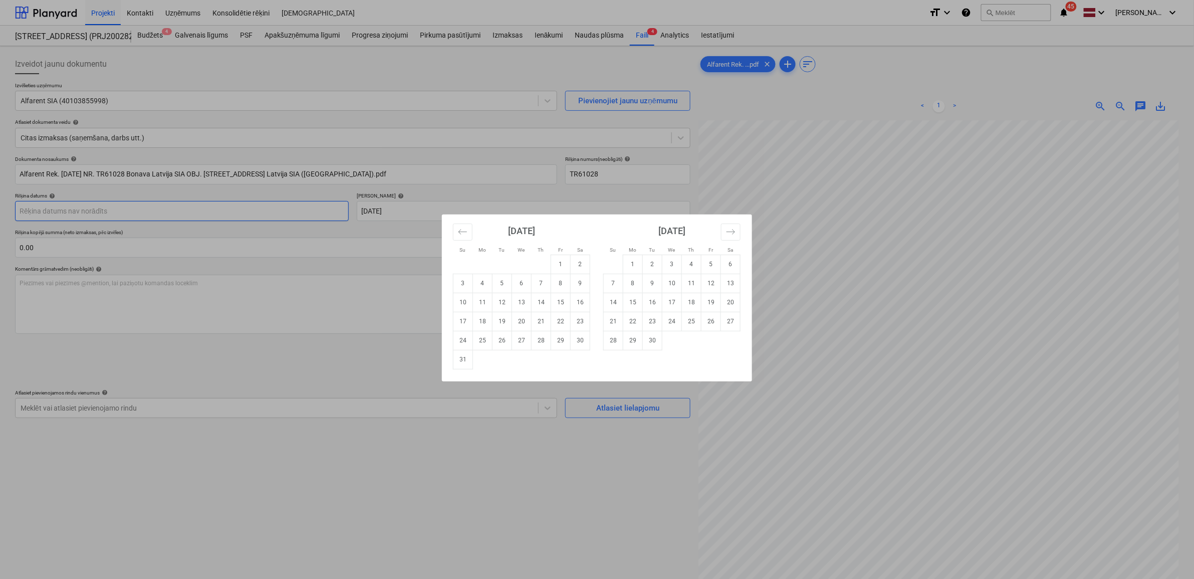
click at [149, 218] on body "Projekti Kontakti Uzņēmums Konsolidētie rēķini Iesūtne format_size keyboard_arr…" at bounding box center [597, 289] width 1194 height 579
click at [554, 305] on td "15" at bounding box center [561, 302] width 20 height 19
type input "[DATE]"
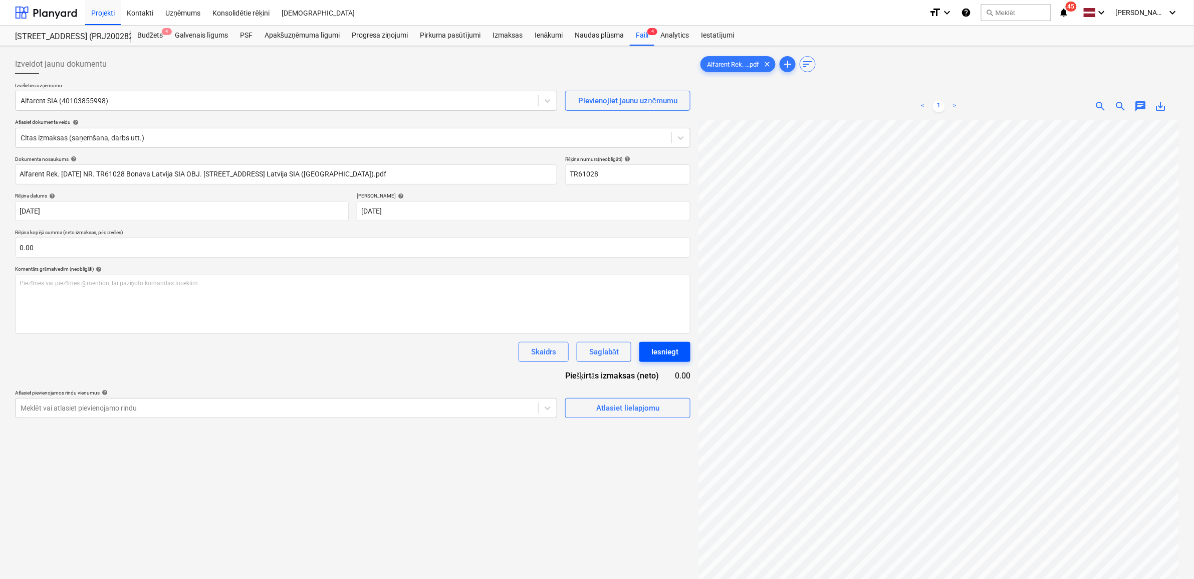
scroll to position [19, 46]
click at [204, 251] on input "text" at bounding box center [352, 247] width 675 height 20
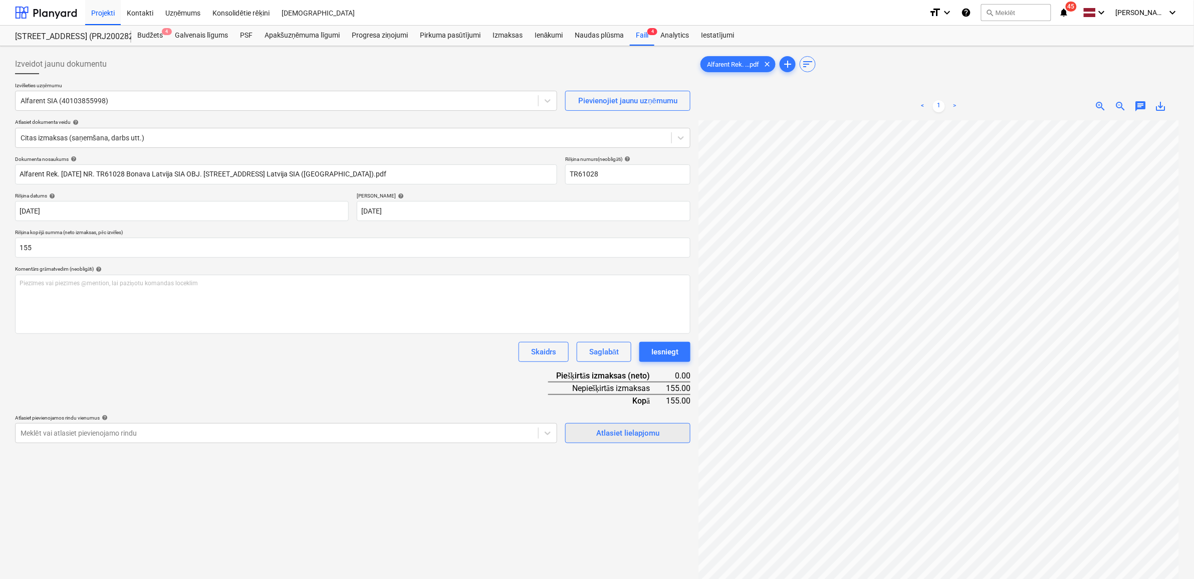
type input "155.00"
click at [621, 437] on div "Atlasiet lielapjomu" at bounding box center [627, 432] width 63 height 13
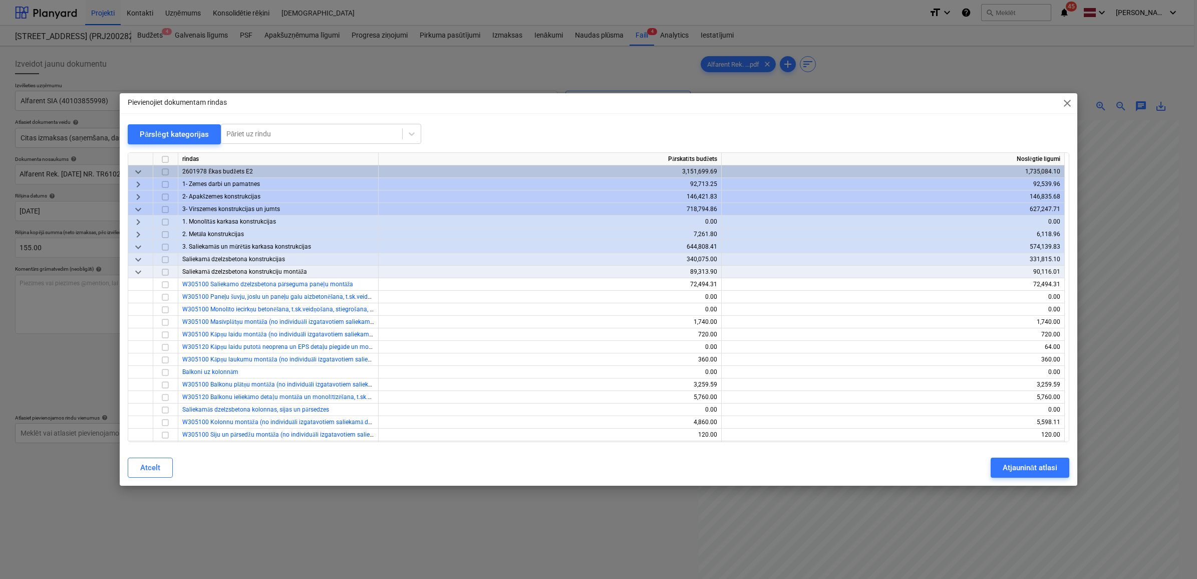
click at [139, 205] on span "keyboard_arrow_down" at bounding box center [138, 209] width 12 height 12
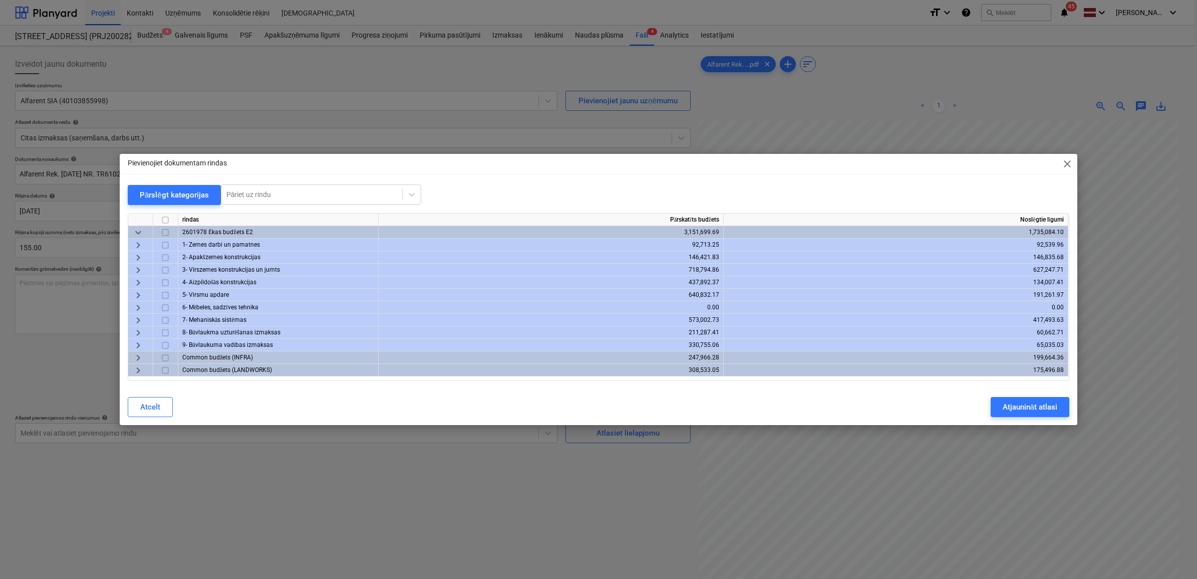
click at [133, 291] on span "keyboard_arrow_right" at bounding box center [138, 295] width 12 height 12
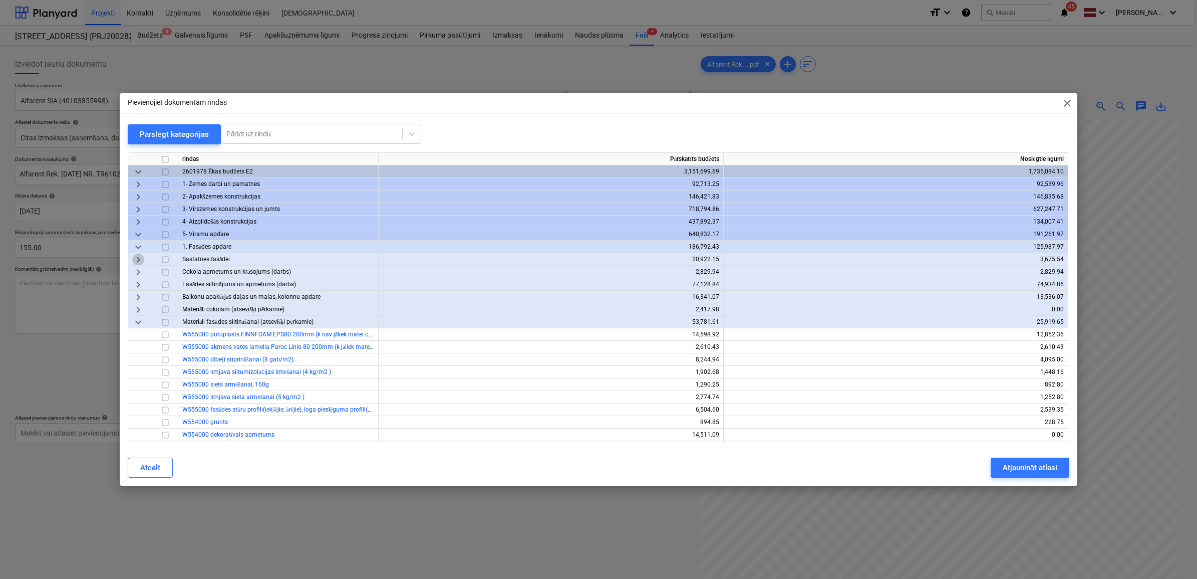
click at [143, 259] on span "keyboard_arrow_right" at bounding box center [138, 259] width 12 height 12
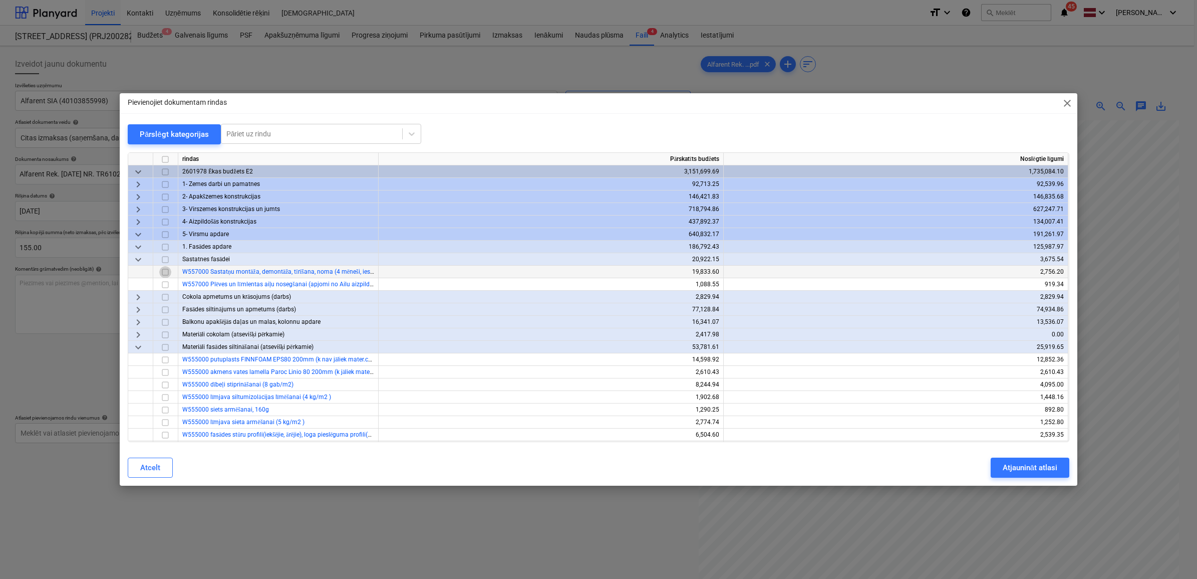
click at [166, 272] on input "checkbox" at bounding box center [165, 272] width 12 height 12
click at [1030, 464] on div "Atjaunināt atlasi" at bounding box center [1030, 467] width 55 height 13
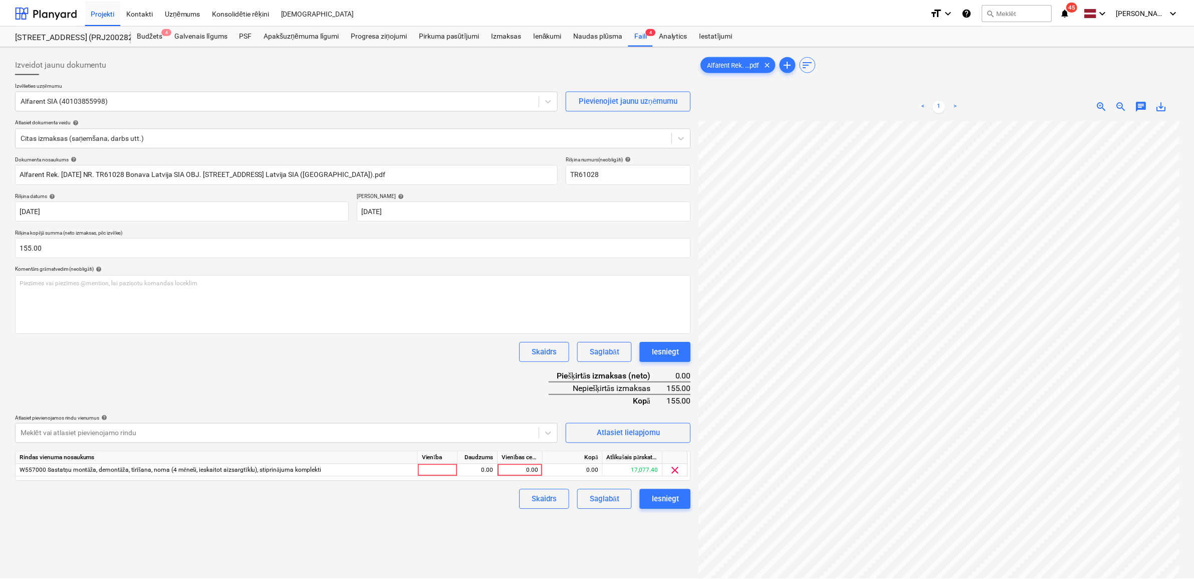
scroll to position [19, 45]
click at [519, 469] on div "0.00" at bounding box center [521, 470] width 37 height 13
type input "155"
click at [475, 527] on div "Izveidot jaunu dokumentu Izvēlieties uzņēmumu Alfarent SIA (40103855998) Pievie…" at bounding box center [352, 362] width 683 height 625
click at [665, 497] on div "Iesniegt" at bounding box center [664, 498] width 27 height 13
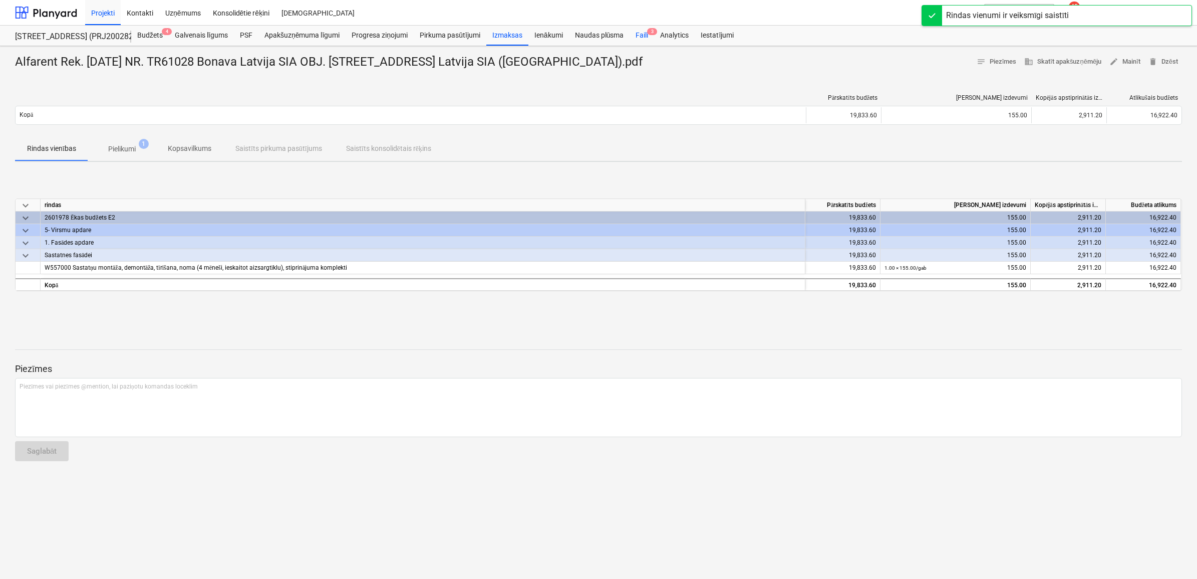
click at [635, 31] on div "Faili 3" at bounding box center [642, 36] width 25 height 20
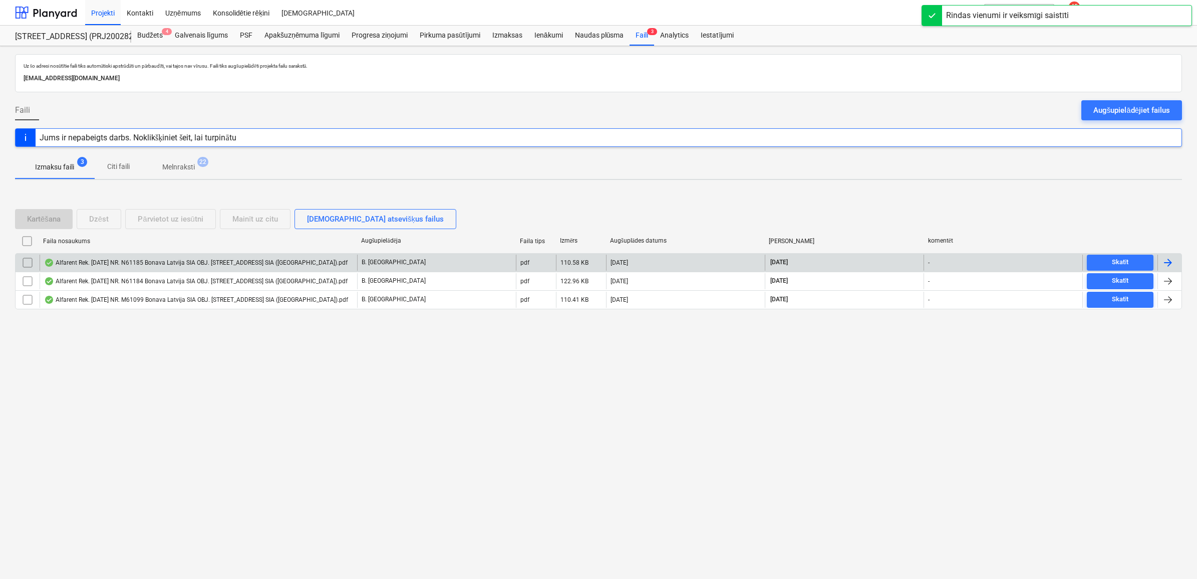
click at [147, 259] on div "Alfarent Rek. [DATE] NR. N61185 Bonava Latvija SIA OBJ. [STREET_ADDRESS] SIA ([…" at bounding box center [196, 262] width 304 height 8
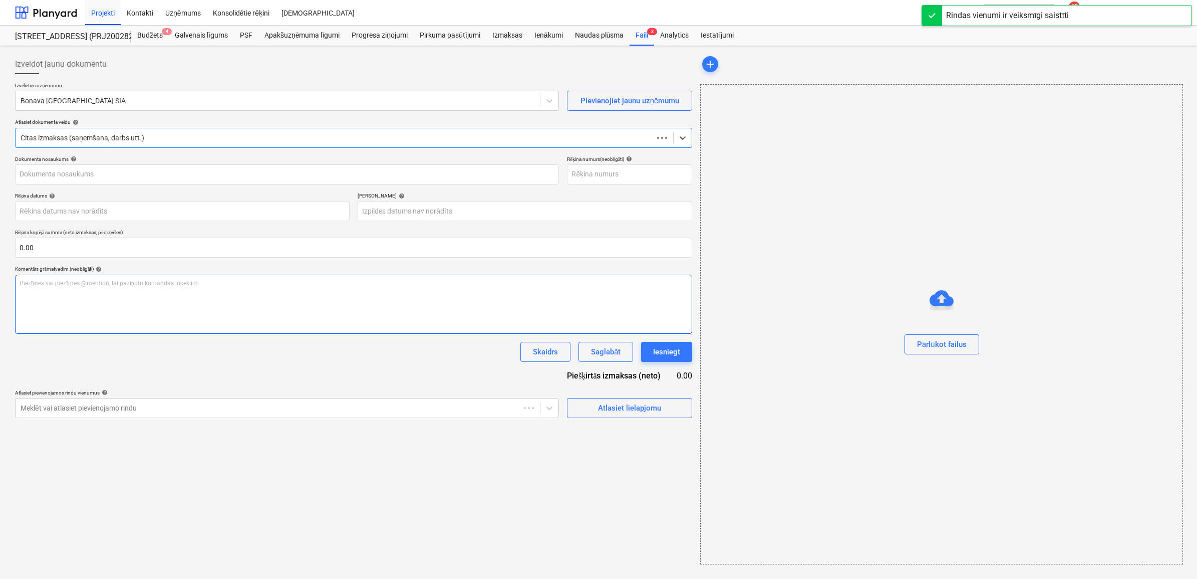
type input "40103855998"
type input "[DATE]"
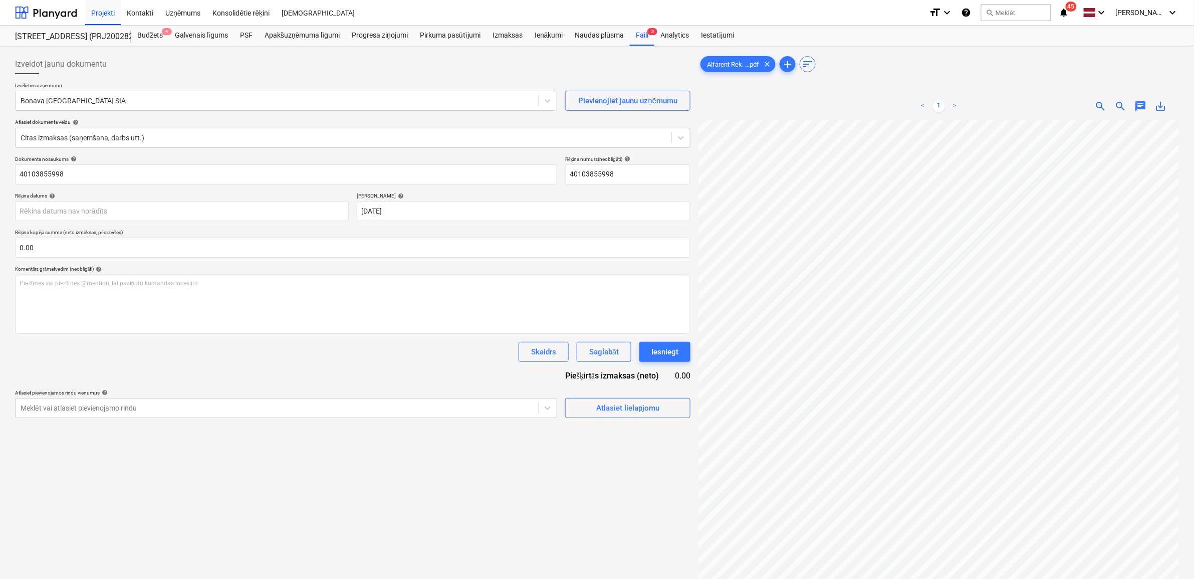
scroll to position [1, 0]
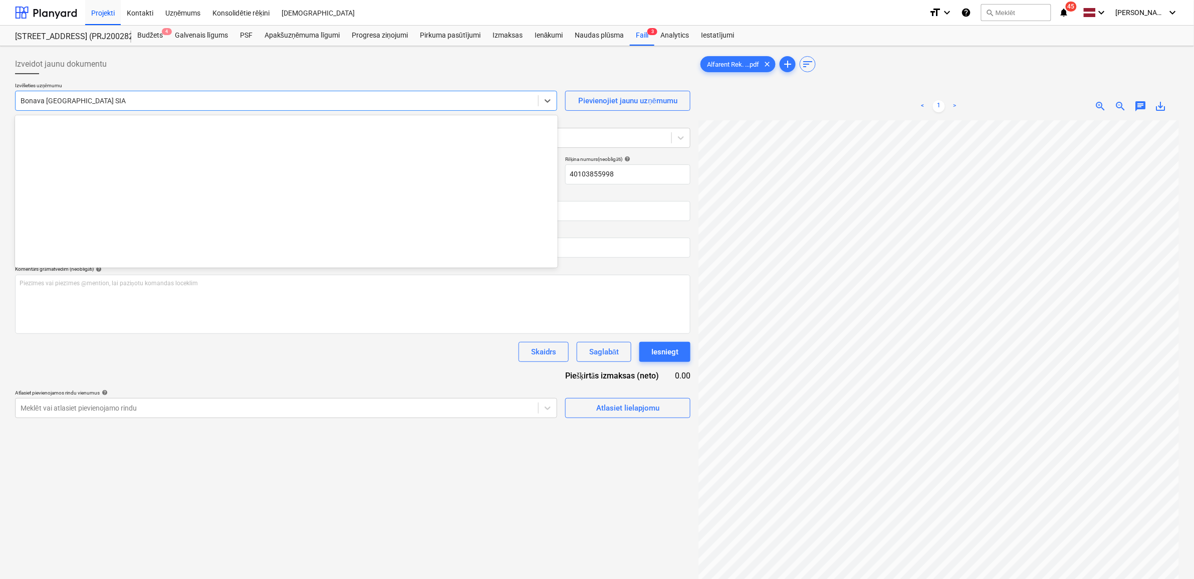
click at [142, 102] on div at bounding box center [277, 101] width 512 height 10
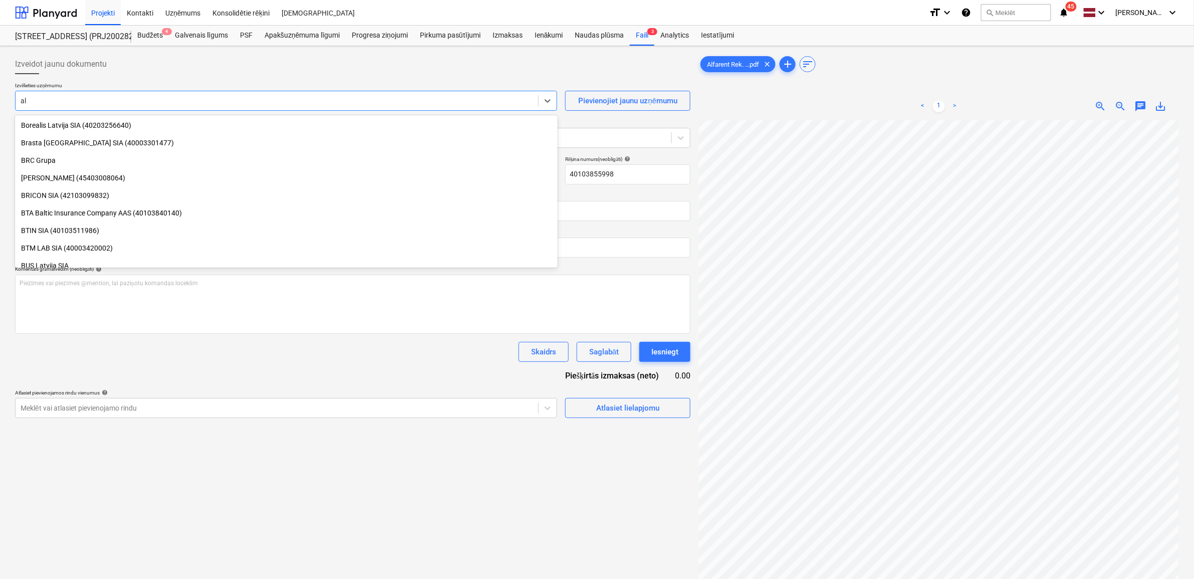
scroll to position [1112, 0]
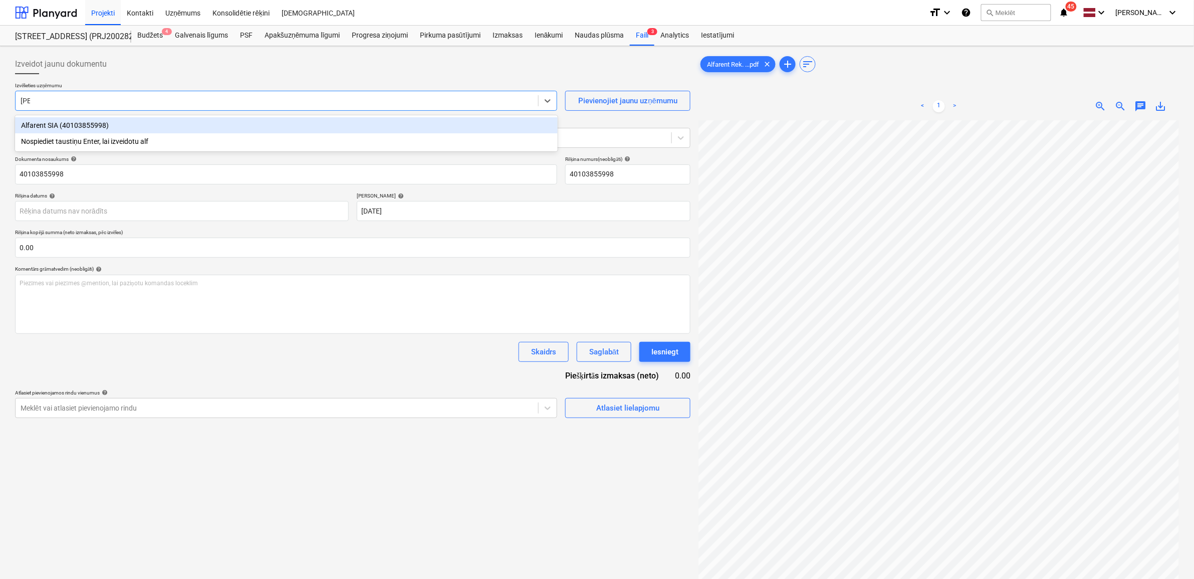
type input "alfa"
click at [119, 129] on div "Alfarent SIA (40103855998)" at bounding box center [286, 125] width 543 height 16
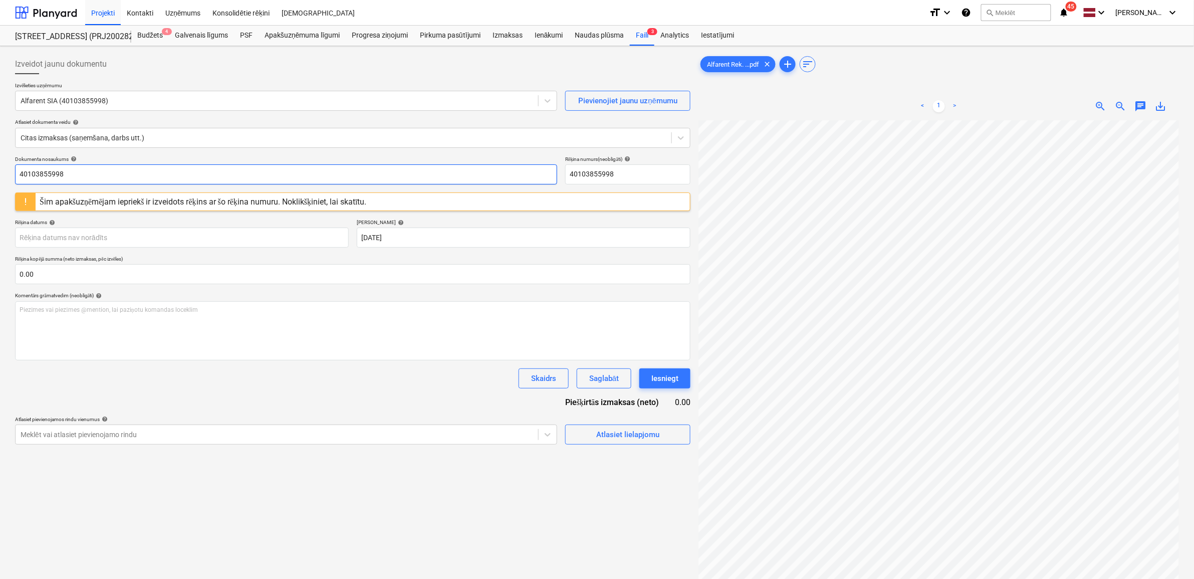
click at [126, 165] on input "40103855998" at bounding box center [286, 174] width 542 height 20
drag, startPoint x: 127, startPoint y: 167, endPoint x: -36, endPoint y: 181, distance: 163.5
click at [0, 181] on html "Projekti Kontakti Uzņēmums Konsolidētie rēķini Iesūtne format_size keyboard_arr…" at bounding box center [597, 289] width 1194 height 579
click at [1162, 102] on span "save_alt" at bounding box center [1161, 106] width 12 height 12
drag, startPoint x: 114, startPoint y: 170, endPoint x: 103, endPoint y: 177, distance: 12.8
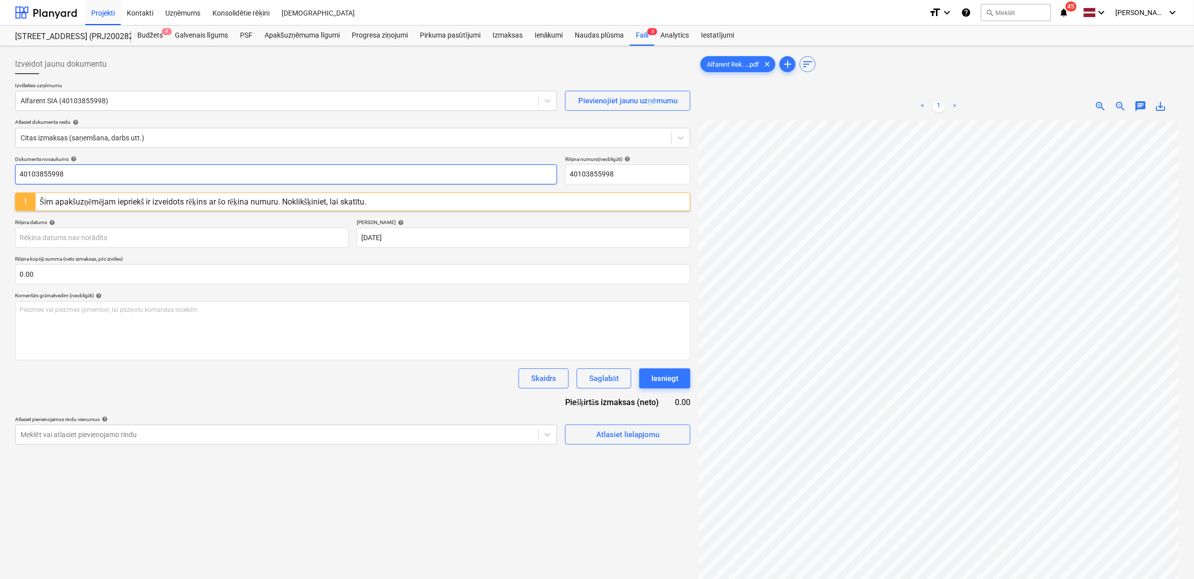
click at [114, 171] on input "40103855998" at bounding box center [286, 174] width 542 height 20
paste input "Alfarent Rek. [DATE] NR. N61185 Bonava Latvija SIA OBJ. [STREET_ADDRESS] Latvij…"
type input "Alfarent Rek. [DATE] NR. N61185 Bonava Latvija SIA OBJ. [STREET_ADDRESS] Latvij…"
click at [656, 174] on input "40103855998" at bounding box center [627, 174] width 125 height 20
drag, startPoint x: 636, startPoint y: 173, endPoint x: 560, endPoint y: 171, distance: 76.2
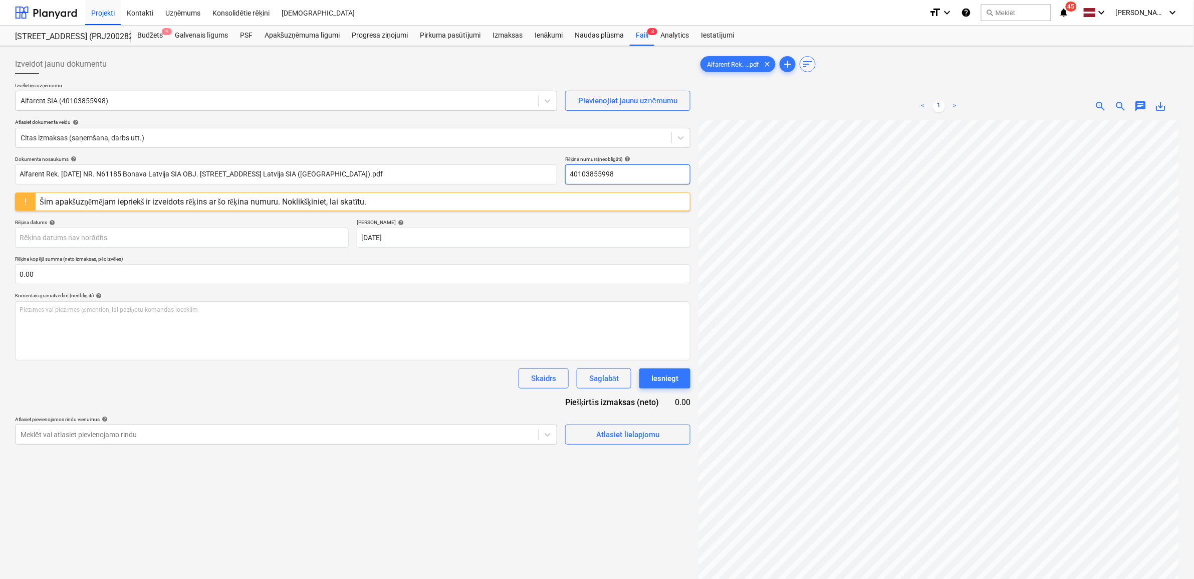
click at [560, 171] on div "Dokumenta nosaukums help Alfarent Rek. [DATE] NR. N61185 Bonava Latvija SIA OBJ…" at bounding box center [352, 170] width 675 height 29
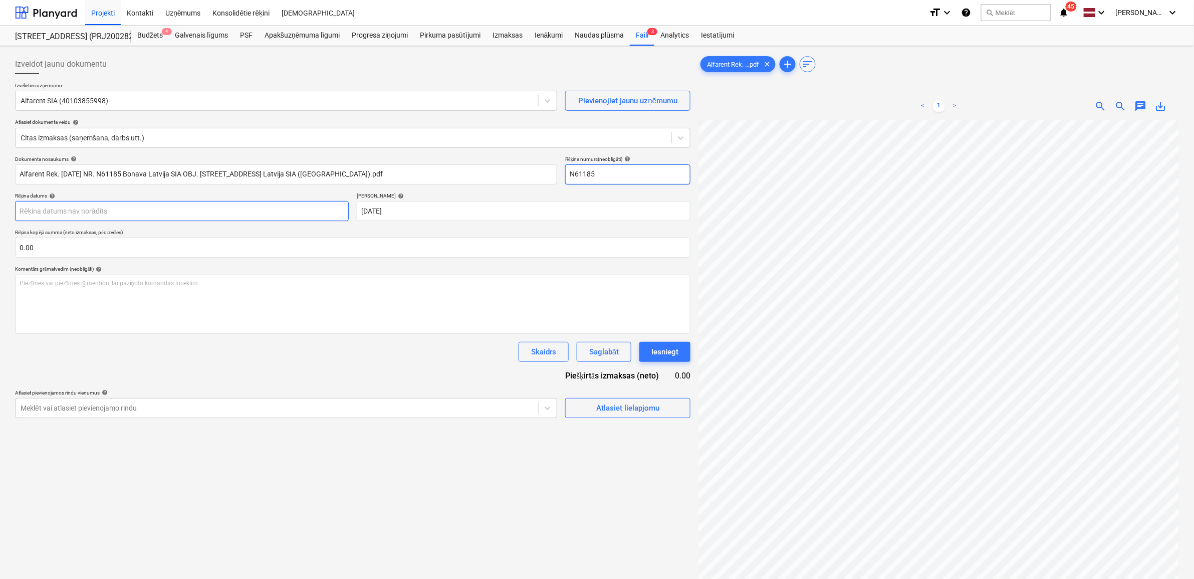
type input "N61185"
click at [173, 211] on body "Projekti Kontakti Uzņēmums Konsolidētie rēķini Iesūtne format_size keyboard_arr…" at bounding box center [597, 289] width 1194 height 579
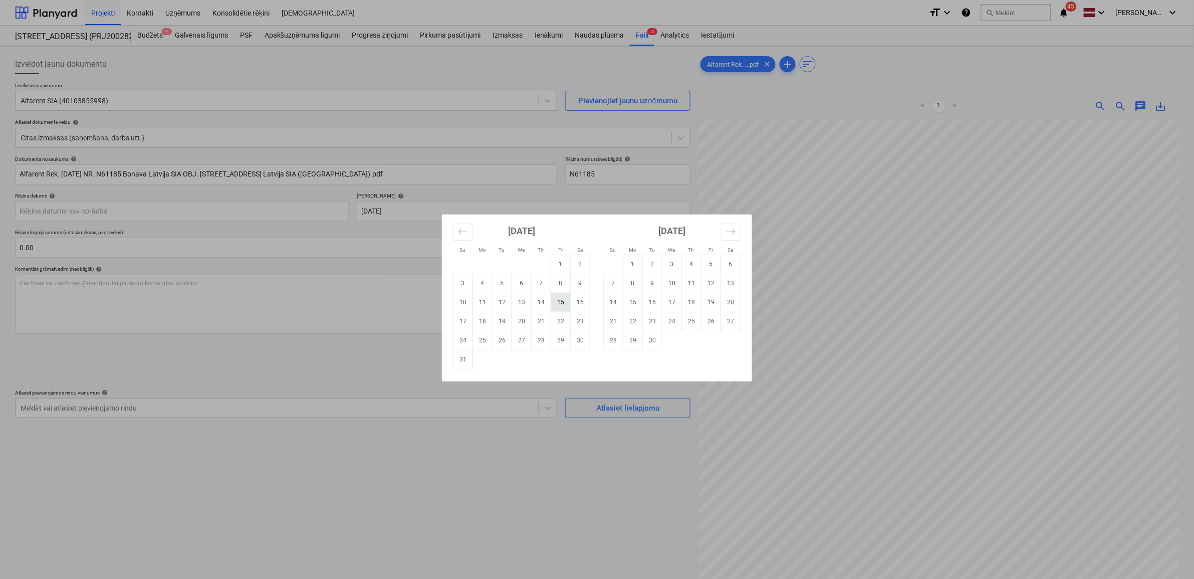
click at [561, 303] on td "15" at bounding box center [561, 302] width 20 height 19
type input "[DATE]"
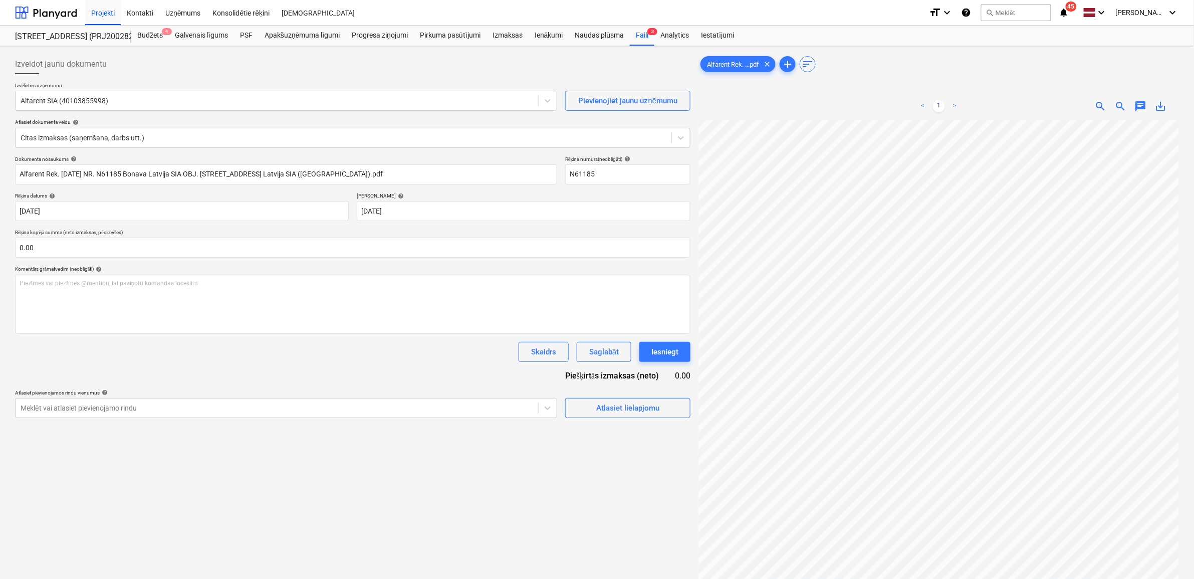
scroll to position [49, 46]
click at [139, 249] on input "text" at bounding box center [352, 247] width 675 height 20
type input "4.80"
click at [363, 401] on div "Dokumenta nosaukums help Alfarent Rek. [DATE] NR. N61185 Bonava Latvija SIA OBJ…" at bounding box center [352, 299] width 675 height 287
click at [595, 431] on span "Atlasiet lielapjomu" at bounding box center [628, 432] width 100 height 13
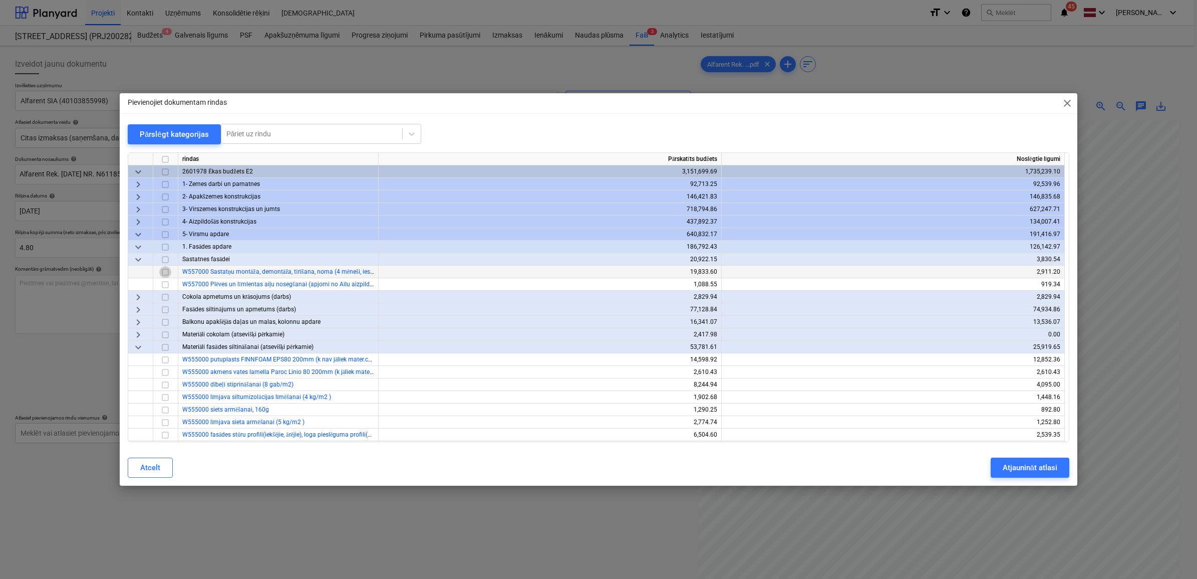
click at [165, 276] on input "checkbox" at bounding box center [165, 272] width 12 height 12
click at [136, 351] on span "keyboard_arrow_down" at bounding box center [138, 347] width 12 height 12
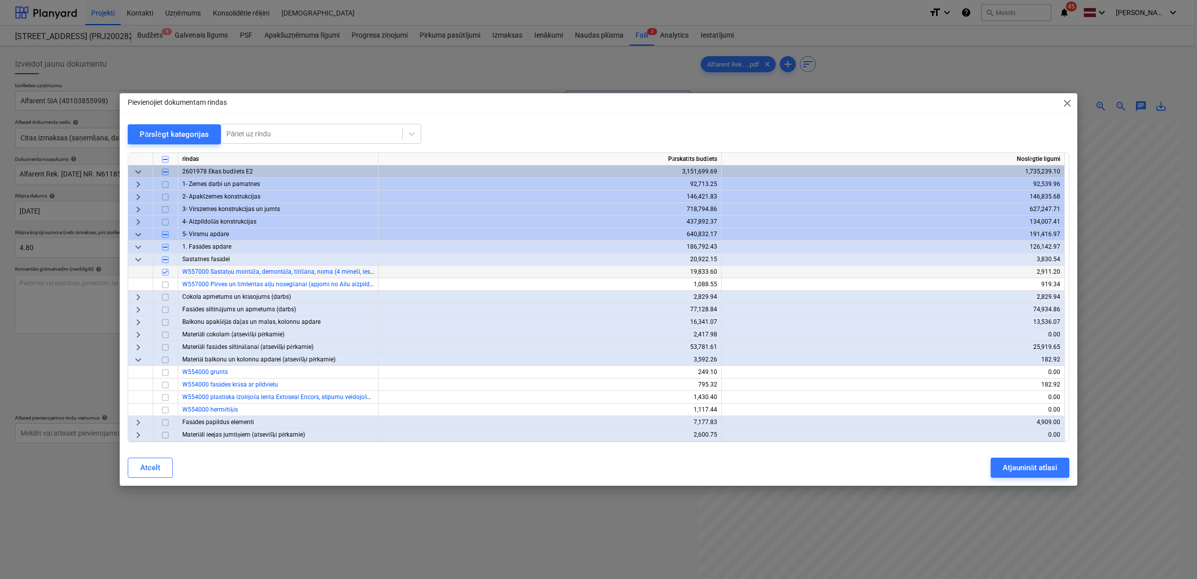
click at [136, 359] on span "keyboard_arrow_down" at bounding box center [138, 359] width 12 height 12
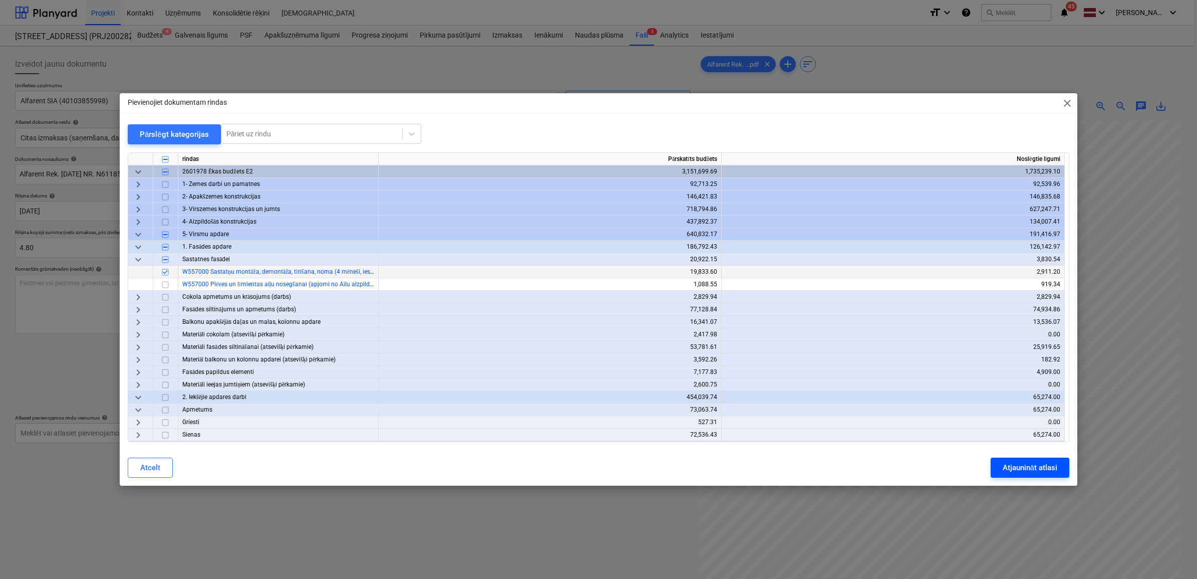
click at [1053, 469] on div "Atjaunināt atlasi" at bounding box center [1030, 467] width 55 height 13
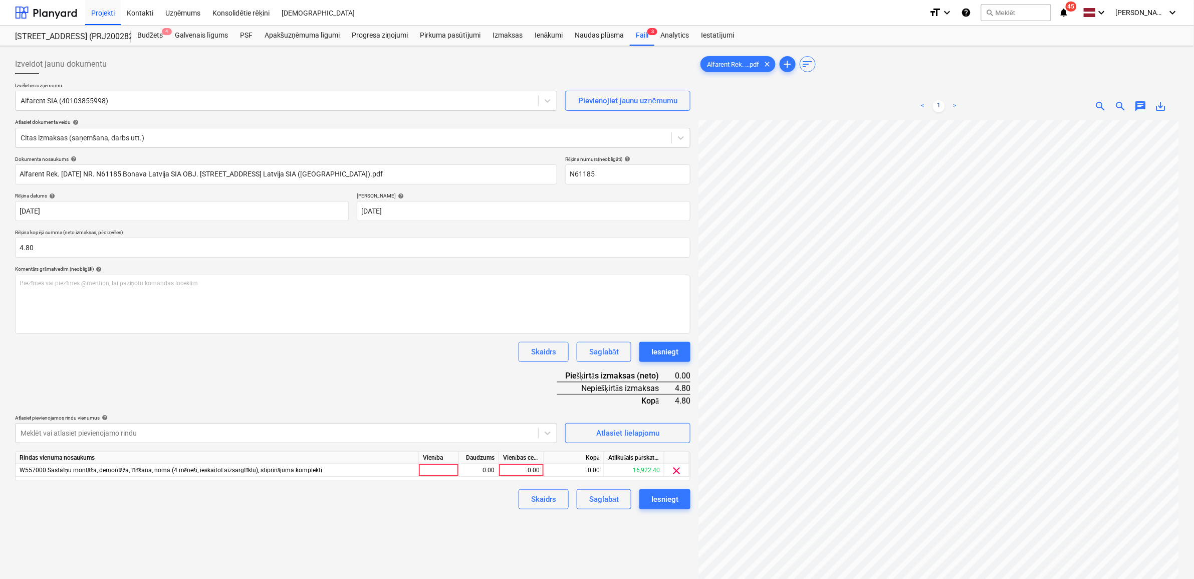
scroll to position [49, 45]
click at [524, 471] on div "0.00" at bounding box center [521, 470] width 37 height 13
type input "4.8"
click at [670, 498] on div "Iesniegt" at bounding box center [664, 498] width 27 height 13
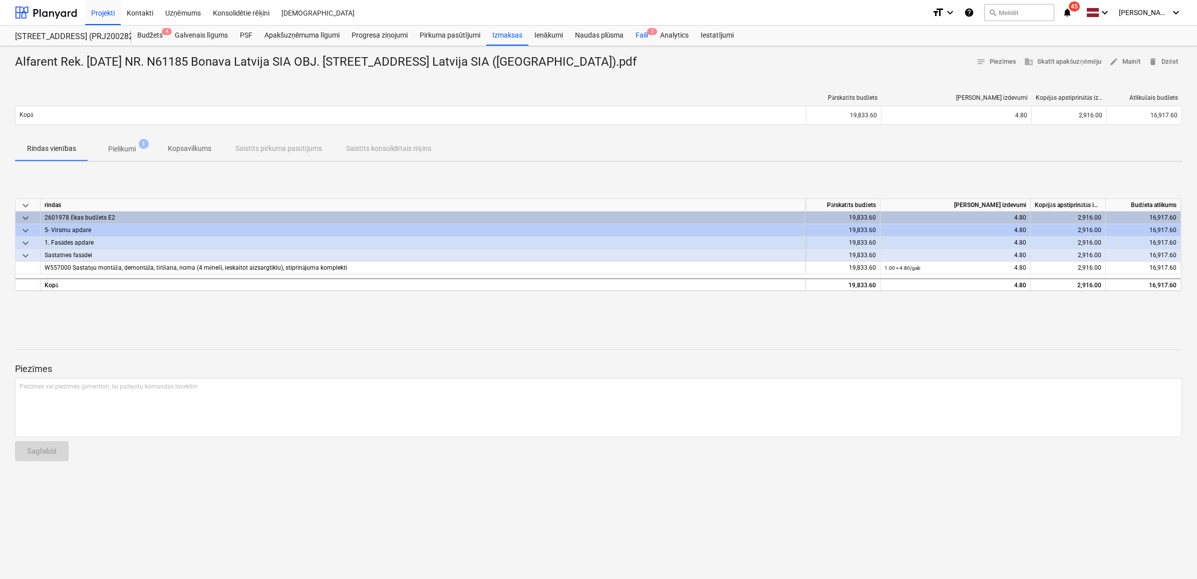
click at [642, 33] on div "Faili 2" at bounding box center [642, 36] width 25 height 20
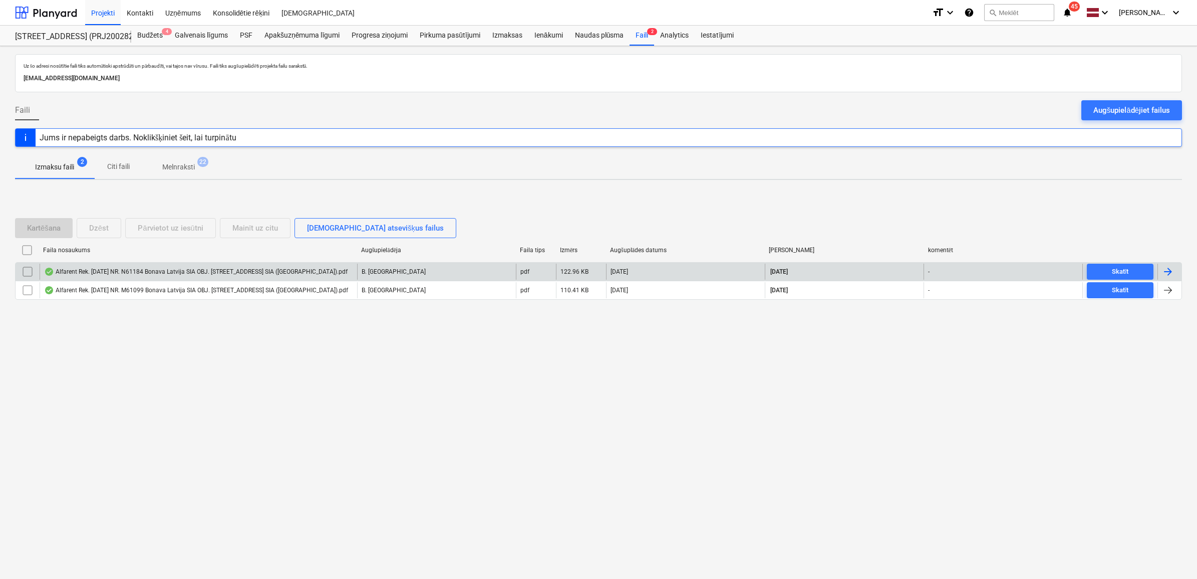
click at [216, 269] on div "Alfarent Rek. [DATE] NR. N61184 Bonava Latvija SIA OBJ. [STREET_ADDRESS] SIA ([…" at bounding box center [196, 272] width 304 height 8
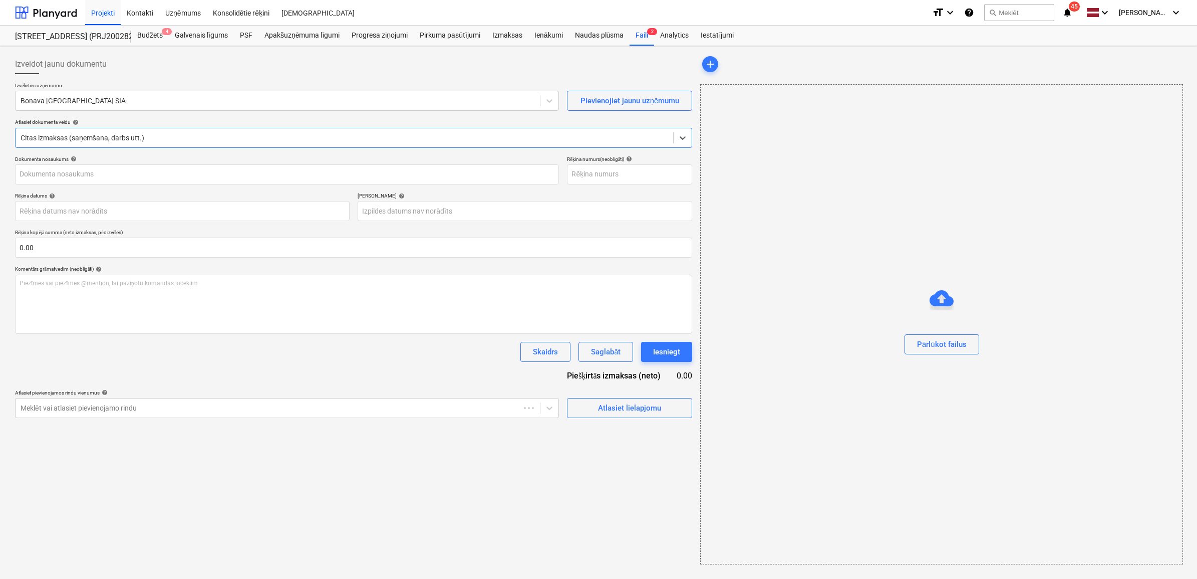
type input "40103855998"
type input "[DATE]"
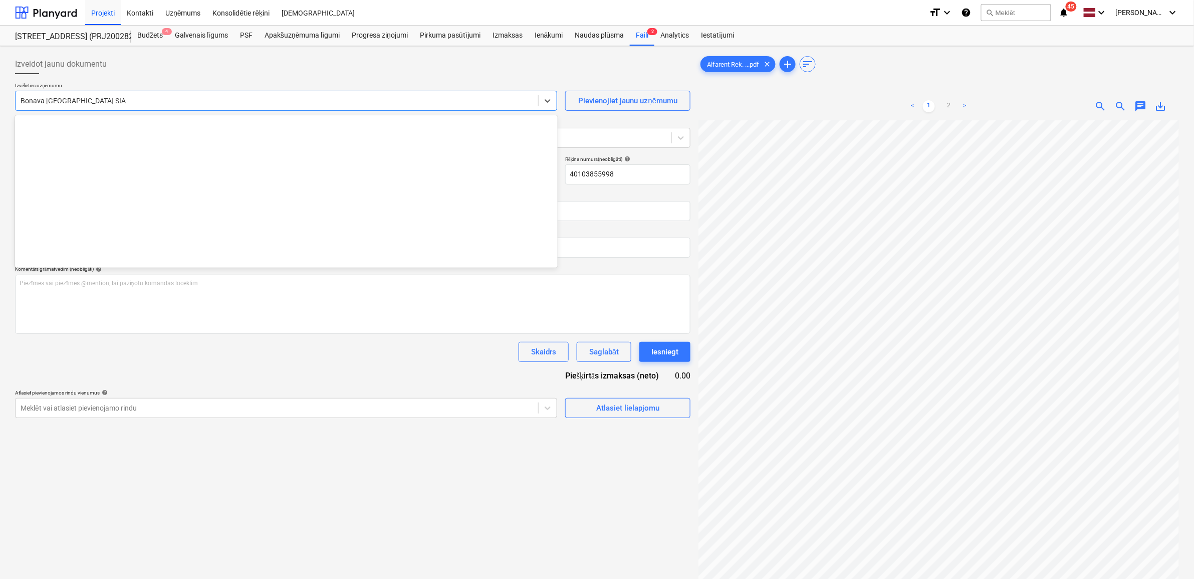
click at [291, 100] on div at bounding box center [277, 101] width 512 height 10
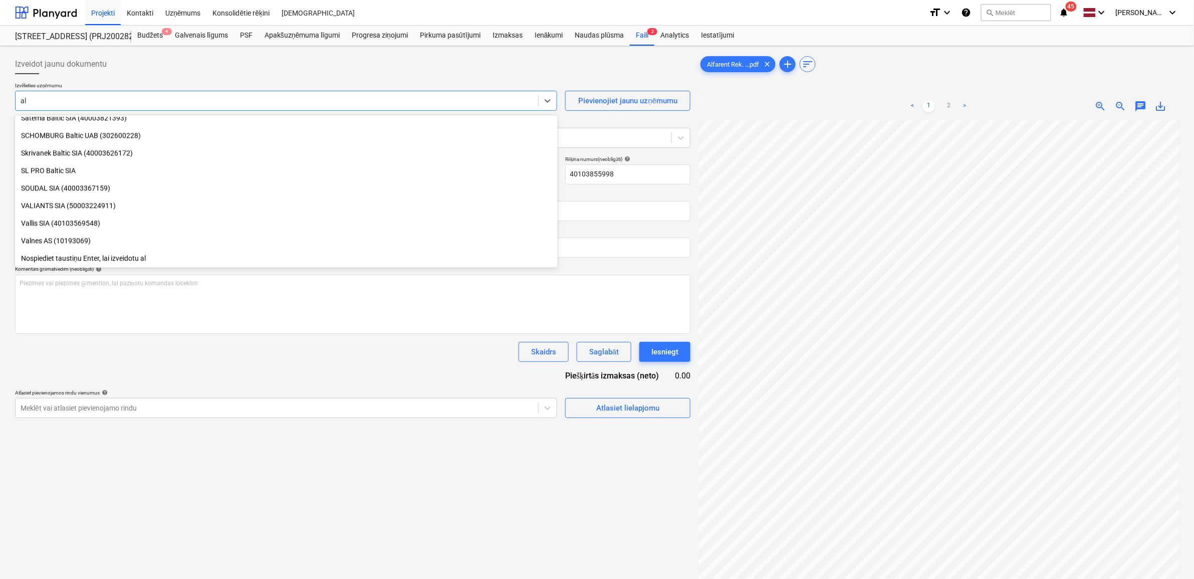
scroll to position [1112, 0]
type input "alfa"
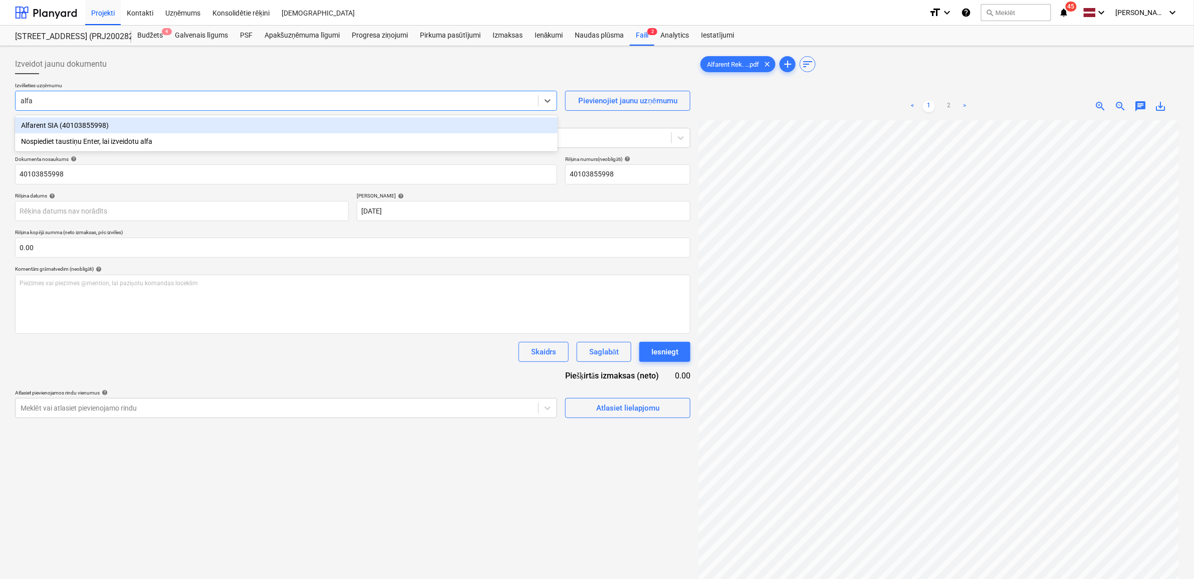
click at [178, 126] on div "Alfarent SIA (40103855998)" at bounding box center [286, 125] width 543 height 16
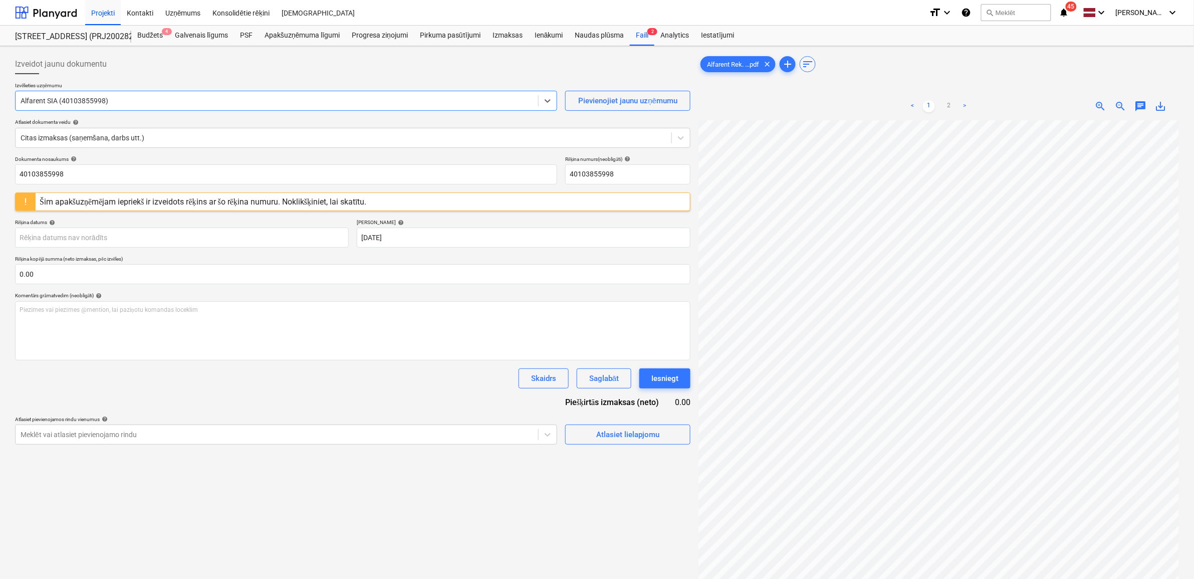
click at [1164, 108] on span "save_alt" at bounding box center [1161, 106] width 12 height 12
click at [85, 175] on input "40103855998" at bounding box center [286, 174] width 542 height 20
drag, startPoint x: 85, startPoint y: 175, endPoint x: 3, endPoint y: 176, distance: 82.7
click at [3, 176] on div "Izveidot jaunu dokumentu Izvēlieties uzņēmumu Alfarent SIA (40103855998) Pievie…" at bounding box center [597, 362] width 1194 height 633
paste input "Alfarent Rek. [DATE] NR. N61184 Bonava Latvija SIA OBJ. [STREET_ADDRESS] Latvij…"
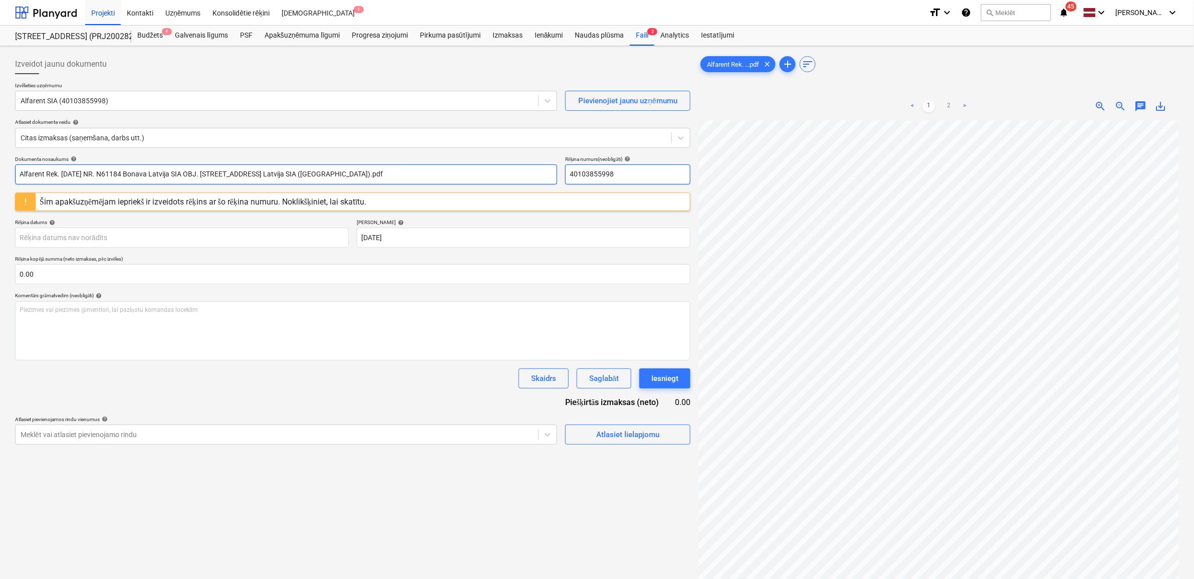
type input "Alfarent Rek. [DATE] NR. N61184 Bonava Latvija SIA OBJ. [STREET_ADDRESS] Latvij…"
drag, startPoint x: 616, startPoint y: 173, endPoint x: 548, endPoint y: 179, distance: 68.9
click at [548, 179] on div "Dokumenta nosaukums help Alfarent Rek. [DATE] NR. N61184 Bonava Latvija SIA OBJ…" at bounding box center [352, 170] width 675 height 29
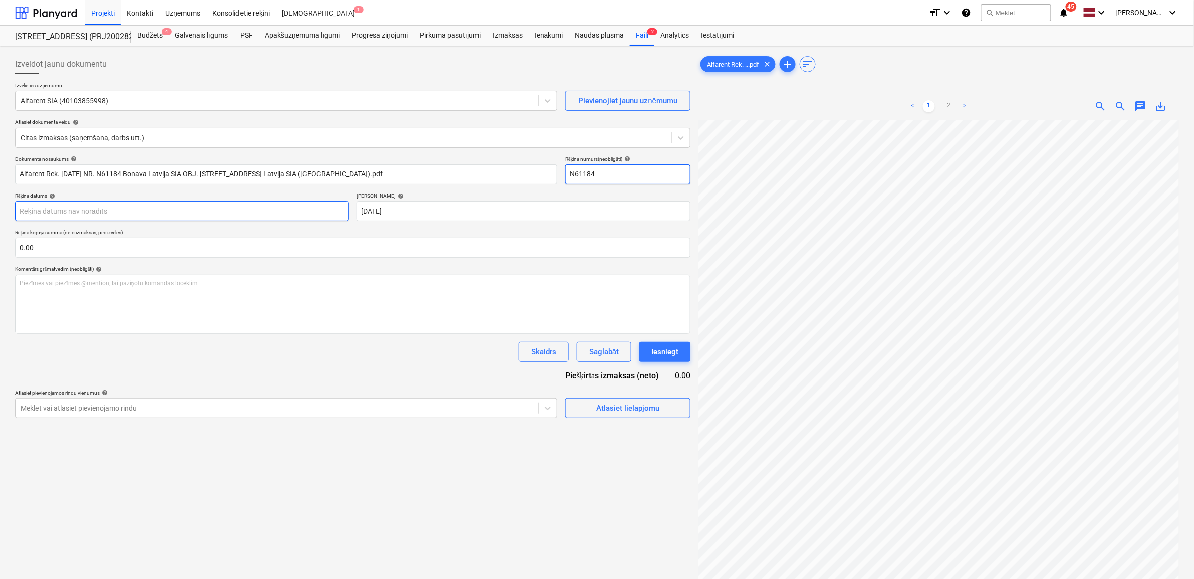
type input "N61184"
click at [147, 208] on body "Projekti Kontakti Uzņēmums Konsolidētie rēķini Iesūtne 1 format_size keyboard_a…" at bounding box center [597, 289] width 1194 height 579
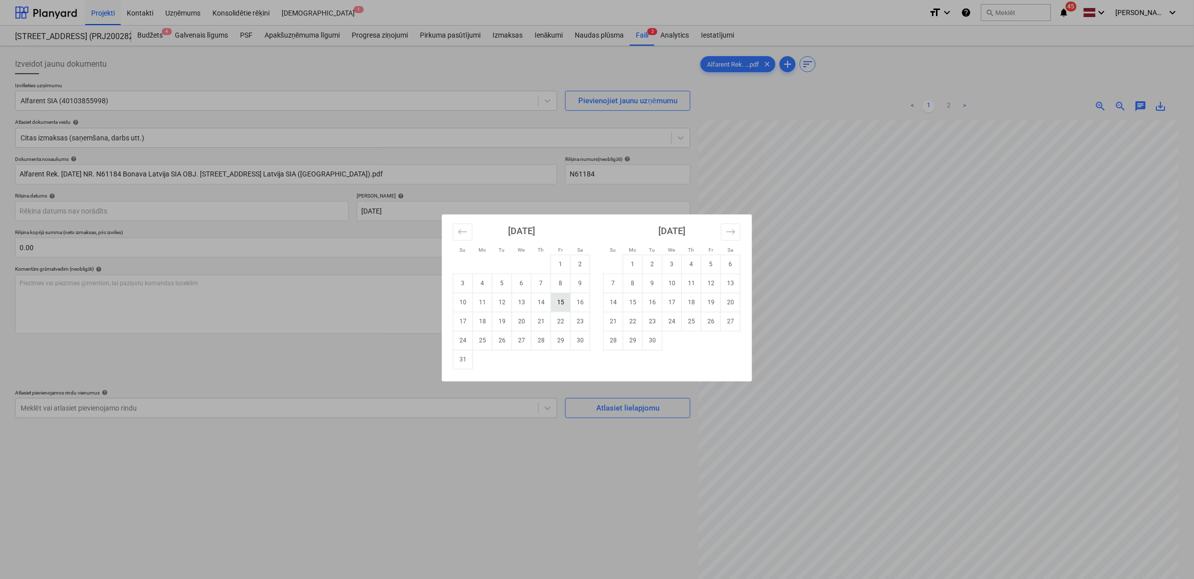
click at [564, 301] on td "15" at bounding box center [561, 302] width 20 height 19
type input "[DATE]"
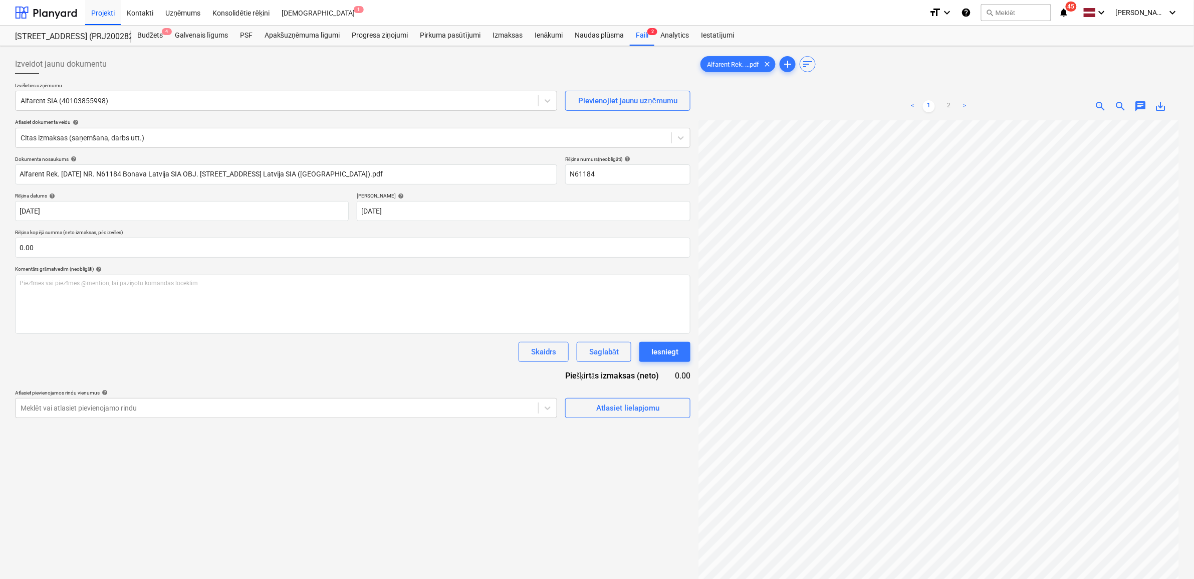
scroll to position [4, 46]
click at [950, 105] on link "2" at bounding box center [949, 106] width 12 height 12
click at [134, 256] on input "text" at bounding box center [352, 247] width 675 height 20
type input "868.79"
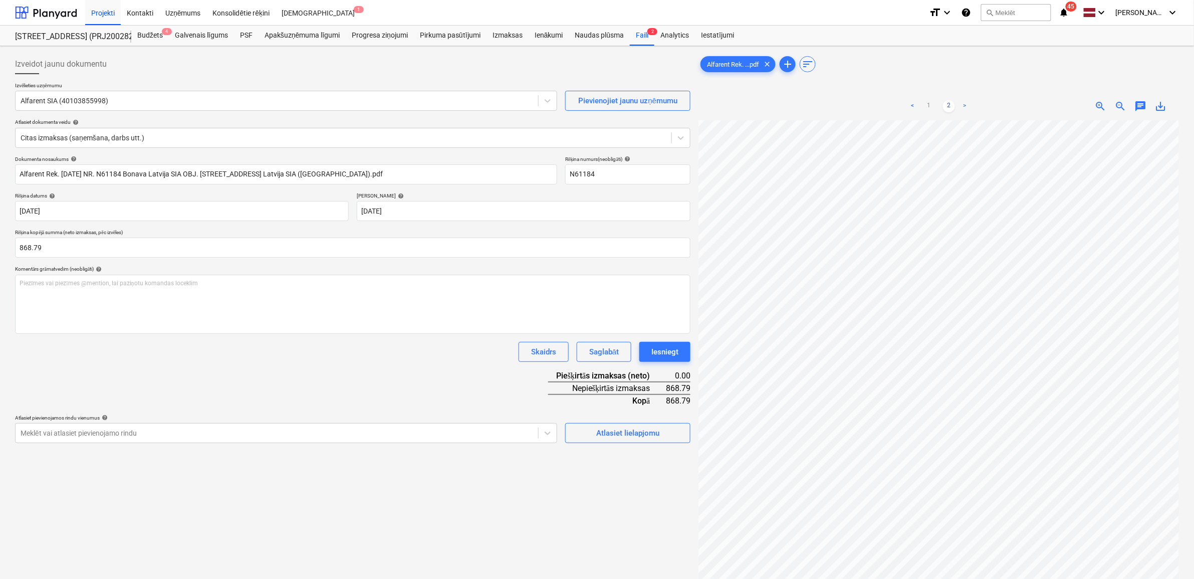
scroll to position [154, 44]
click at [659, 429] on div "Atlasiet lielapjomu" at bounding box center [627, 432] width 63 height 13
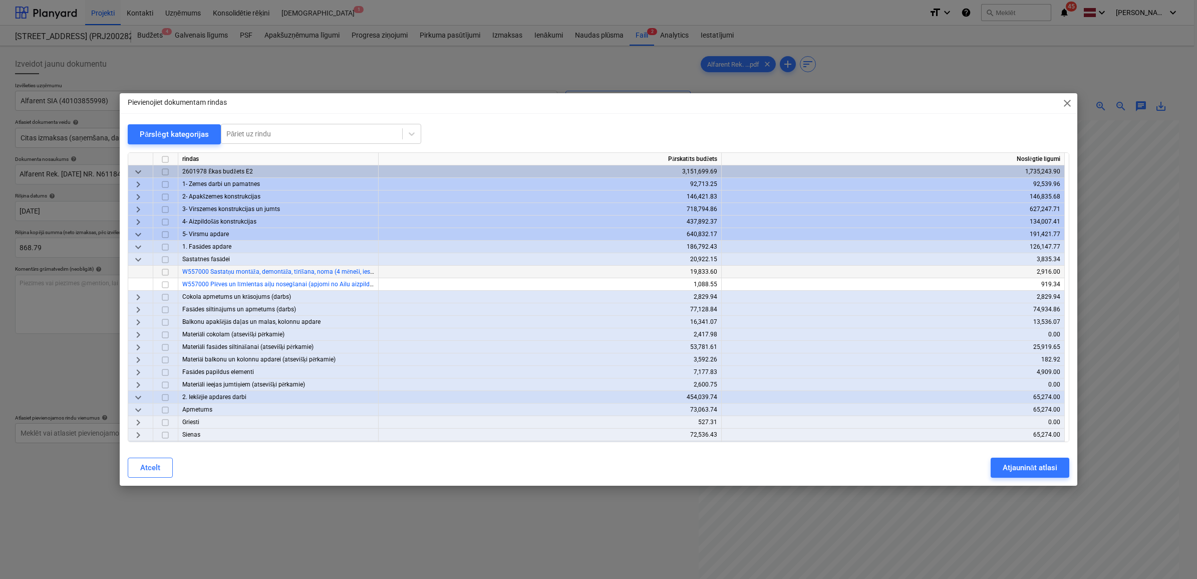
click at [161, 270] on input "checkbox" at bounding box center [165, 272] width 12 height 12
click at [1022, 463] on div "Atjaunināt atlasi" at bounding box center [1030, 467] width 55 height 13
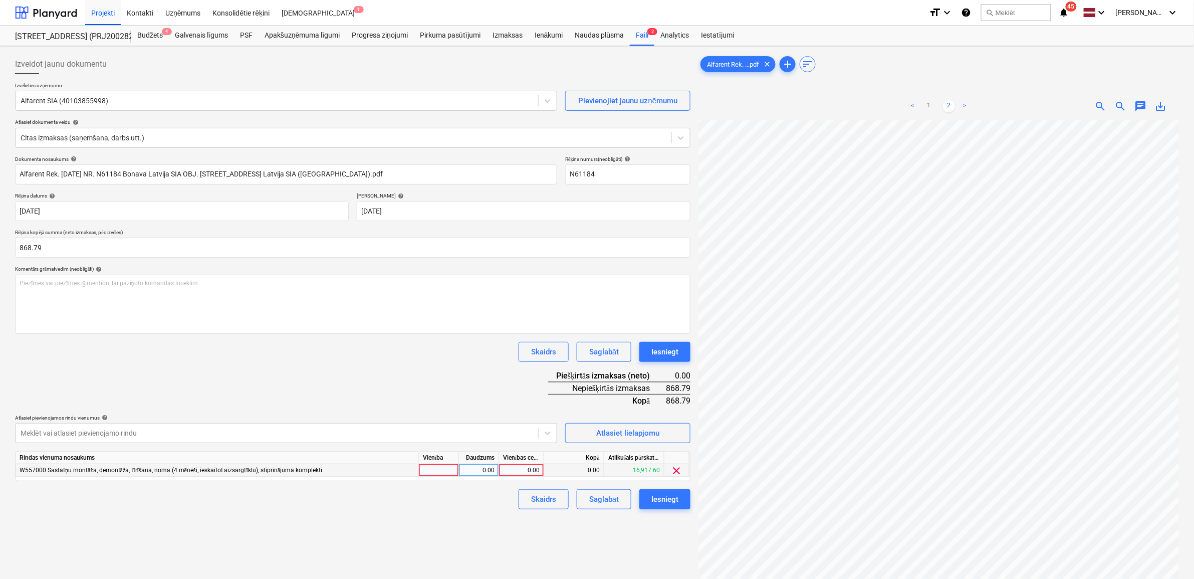
click at [521, 470] on div "0.00" at bounding box center [521, 470] width 37 height 13
type input "868.79"
click at [446, 548] on div "Izveidot jaunu dokumentu Izvēlieties uzņēmumu Alfarent SIA (40103855998) Pievie…" at bounding box center [352, 362] width 683 height 625
click at [664, 499] on div "Iesniegt" at bounding box center [664, 498] width 27 height 13
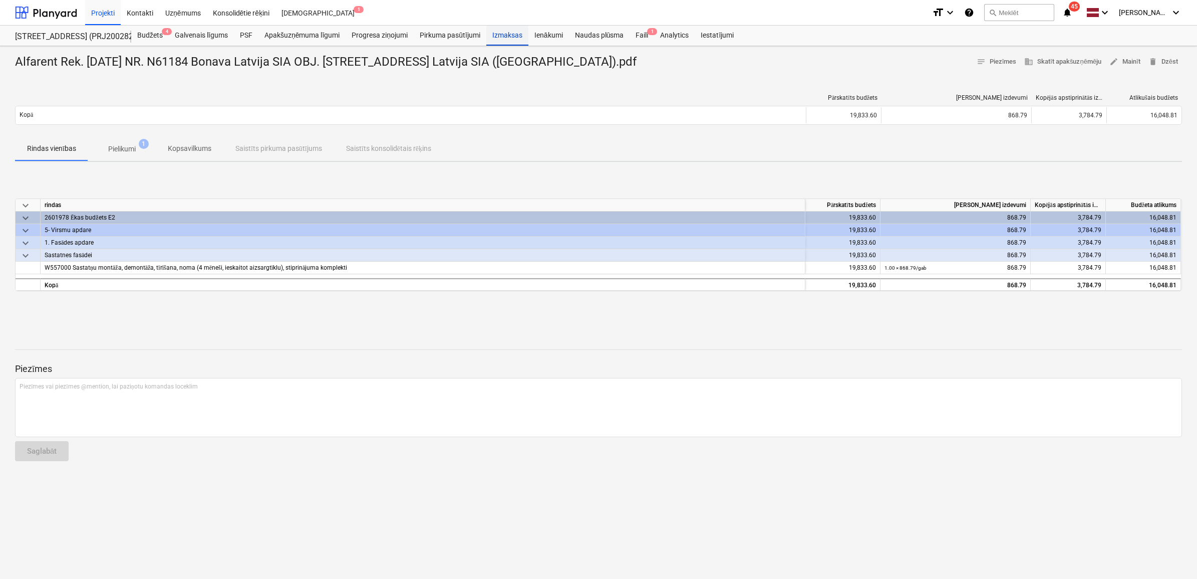
click at [510, 33] on div "Izmaksas" at bounding box center [507, 36] width 42 height 20
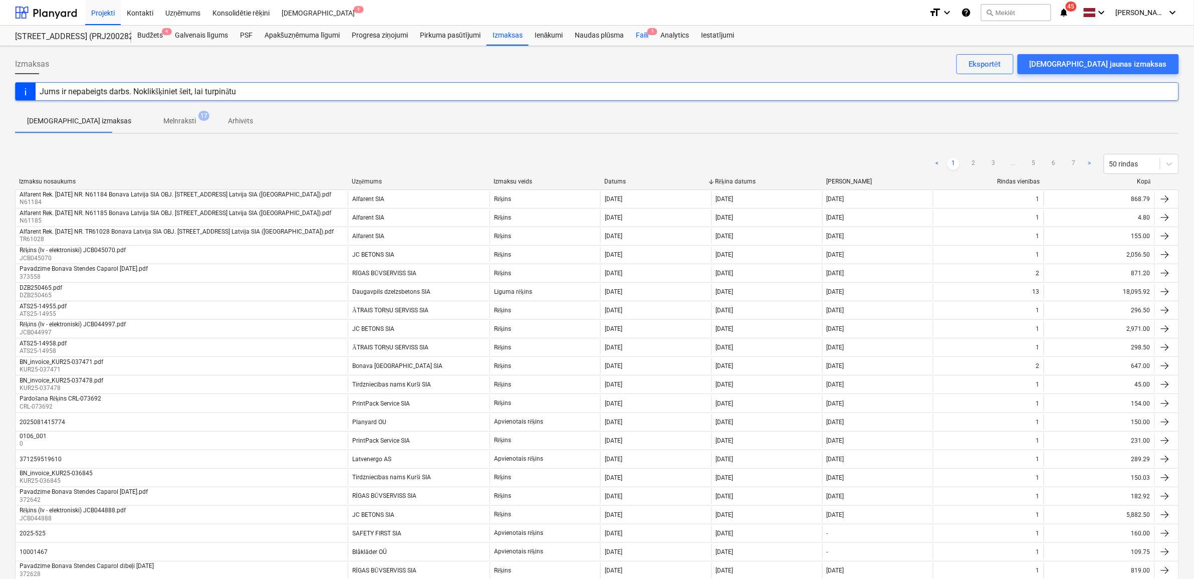
click at [634, 33] on div "Faili 1" at bounding box center [642, 36] width 25 height 20
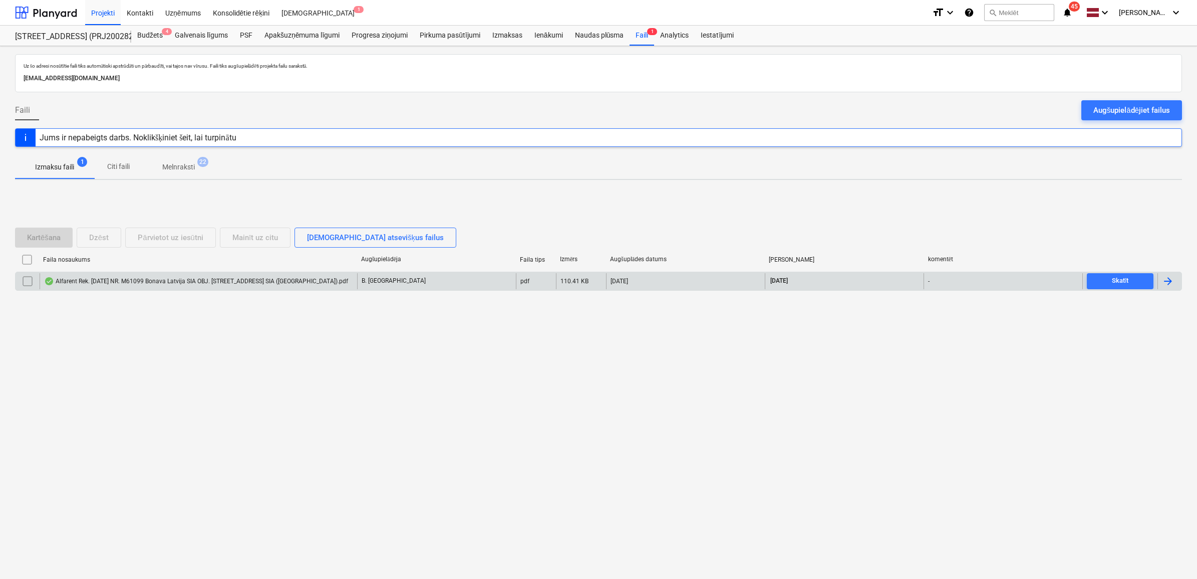
click at [271, 276] on div "Alfarent Rek. [DATE] NR. M61099 Bonava Latvija SIA OBJ. [STREET_ADDRESS] SIA ([…" at bounding box center [199, 281] width 318 height 16
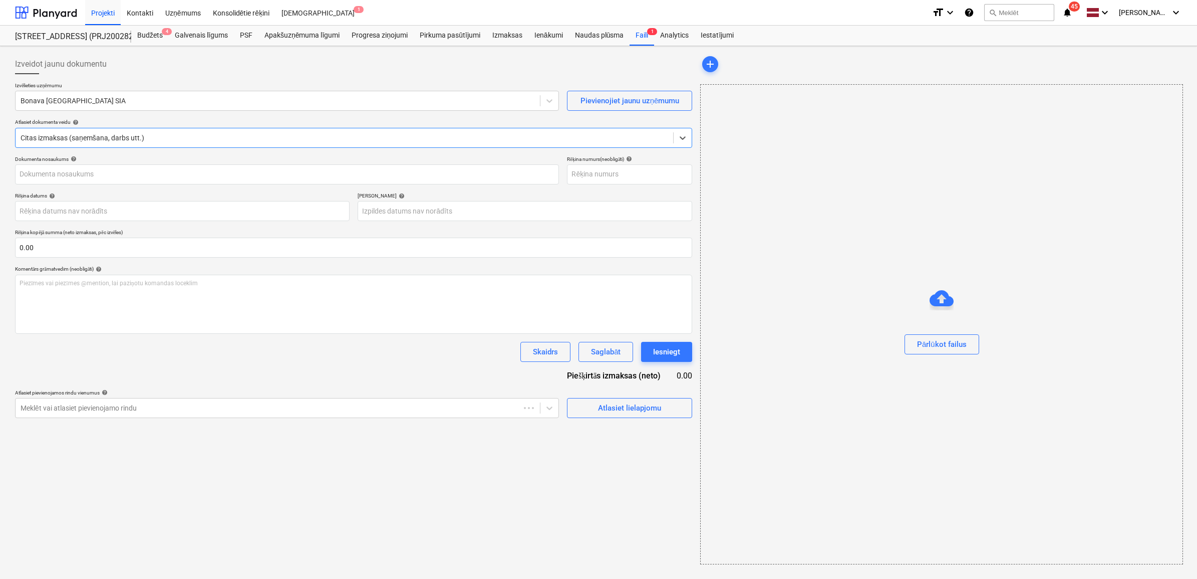
type input "1"
type input "[DATE]"
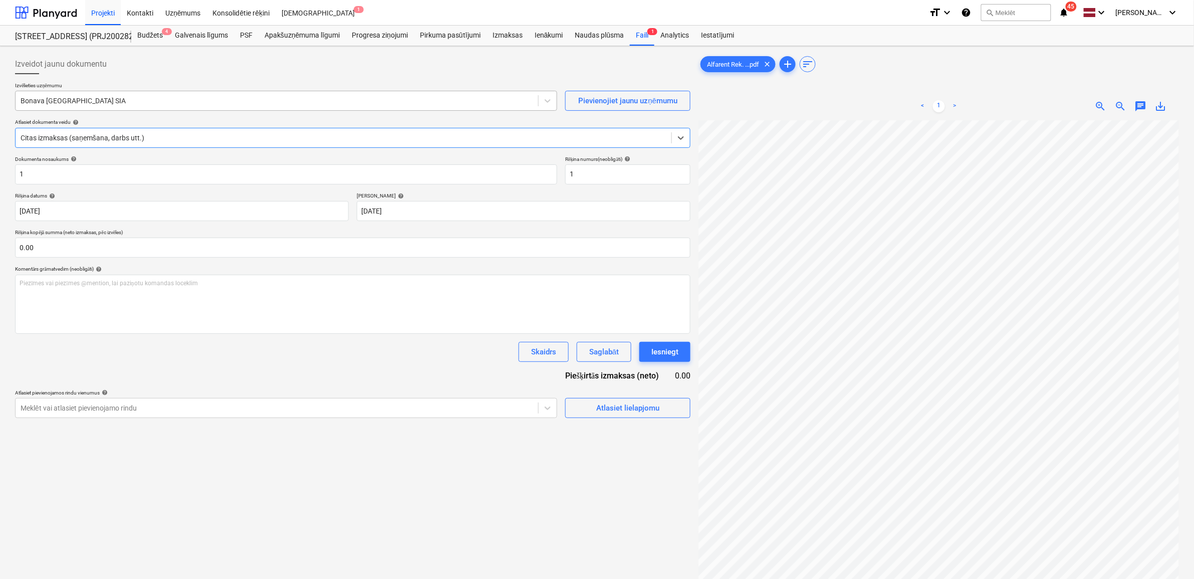
click at [422, 101] on div at bounding box center [277, 101] width 512 height 10
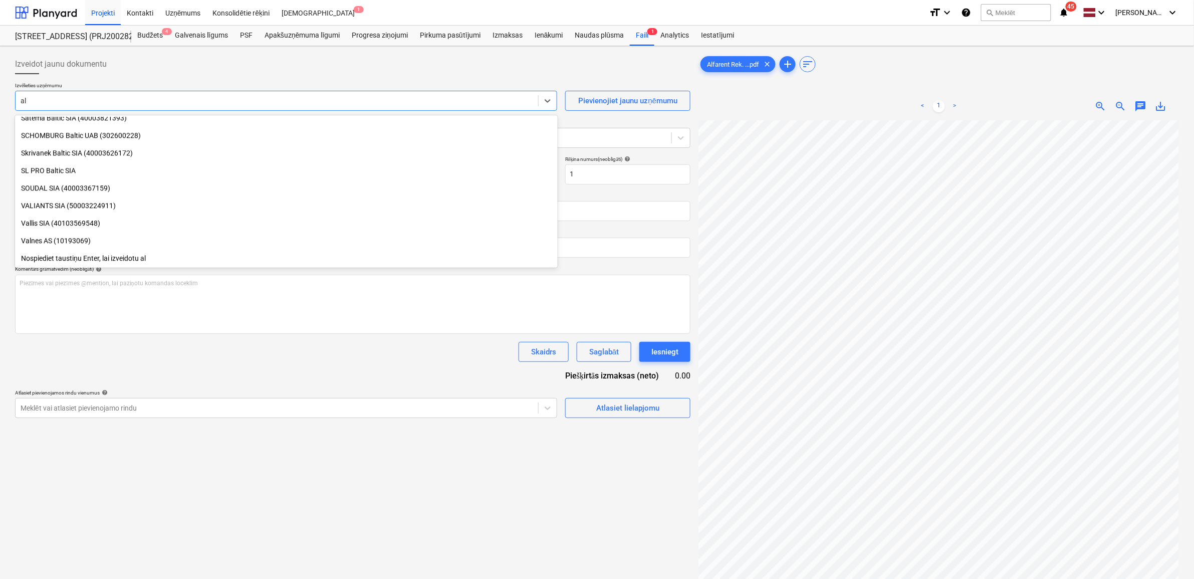
scroll to position [1112, 0]
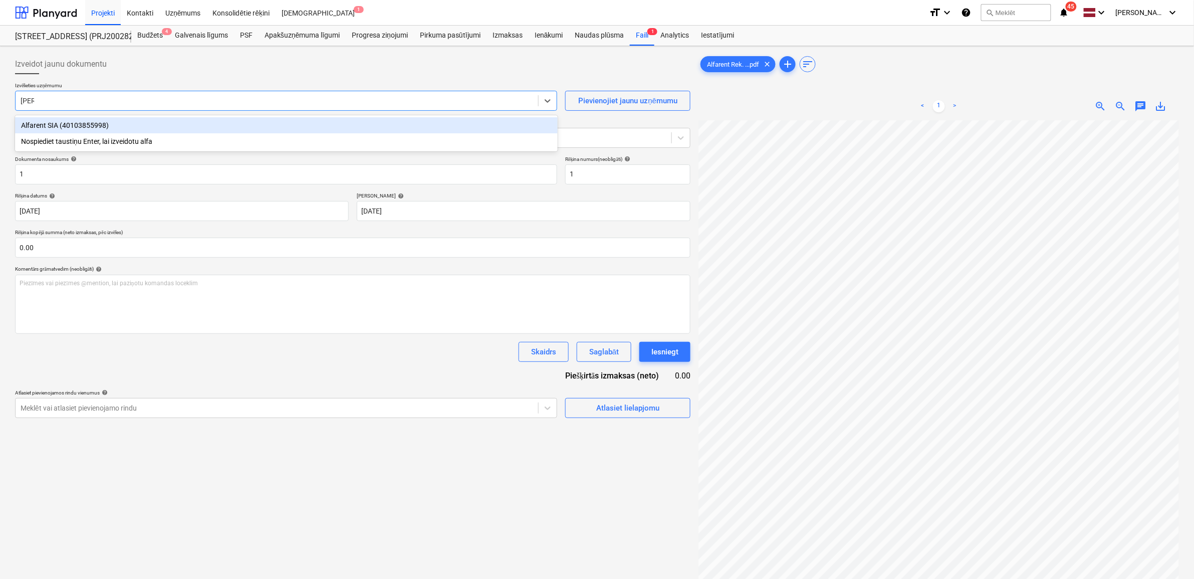
type input "alfa"
click at [153, 118] on div "Alfarent SIA (40103855998)" at bounding box center [286, 125] width 543 height 16
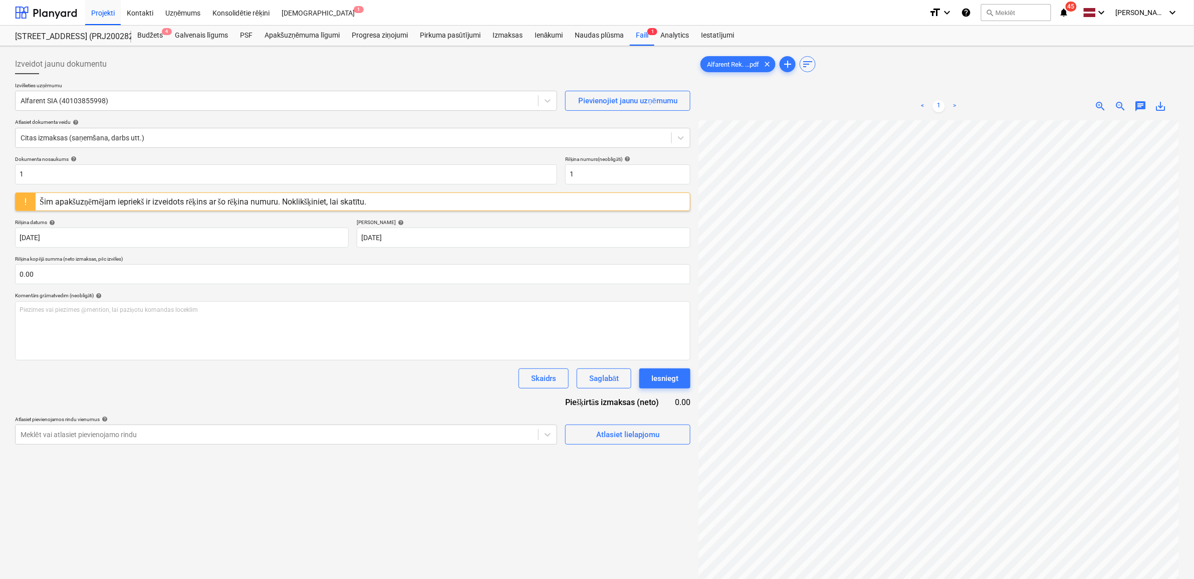
scroll to position [0, 24]
click at [1159, 103] on span "save_alt" at bounding box center [1161, 106] width 12 height 12
click at [84, 171] on input "1" at bounding box center [286, 174] width 542 height 20
click at [0, 167] on html "Projekti Kontakti Uzņēmums Konsolidētie rēķini Iesūtne 1 format_size keyboard_a…" at bounding box center [597, 289] width 1194 height 579
paste input "Alfarent Rek. [DATE] NR. M61099 Bonava Latvija SIA OBJ. [STREET_ADDRESS] Latvij…"
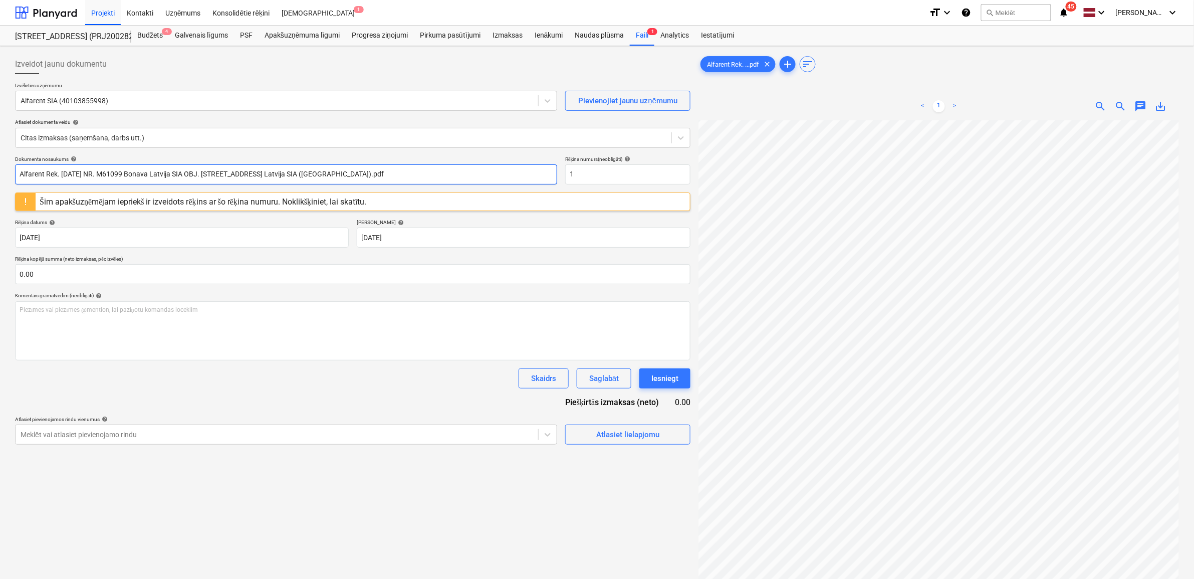
type input "Alfarent Rek. [DATE] NR. M61099 Bonava Latvija SIA OBJ. [STREET_ADDRESS] Latvij…"
drag, startPoint x: 556, startPoint y: 175, endPoint x: 545, endPoint y: 174, distance: 11.6
click at [545, 174] on div "Dokumenta nosaukums help Alfarent Rek. [DATE] NR. M61099 Bonava Latvija SIA OBJ…" at bounding box center [352, 170] width 675 height 29
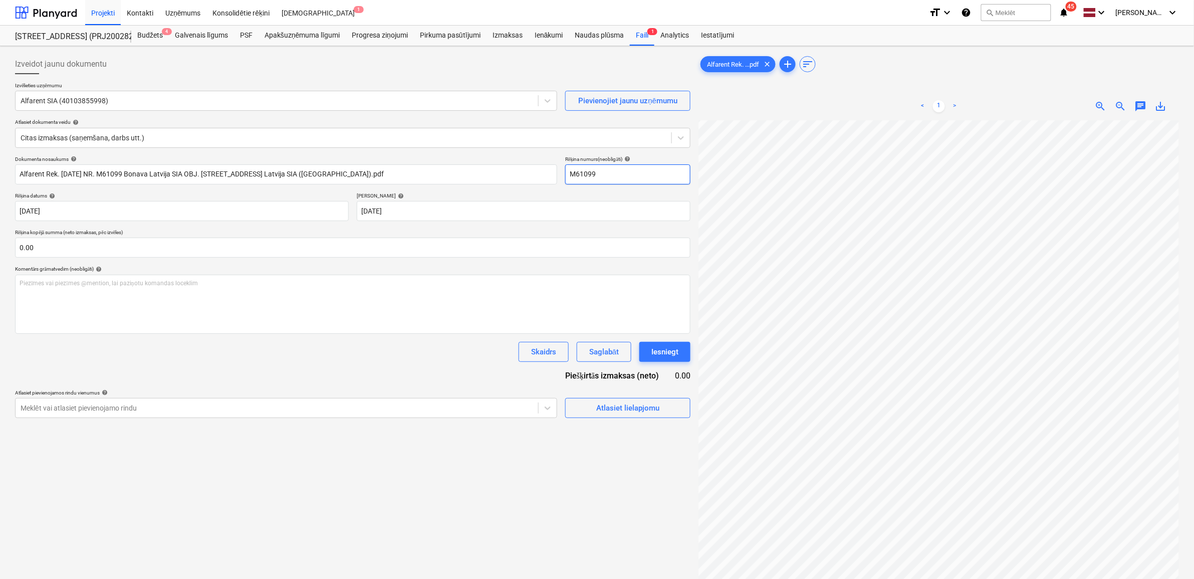
type input "M61099"
click at [111, 252] on input "text" at bounding box center [352, 247] width 675 height 20
type input "3,529.20"
click at [454, 525] on div "Izveidot jaunu dokumentu Izvēlieties uzņēmumu Alfarent SIA (40103855998) Pievie…" at bounding box center [352, 362] width 683 height 625
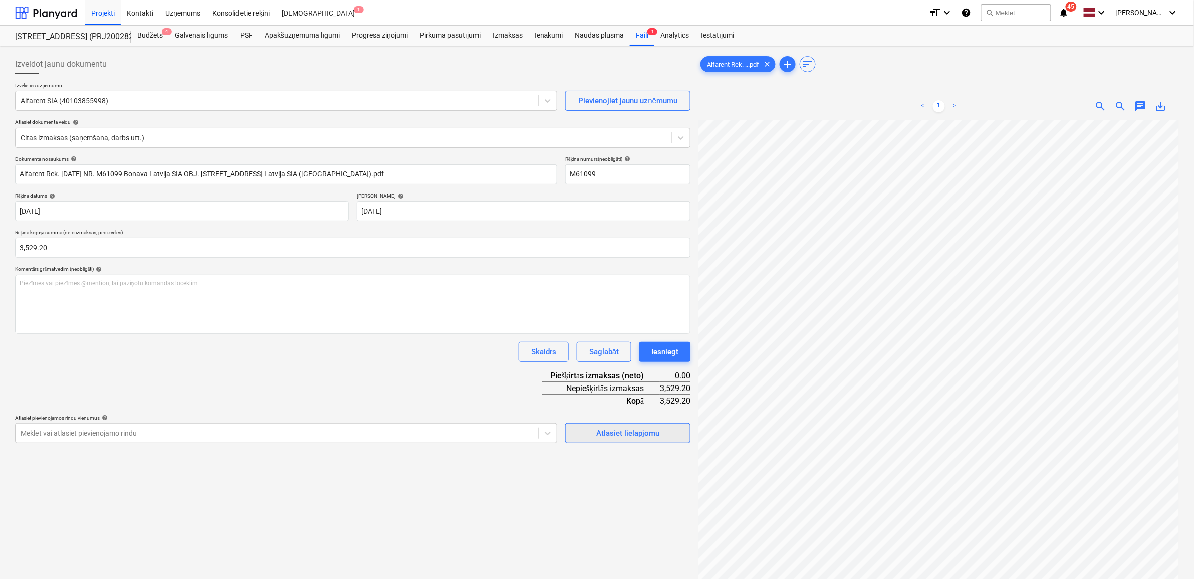
click at [636, 427] on div "Atlasiet lielapjomu" at bounding box center [627, 432] width 63 height 13
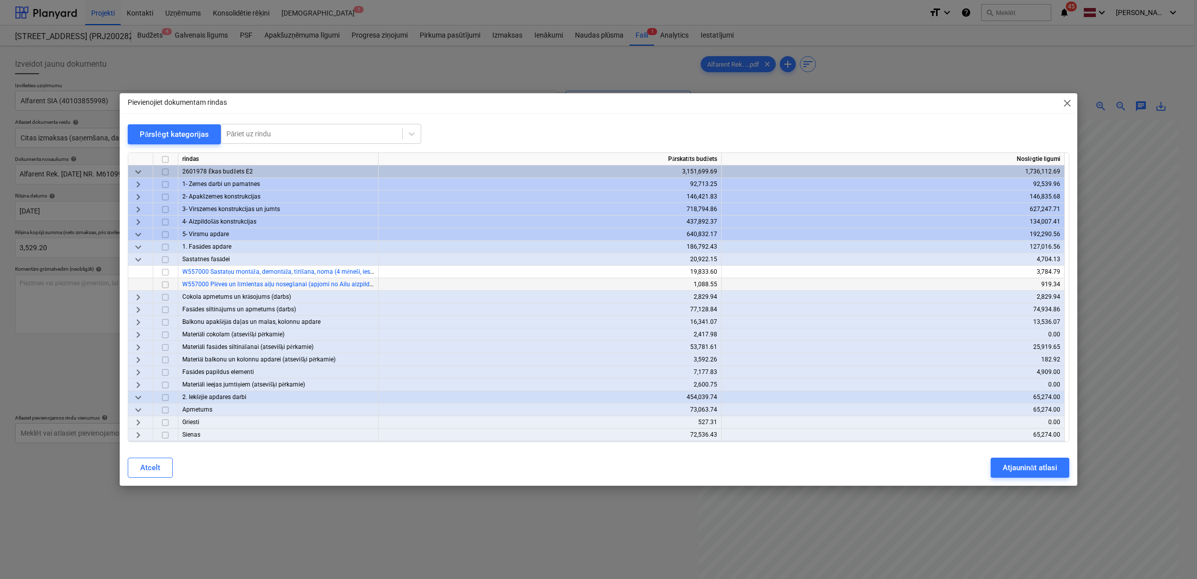
drag, startPoint x: 163, startPoint y: 274, endPoint x: 221, endPoint y: 288, distance: 59.3
click at [163, 274] on input "checkbox" at bounding box center [165, 272] width 12 height 12
click at [1040, 464] on div "Atjaunināt atlasi" at bounding box center [1030, 467] width 55 height 13
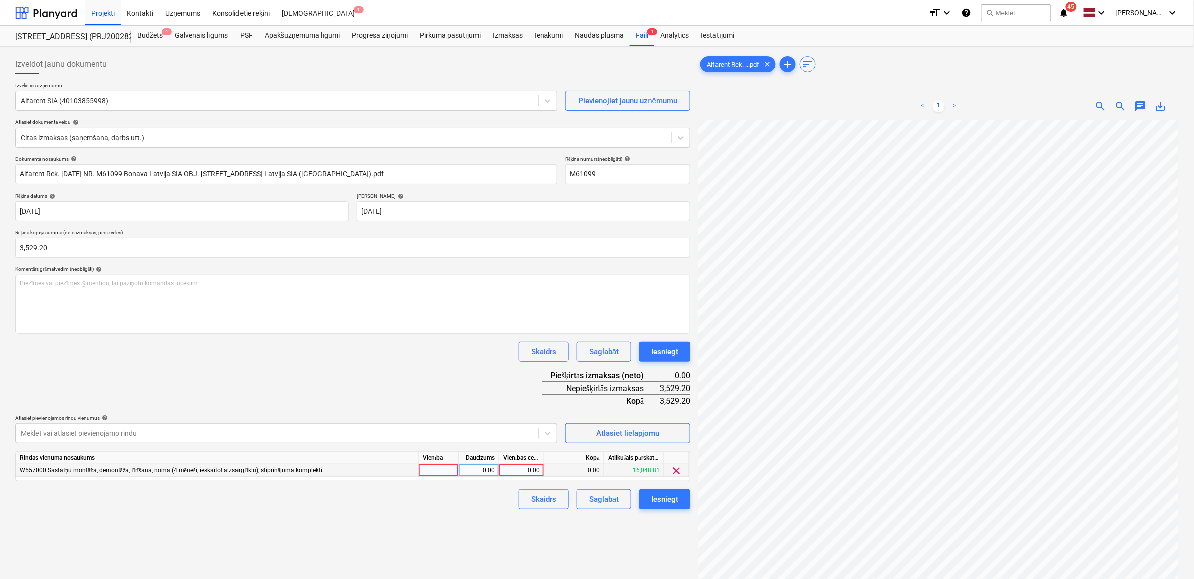
click at [512, 464] on div "0.00" at bounding box center [521, 470] width 37 height 13
type input "3529.2"
click at [414, 521] on div "Izveidot jaunu dokumentu Izvēlieties uzņēmumu Alfarent SIA (40103855998) Pievie…" at bounding box center [352, 362] width 683 height 625
click at [669, 497] on div "Iesniegt" at bounding box center [664, 498] width 27 height 13
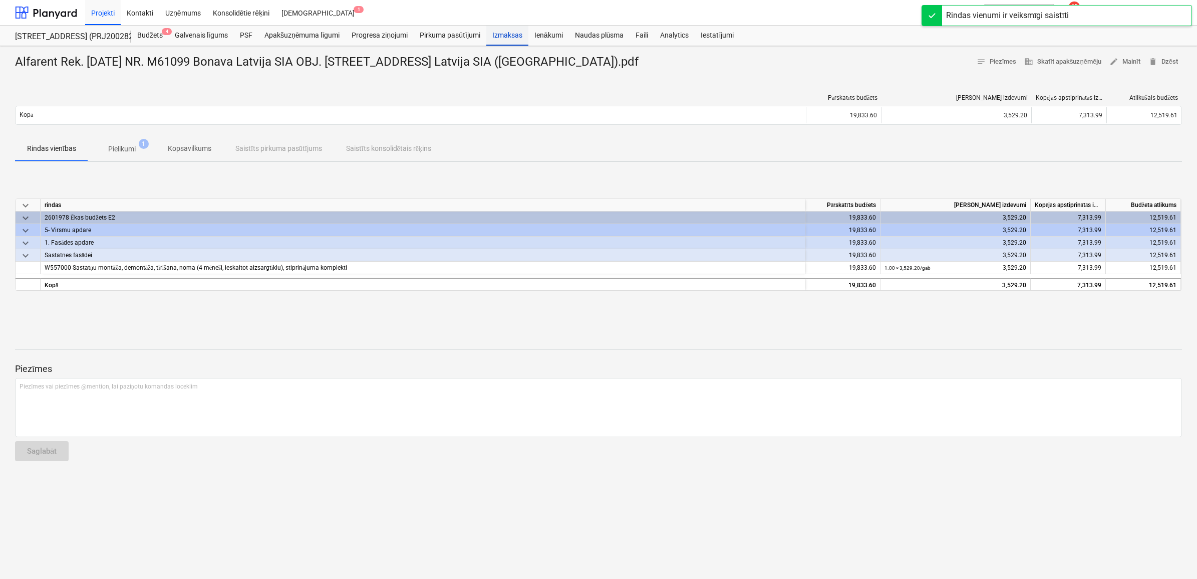
click at [512, 34] on div "Izmaksas" at bounding box center [507, 36] width 42 height 20
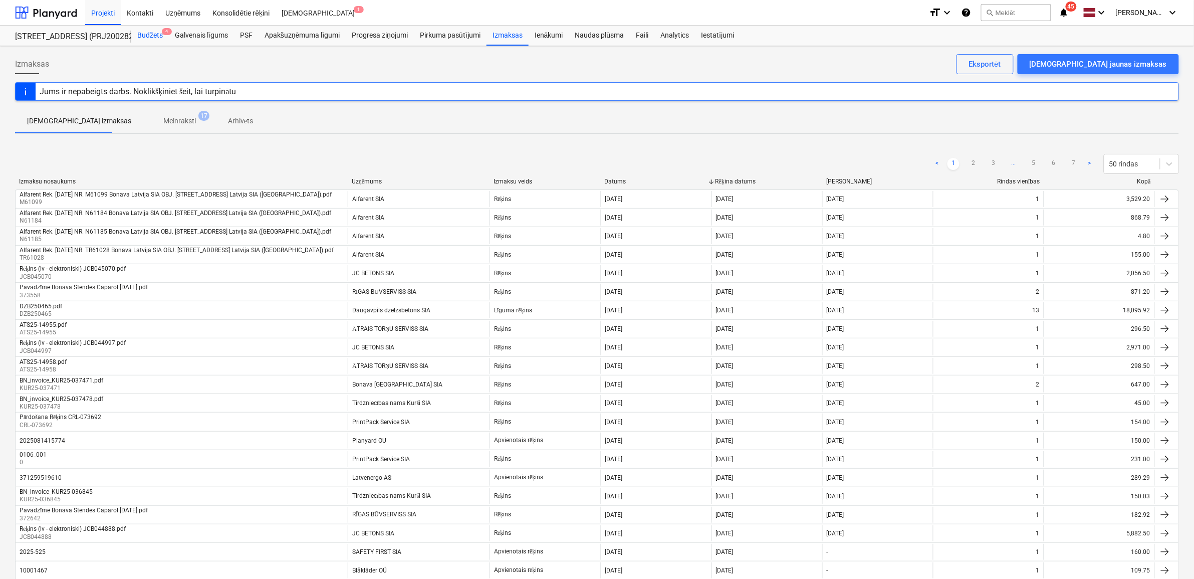
click at [152, 31] on div "Budžets 4" at bounding box center [150, 36] width 38 height 20
